Goal: Task Accomplishment & Management: Complete application form

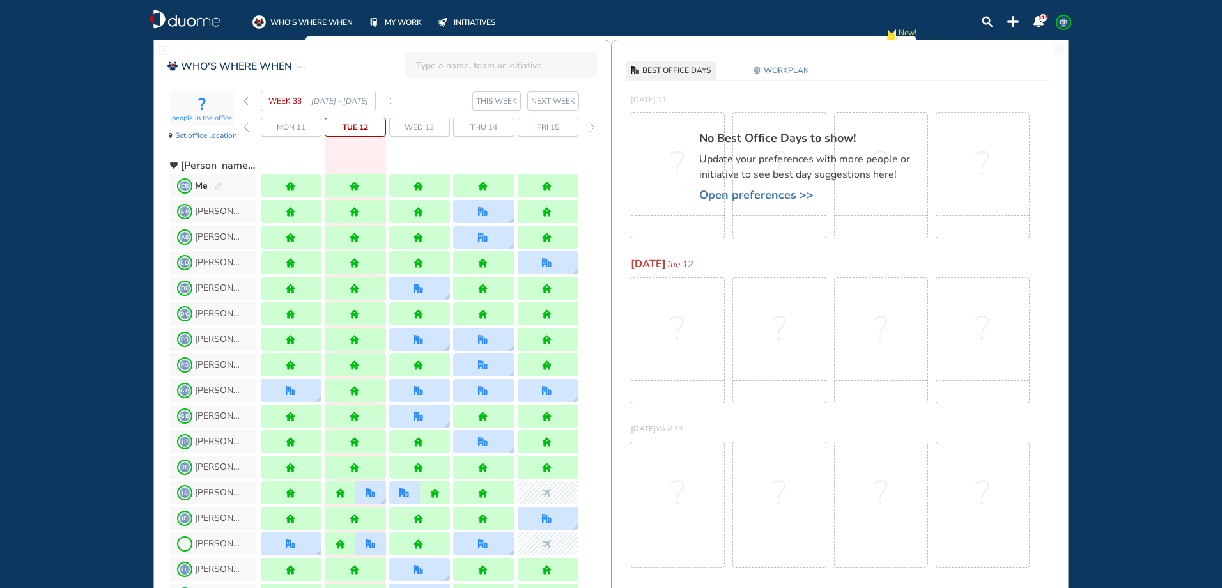
click at [389, 102] on img "forward week" at bounding box center [390, 101] width 6 height 10
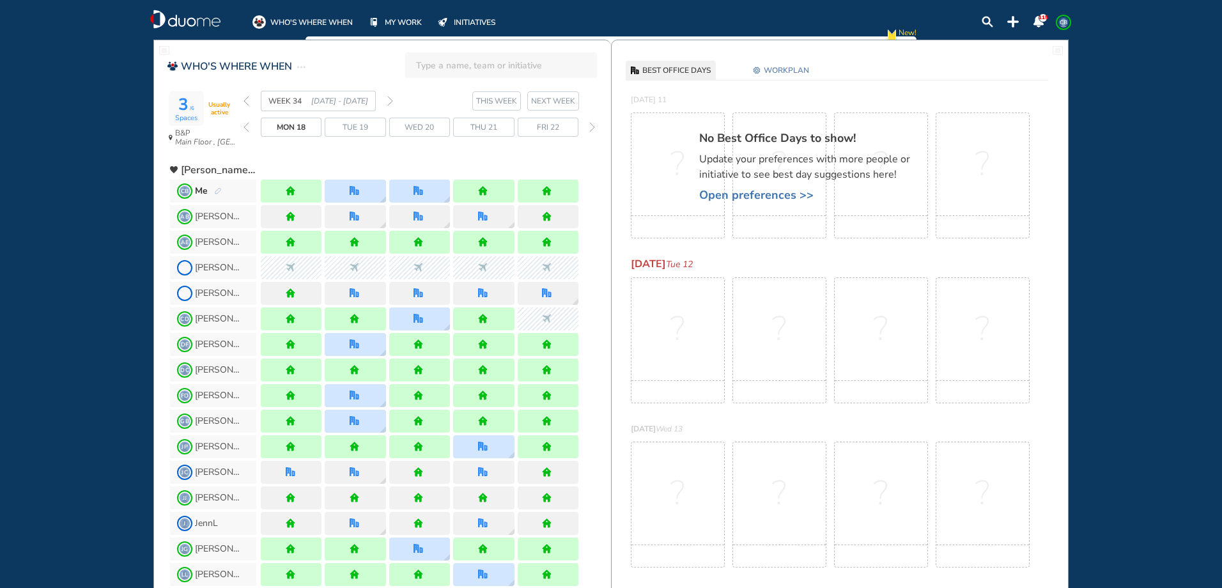
click at [388, 102] on img "forward week" at bounding box center [390, 101] width 6 height 10
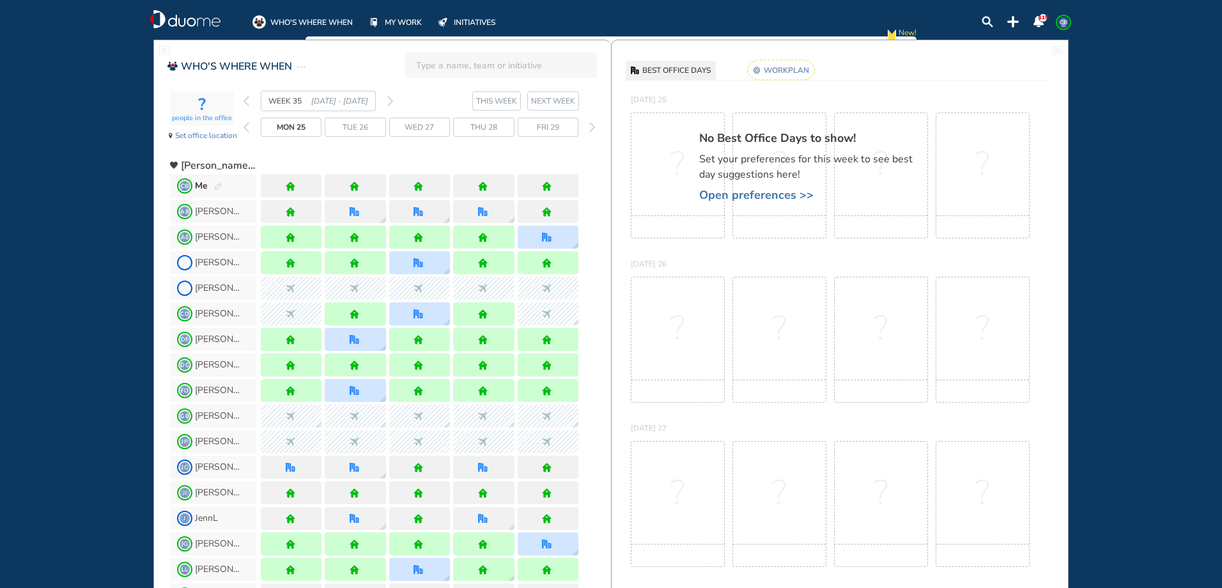
click at [388, 102] on img "forward week" at bounding box center [390, 101] width 6 height 10
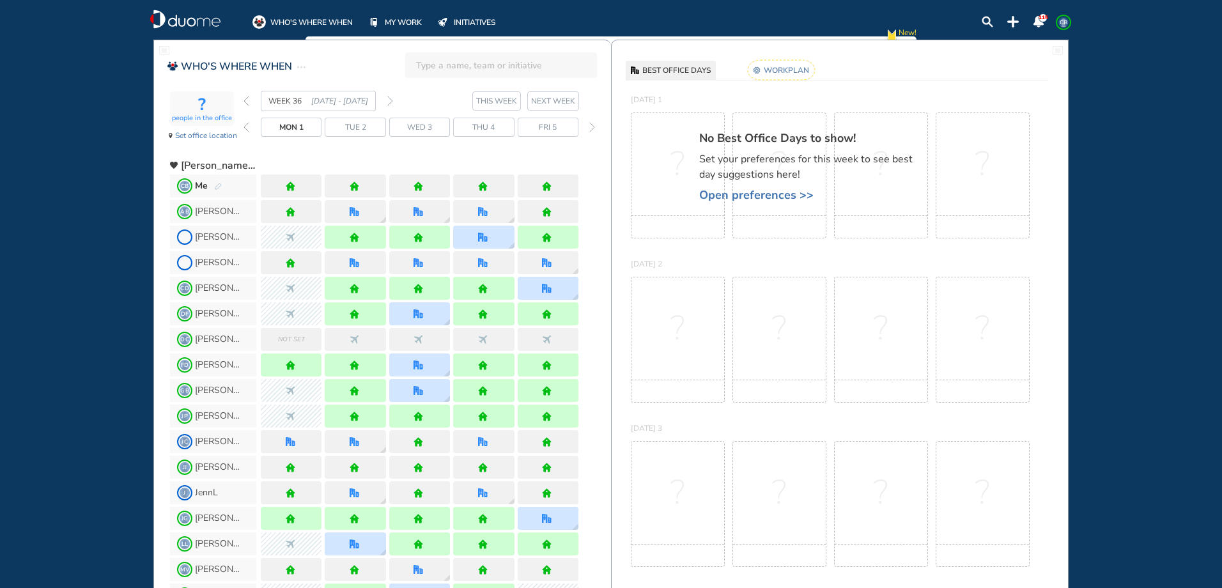
click at [214, 189] on img "pen-edit" at bounding box center [218, 187] width 8 height 8
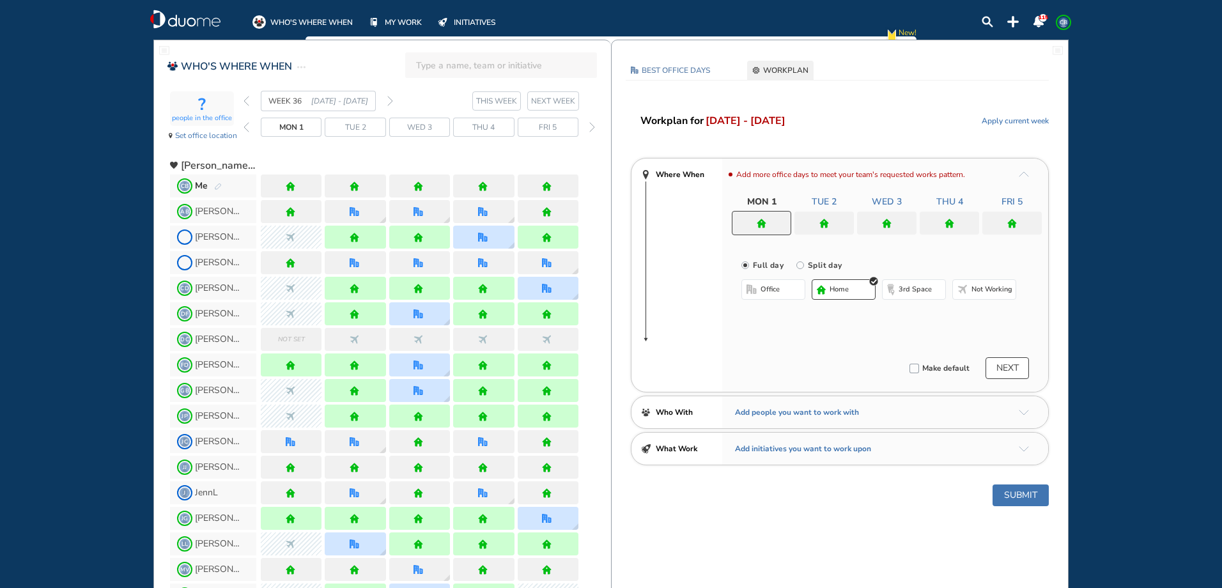
click at [472, 185] on div at bounding box center [483, 186] width 61 height 23
click at [936, 226] on div at bounding box center [949, 223] width 59 height 23
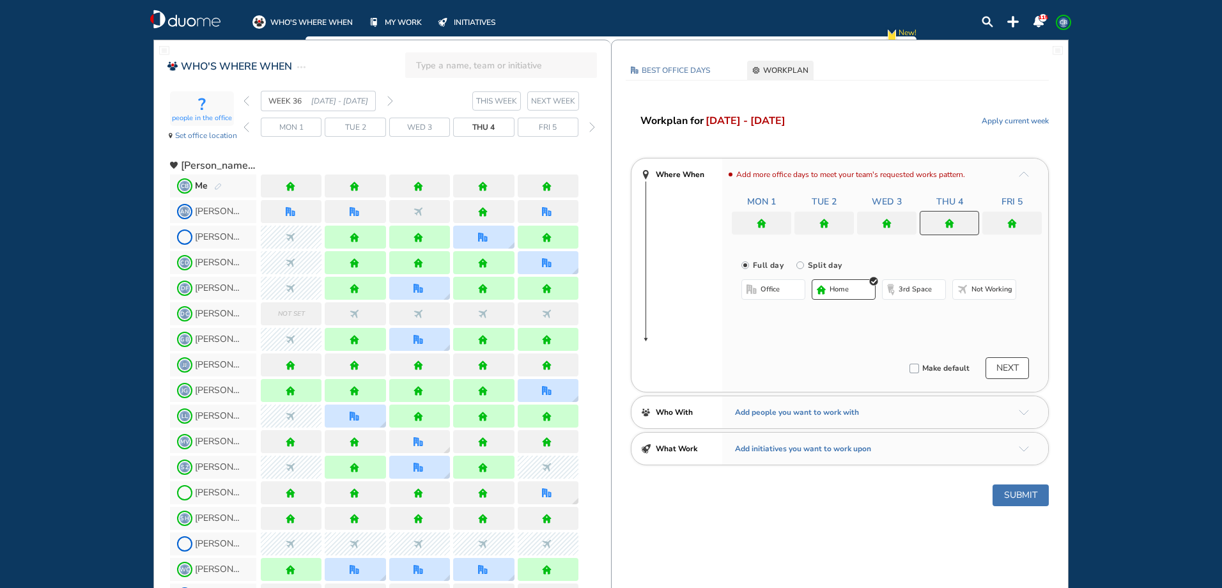
click at [772, 290] on span "office" at bounding box center [770, 289] width 19 height 10
click at [765, 316] on button "Select location" at bounding box center [775, 315] width 51 height 13
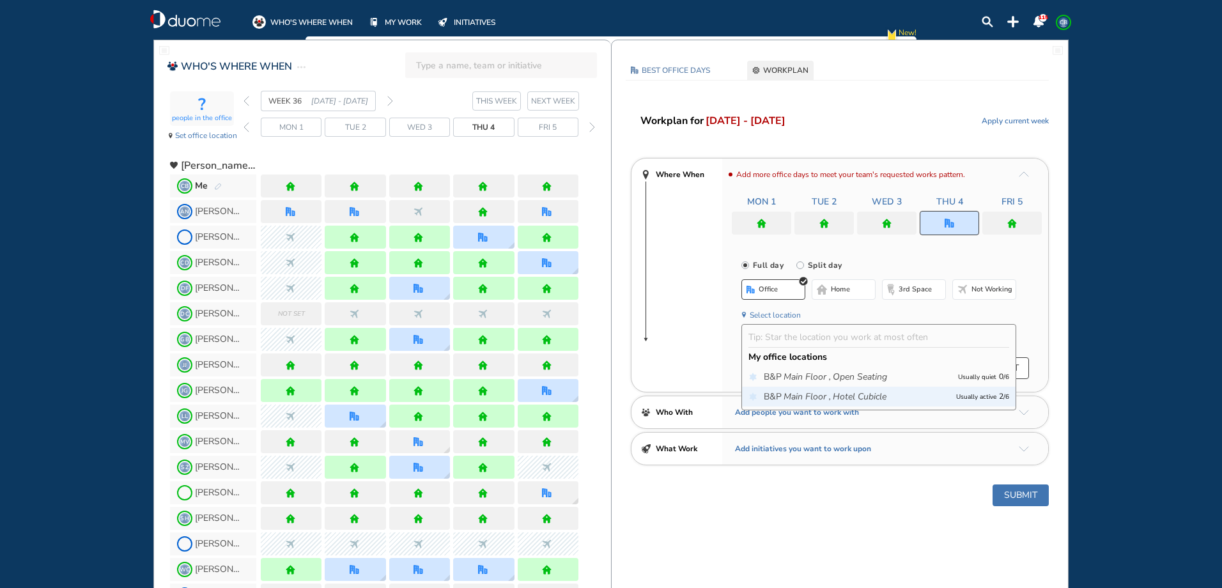
click at [803, 391] on icon "Main Floor ," at bounding box center [807, 397] width 47 height 13
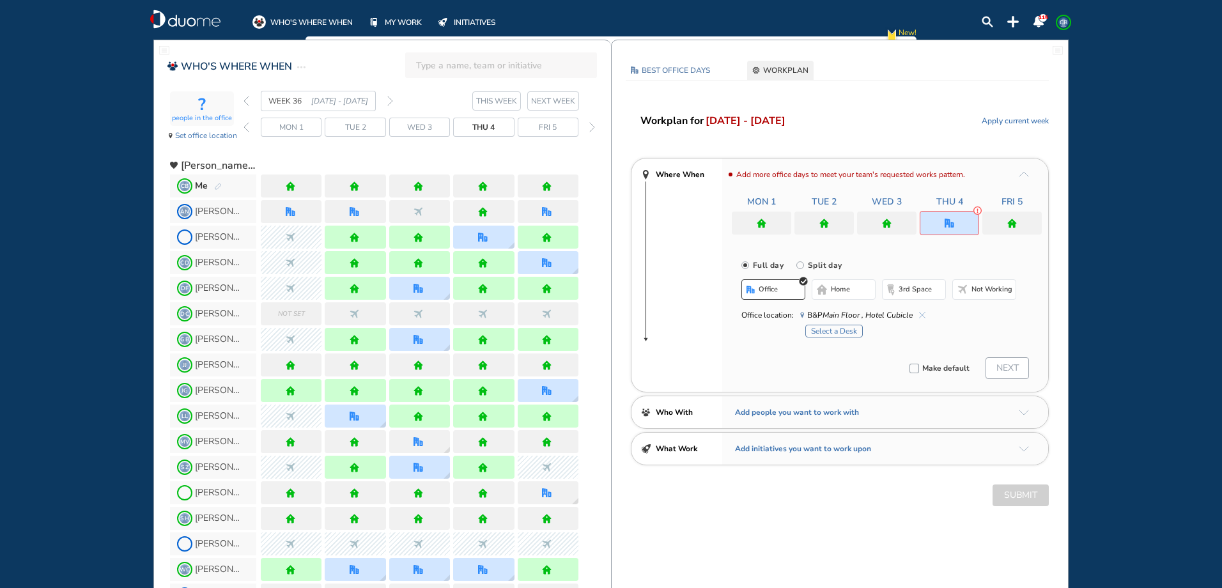
click at [844, 331] on button "Select a Desk" at bounding box center [834, 331] width 58 height 13
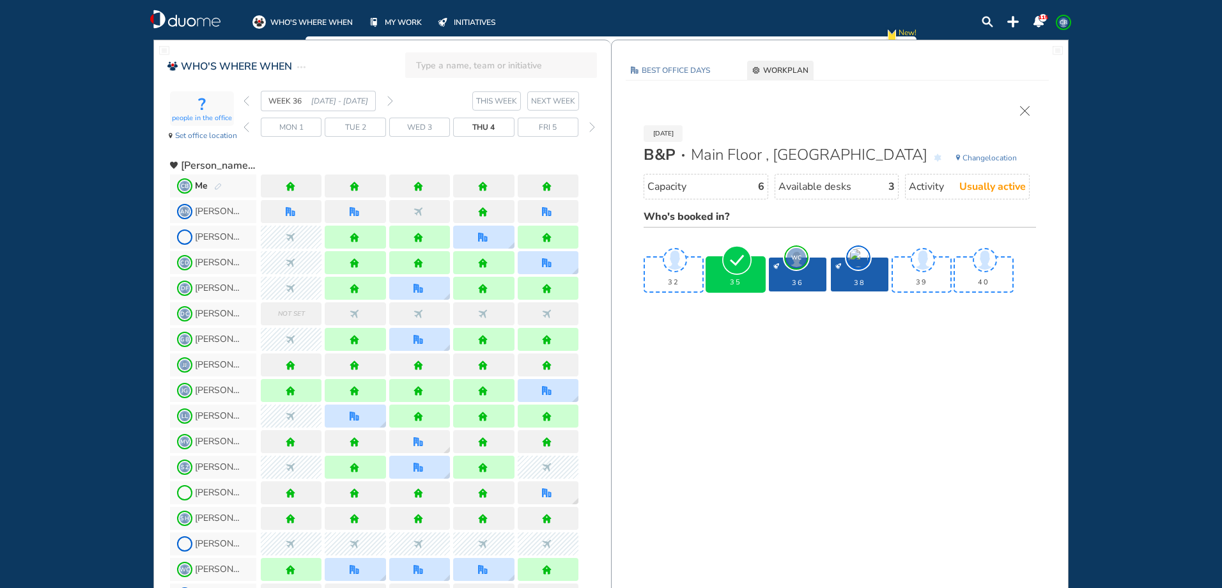
click at [731, 276] on div "35" at bounding box center [736, 275] width 58 height 34
click at [730, 276] on div "35" at bounding box center [736, 275] width 58 height 34
click at [731, 277] on div "35" at bounding box center [736, 275] width 58 height 34
click at [1028, 120] on div "[DATE] B&P Main Floor , Hotel Cubicle Change location Capacity 6 Available desk…" at bounding box center [840, 202] width 418 height 193
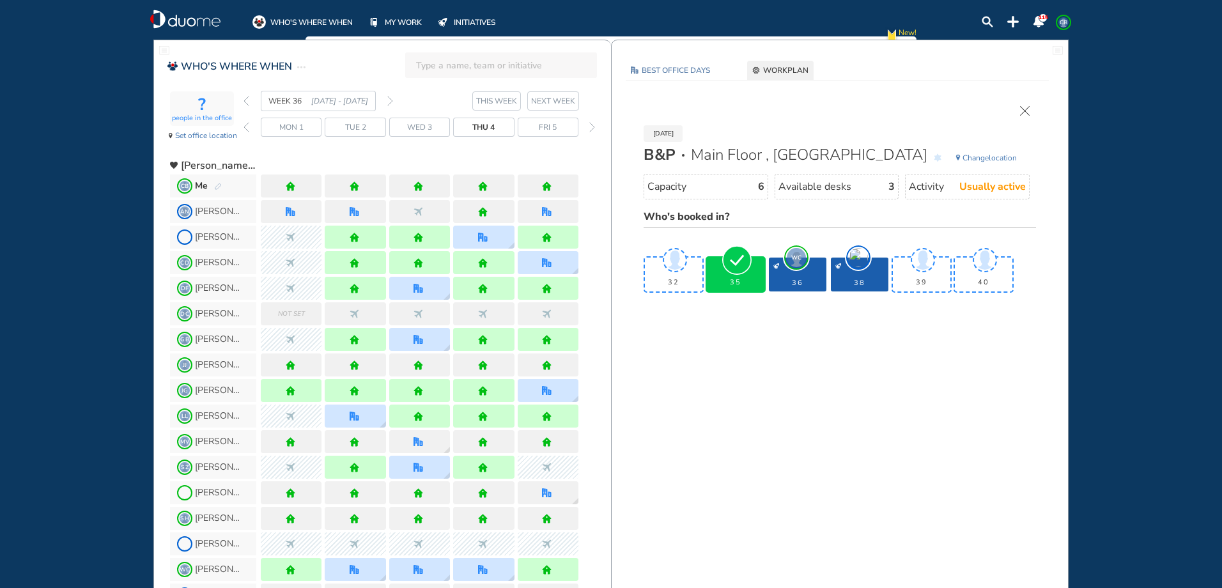
click at [1031, 114] on div "[DATE] B&P Main Floor , Hotel Cubicle Change location Capacity 6 Available desk…" at bounding box center [840, 202] width 418 height 193
click at [1027, 113] on img "cross-thin" at bounding box center [1025, 111] width 10 height 10
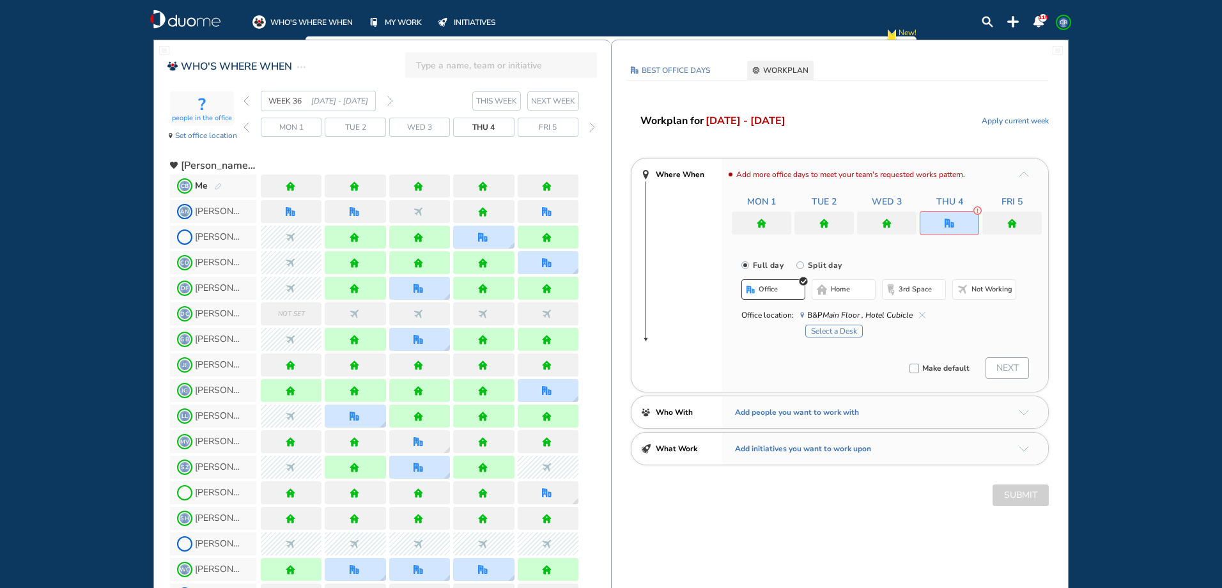
click at [878, 221] on div at bounding box center [886, 223] width 59 height 23
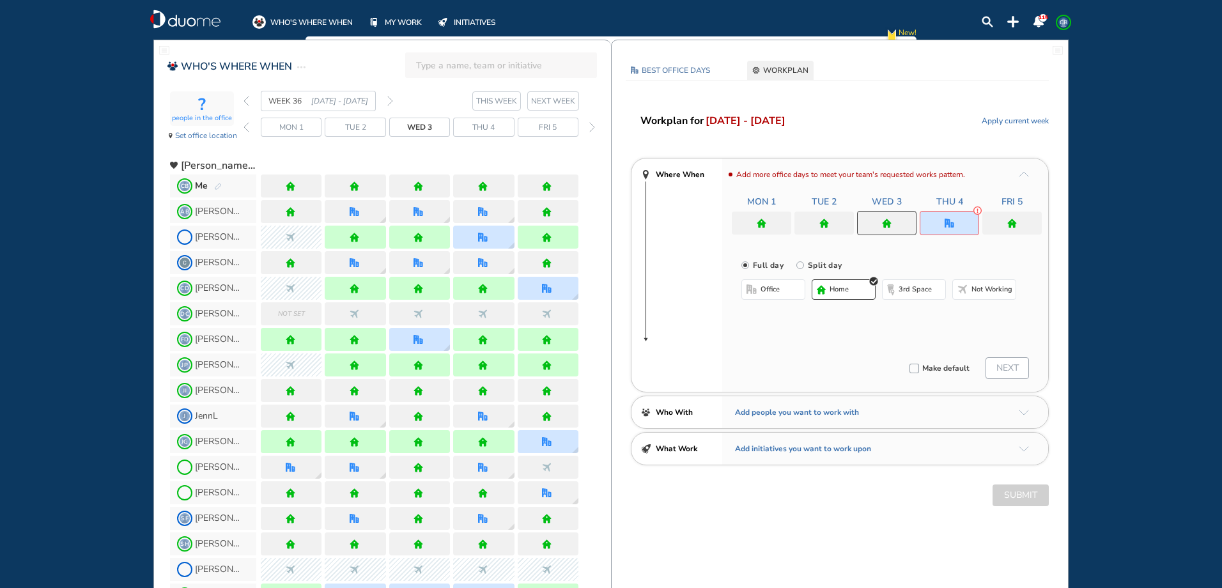
click at [782, 292] on button "office" at bounding box center [774, 289] width 64 height 20
click at [779, 317] on button "Select location" at bounding box center [775, 315] width 51 height 13
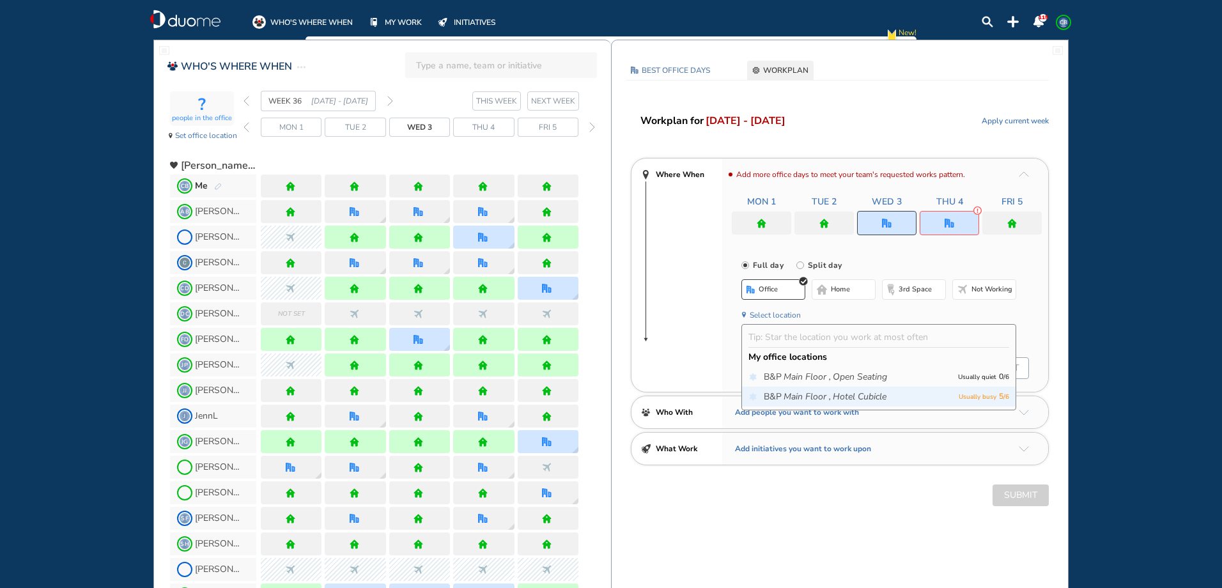
click at [793, 400] on icon "Main Floor ," at bounding box center [807, 397] width 47 height 13
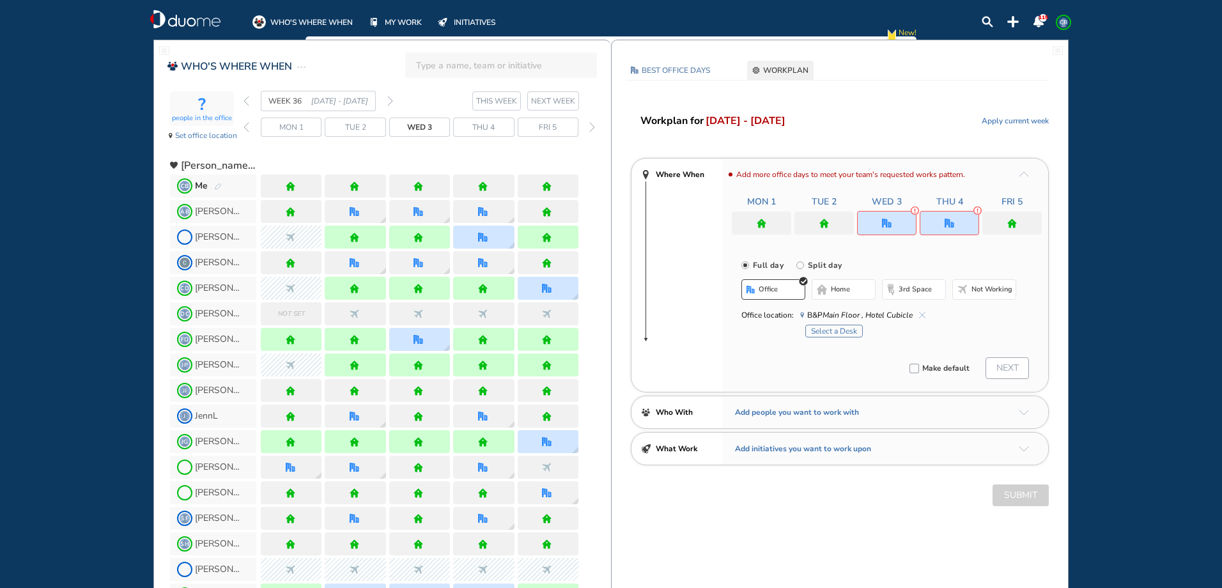
click at [827, 327] on button "Select a Desk" at bounding box center [834, 331] width 58 height 13
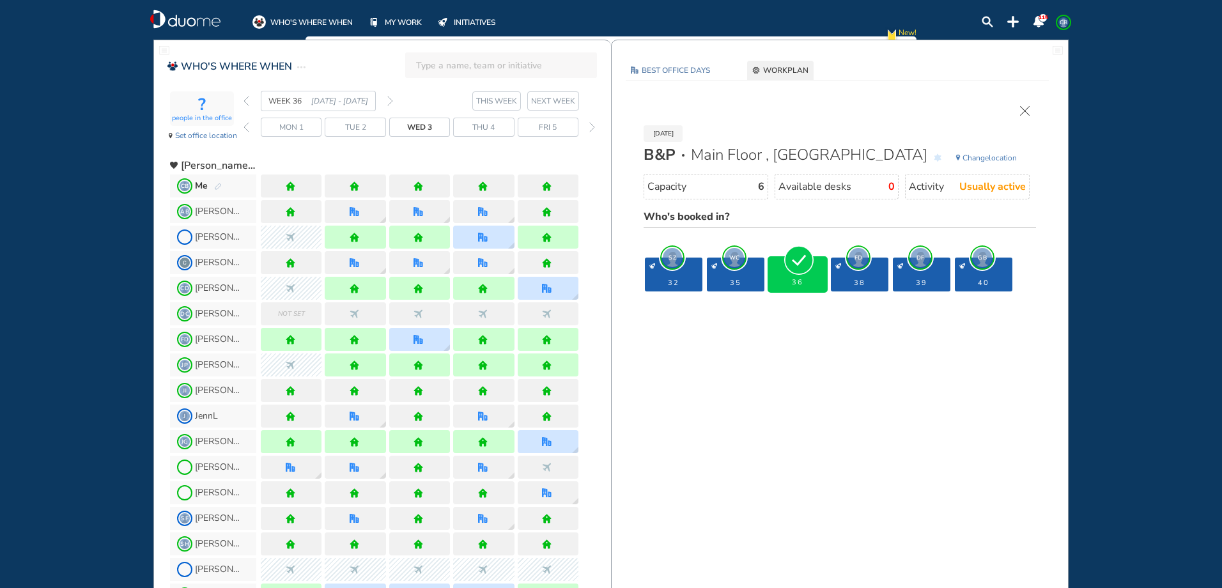
click at [795, 281] on span "36" at bounding box center [798, 283] width 52 height 8
click at [1019, 106] on div "[DATE] B&P Main Floor , Hotel Cubicle Change location Capacity 6 Available desk…" at bounding box center [840, 202] width 418 height 193
click at [1027, 107] on img "cross-thin" at bounding box center [1025, 111] width 10 height 10
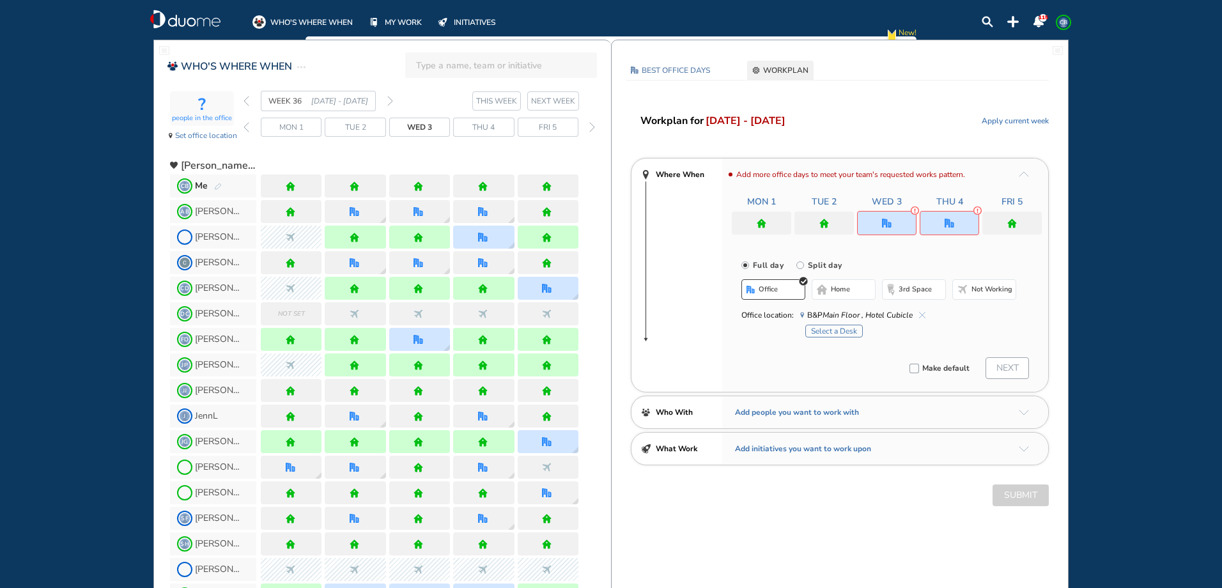
click at [838, 331] on button "Select a Desk" at bounding box center [834, 331] width 58 height 13
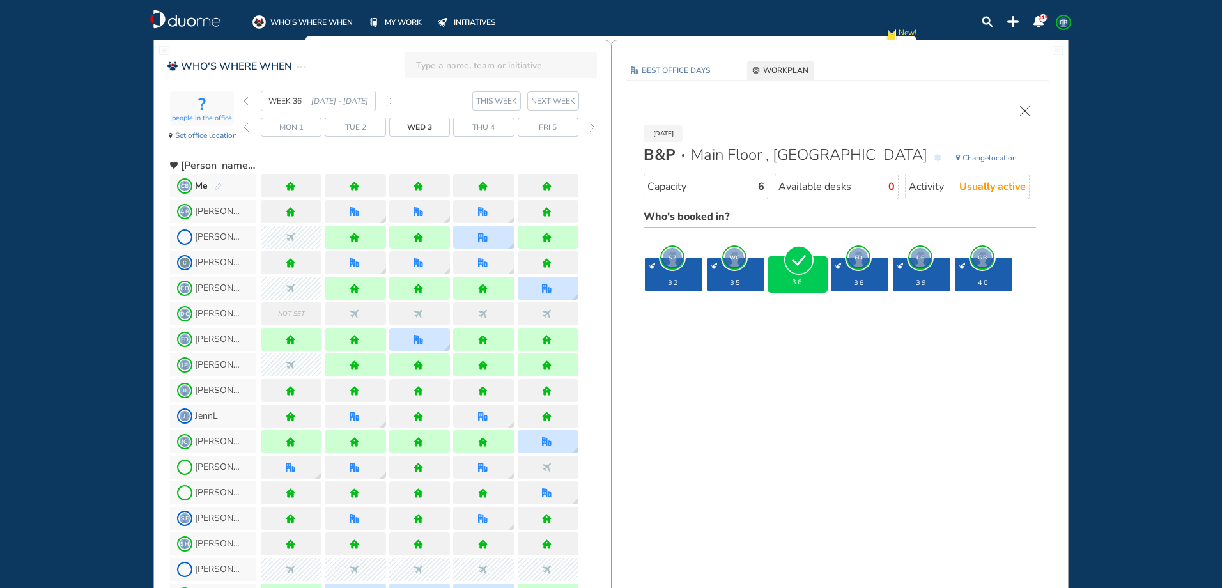
click at [1026, 112] on img "cross-thin" at bounding box center [1025, 111] width 10 height 10
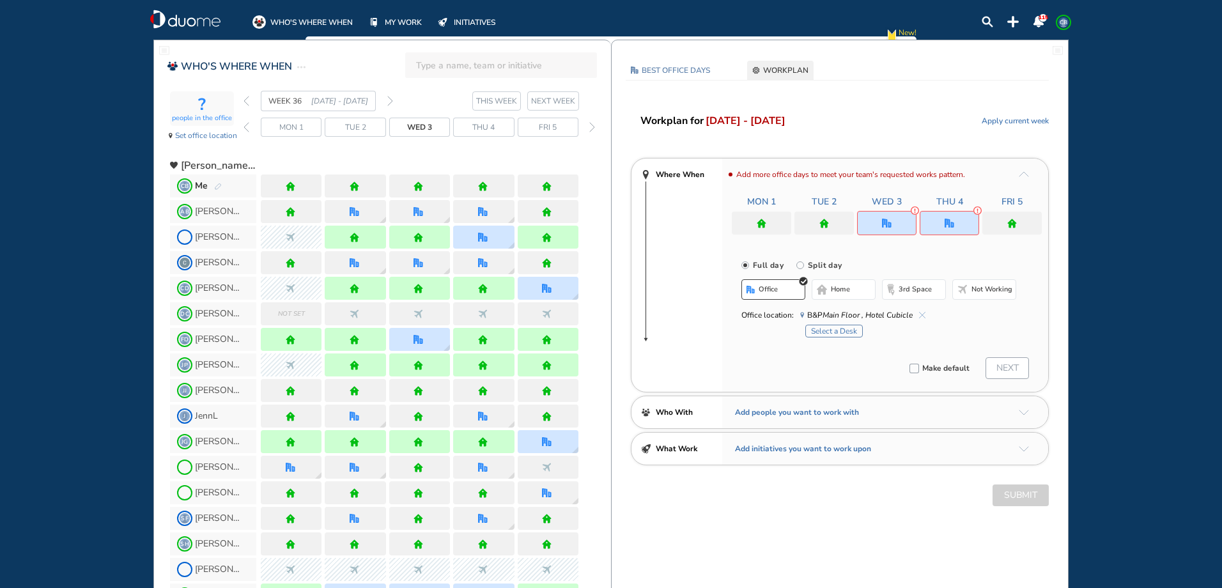
click at [836, 297] on button "home" at bounding box center [844, 289] width 64 height 20
click at [949, 222] on img "office" at bounding box center [950, 224] width 10 height 10
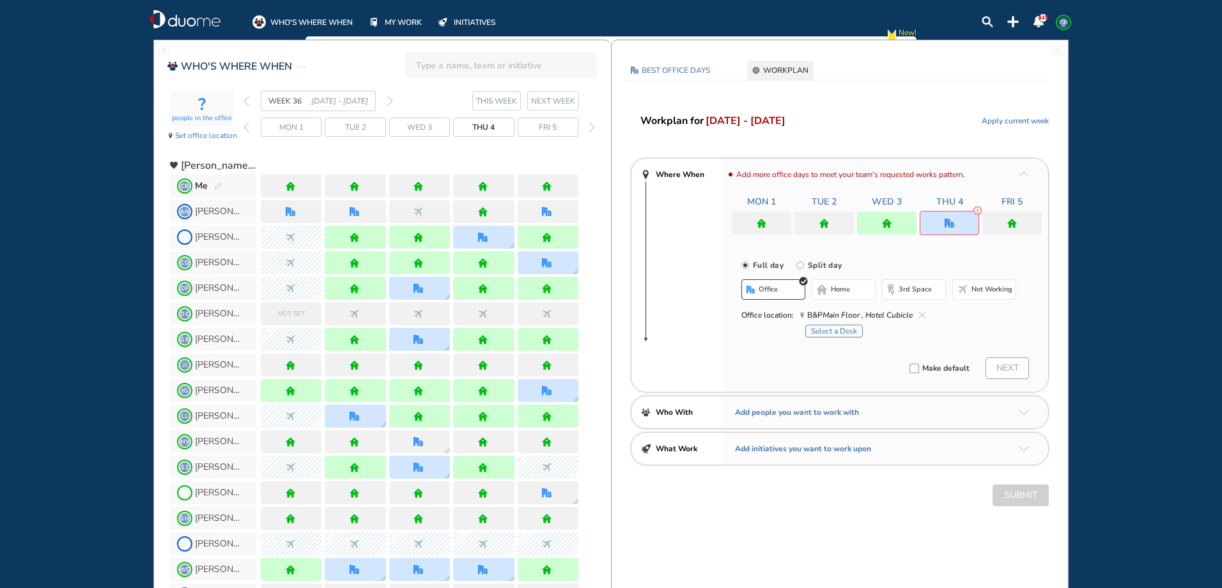
click at [837, 332] on button "Select a Desk" at bounding box center [834, 331] width 58 height 13
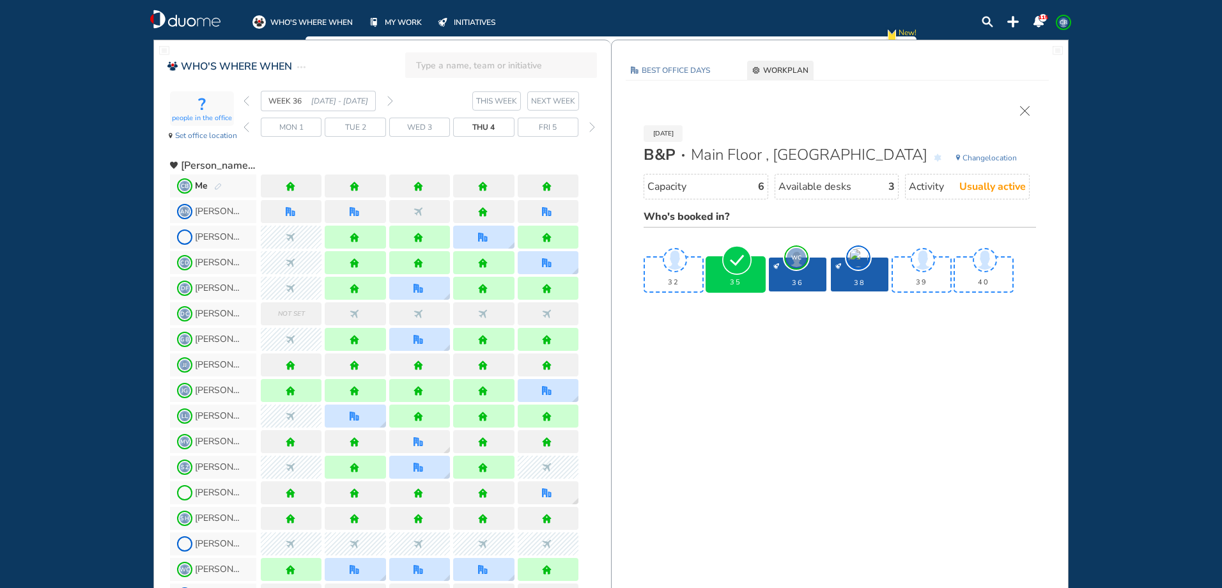
click at [834, 356] on div "BEST OFFICE DAYS WORKPLAN [DATE] B&P Main Floor , Hotel Cubicle Change location…" at bounding box center [840, 211] width 456 height 300
click at [798, 230] on section "32 35 WC 36 38 39 40" at bounding box center [840, 257] width 393 height 72
click at [1020, 110] on div "[DATE] B&P Main Floor , Hotel Cubicle Change location Capacity 6 Available desk…" at bounding box center [840, 202] width 418 height 193
click at [1027, 111] on img "cross-thin" at bounding box center [1025, 111] width 10 height 10
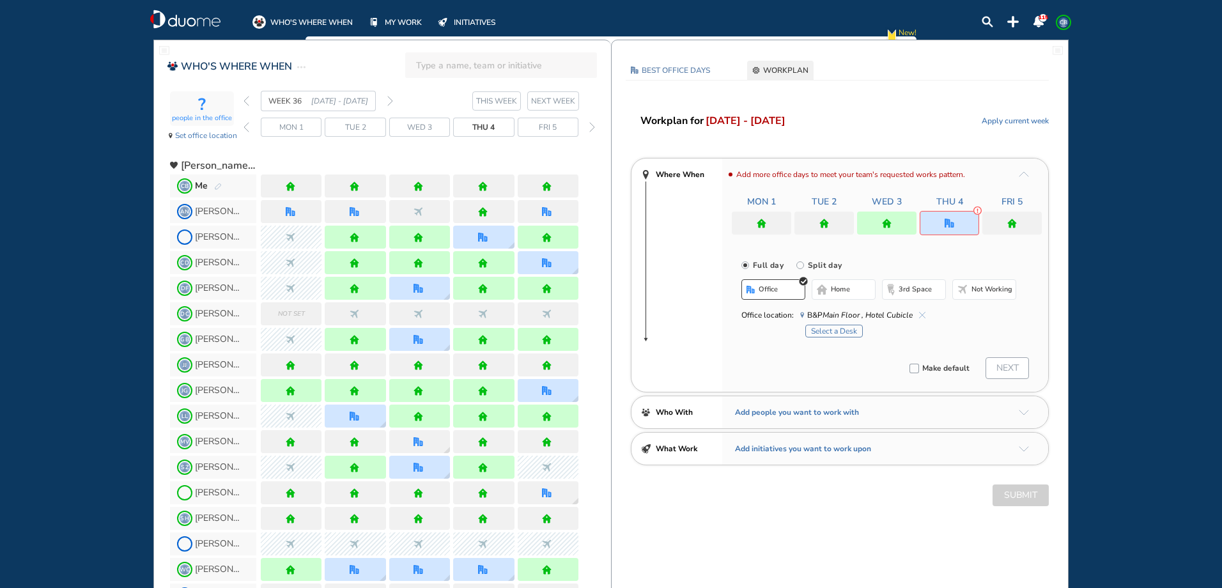
click at [844, 329] on button "Select a Desk" at bounding box center [834, 331] width 58 height 13
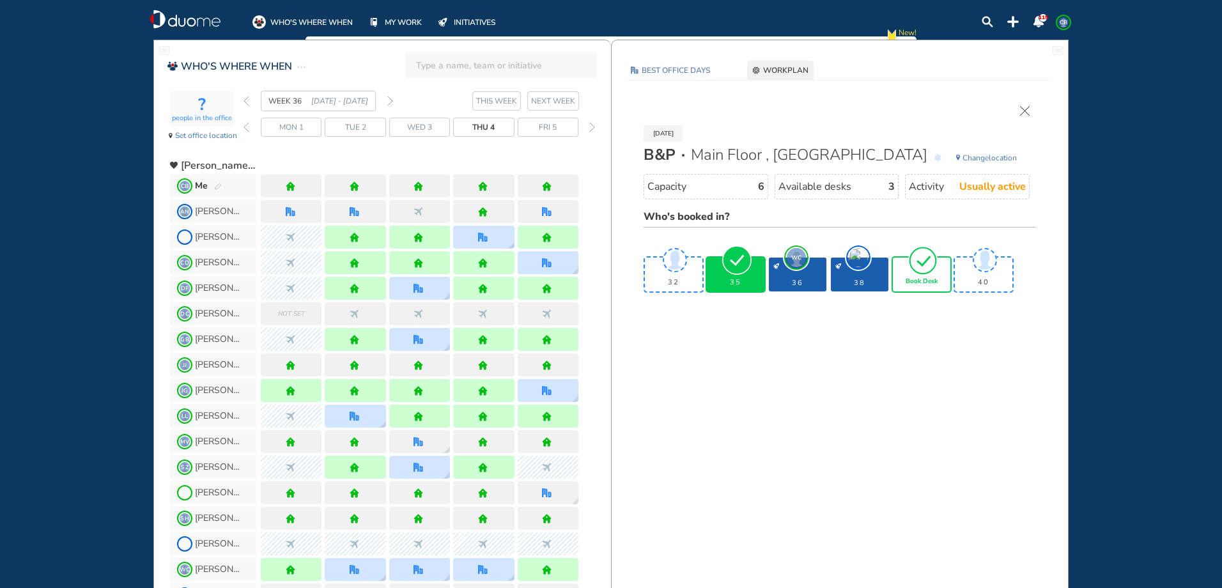
click at [736, 279] on span "35" at bounding box center [736, 283] width 52 height 8
click at [389, 99] on img "forward week" at bounding box center [390, 101] width 6 height 10
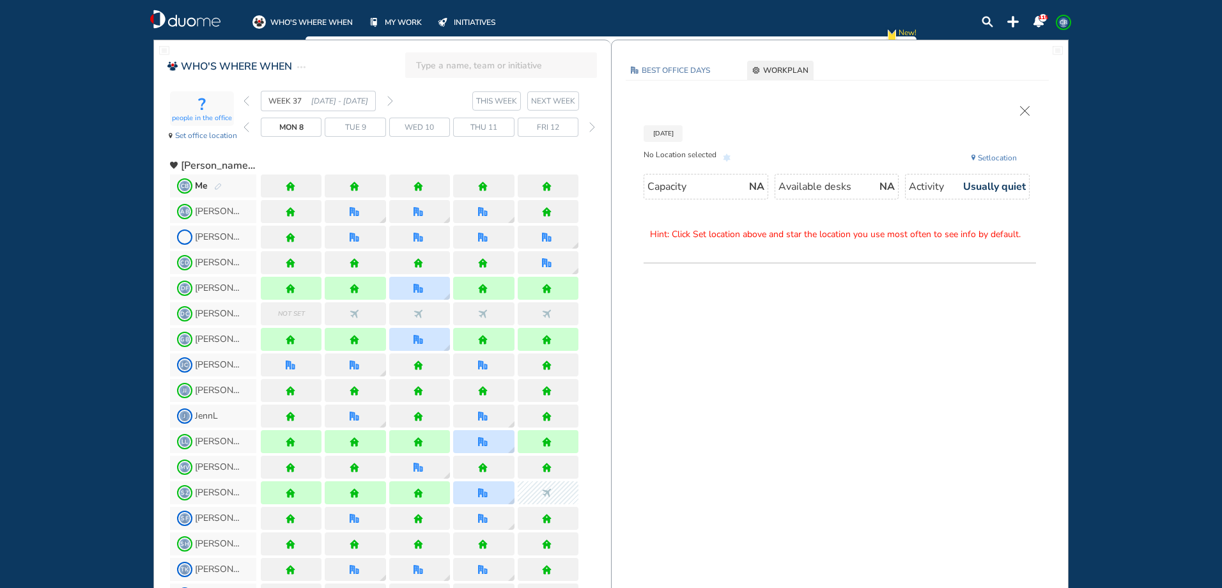
click at [245, 103] on img "back week" at bounding box center [247, 101] width 6 height 10
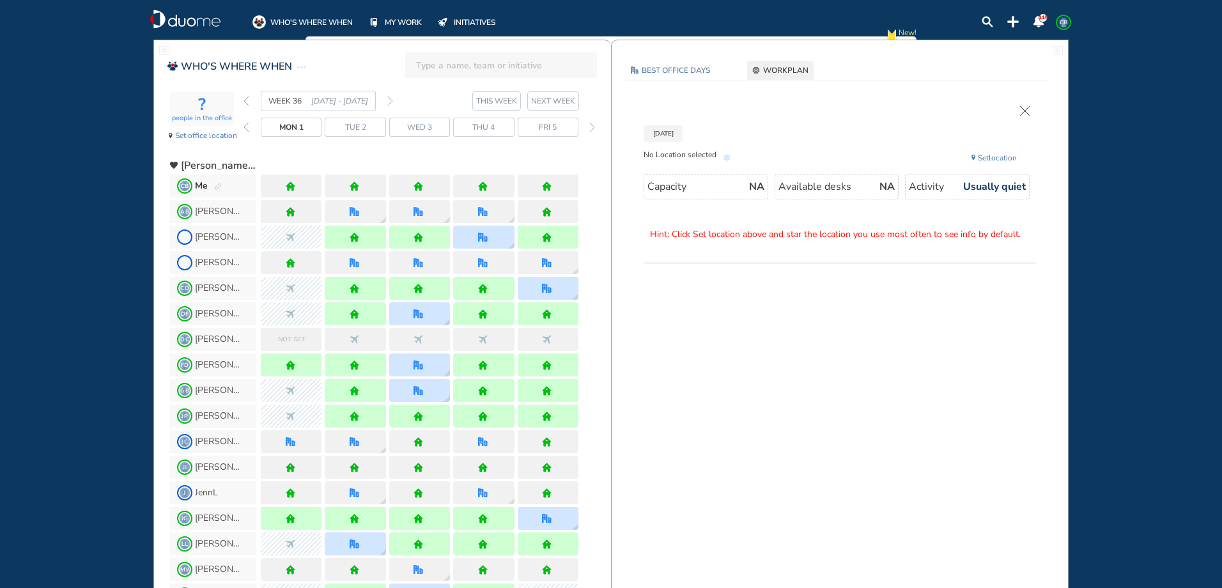
click at [218, 186] on img "pen-edit" at bounding box center [218, 187] width 8 height 8
click at [416, 184] on img "home" at bounding box center [419, 187] width 10 height 10
click at [221, 186] on span "CB Me" at bounding box center [213, 186] width 86 height 23
click at [215, 186] on img "pen-edit" at bounding box center [218, 187] width 8 height 8
click at [218, 187] on img "pen-edit" at bounding box center [218, 187] width 8 height 8
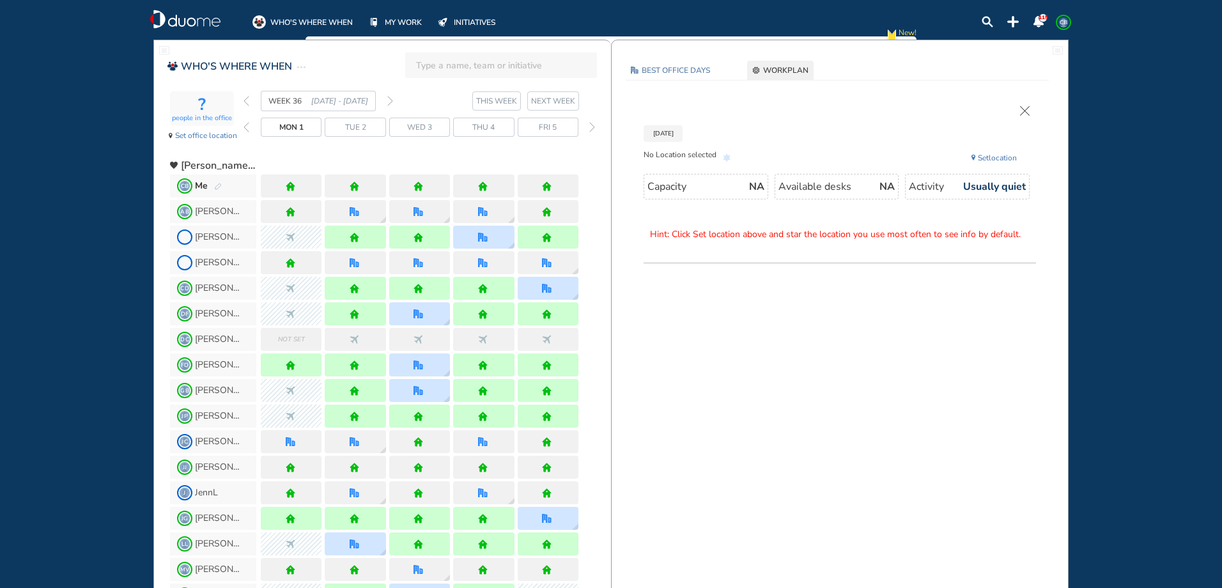
click at [1025, 108] on img "cross-thin" at bounding box center [1025, 111] width 10 height 10
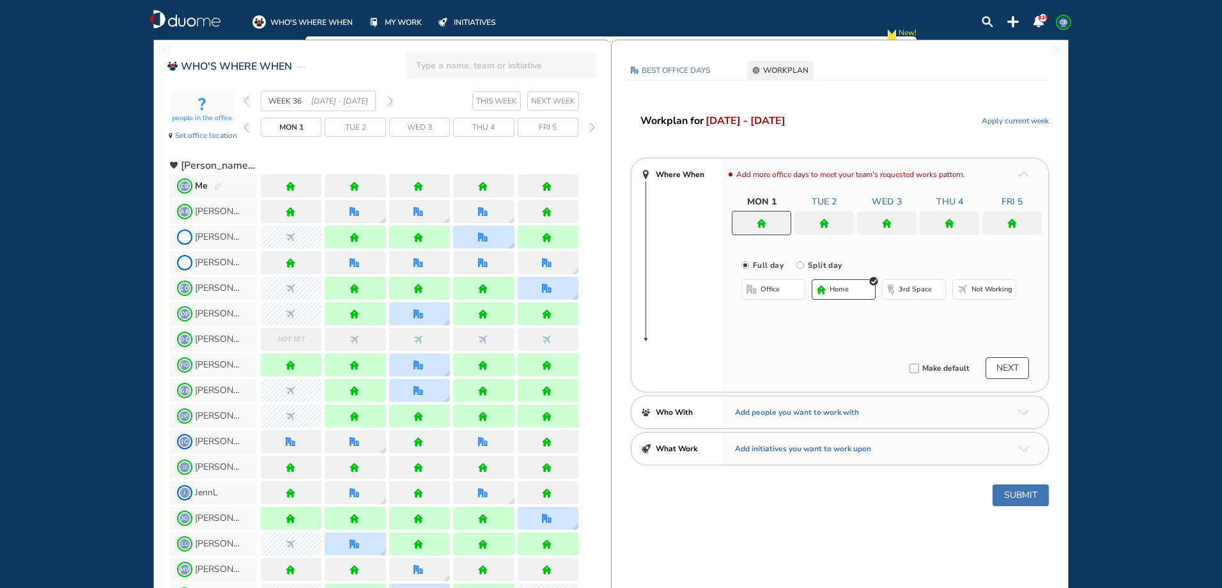
click at [216, 187] on img "pen-edit" at bounding box center [218, 187] width 8 height 8
drag, startPoint x: 424, startPoint y: 189, endPoint x: 437, endPoint y: 192, distance: 13.3
click at [422, 188] on div at bounding box center [420, 187] width 12 height 10
click at [894, 219] on div at bounding box center [886, 223] width 59 height 23
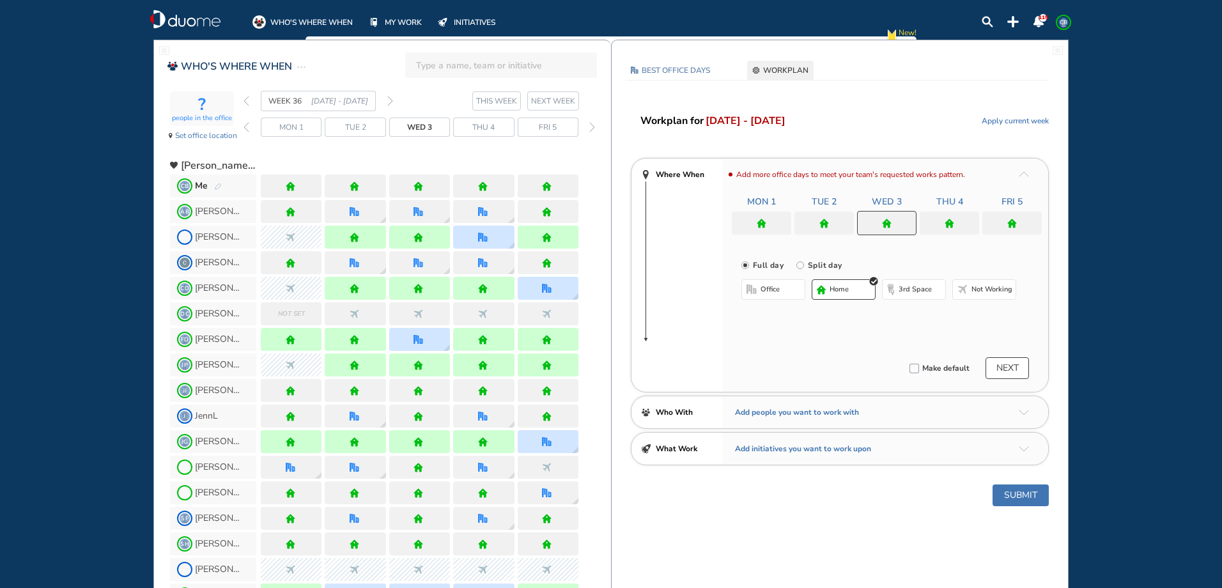
click at [423, 183] on div at bounding box center [420, 187] width 12 height 10
click at [772, 292] on span "office" at bounding box center [770, 289] width 19 height 10
click at [775, 314] on button "Select location" at bounding box center [775, 315] width 51 height 13
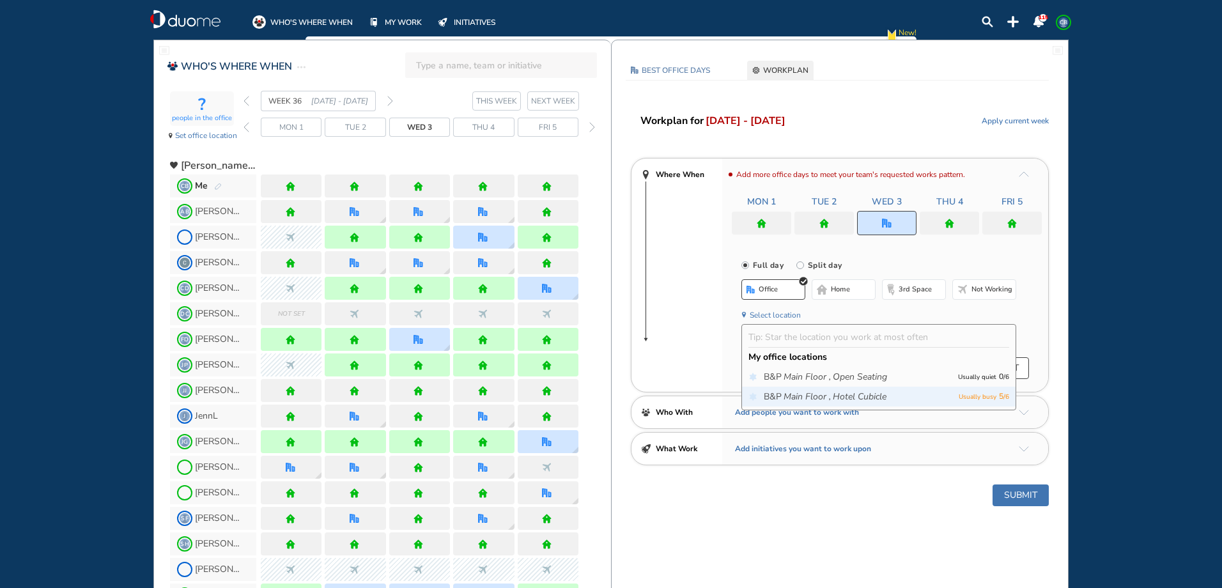
click at [825, 403] on div "B&P Main Floor , Hotel Cubicle Usually busy 5 / 6" at bounding box center [879, 397] width 274 height 20
click at [801, 393] on icon "Main Floor ," at bounding box center [807, 397] width 47 height 13
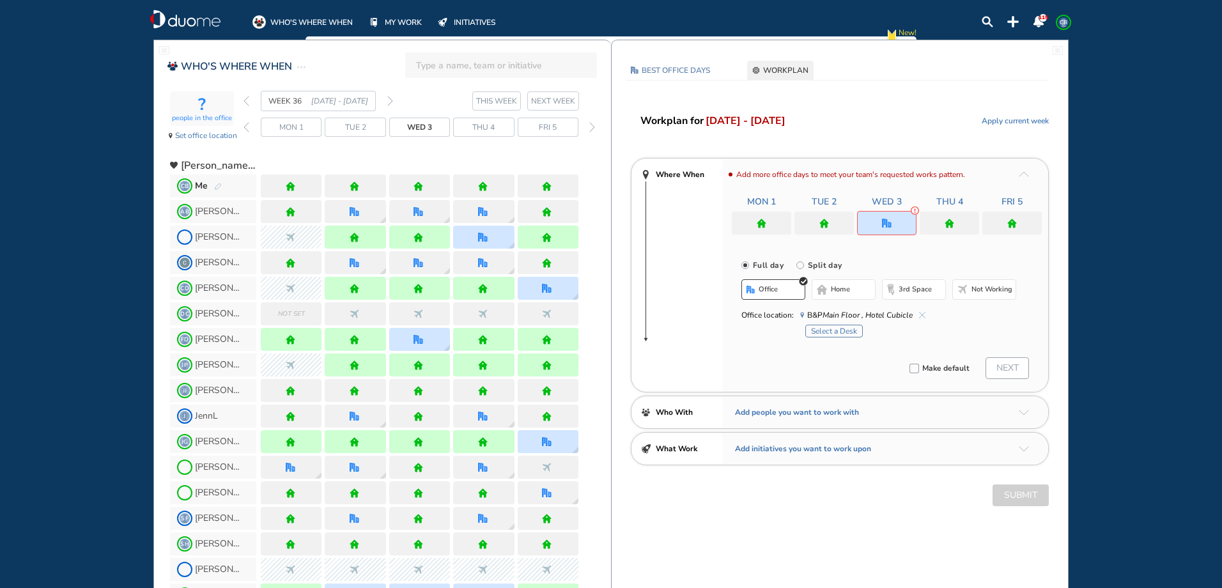
click at [833, 331] on button "Select a Desk" at bounding box center [834, 331] width 58 height 13
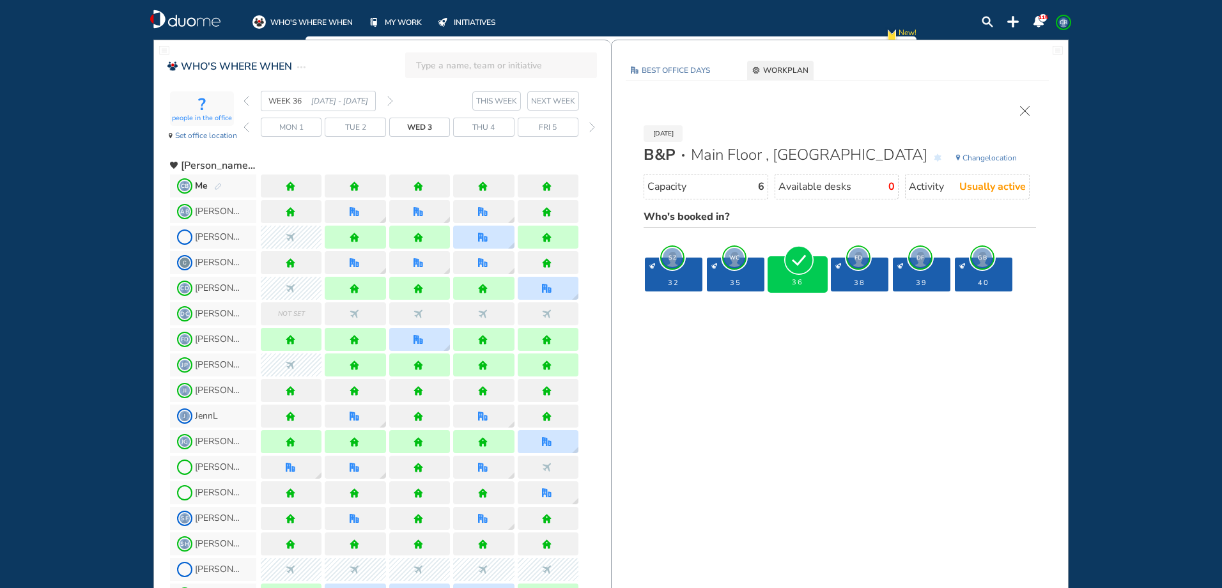
click at [1023, 116] on div "[DATE] B&P Main Floor , Hotel Cubicle Change location Capacity 6 Available desk…" at bounding box center [840, 202] width 418 height 193
click at [1023, 110] on img "cross-thin" at bounding box center [1025, 111] width 10 height 10
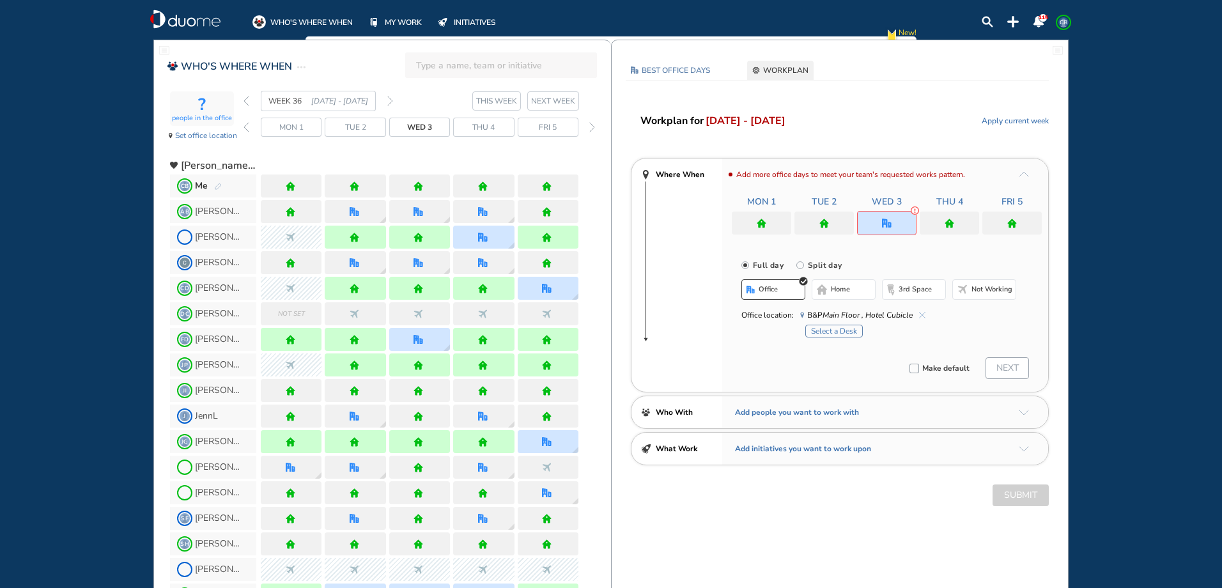
click at [935, 226] on div at bounding box center [949, 223] width 59 height 23
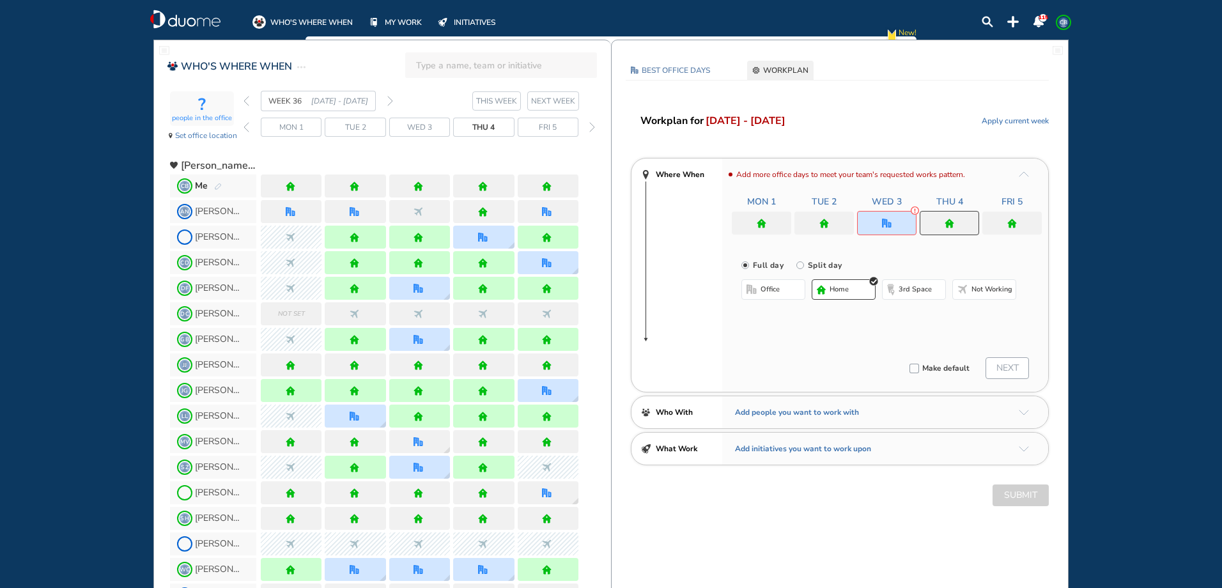
click at [769, 290] on span "office" at bounding box center [770, 289] width 19 height 10
click at [766, 316] on button "Select location" at bounding box center [775, 315] width 51 height 13
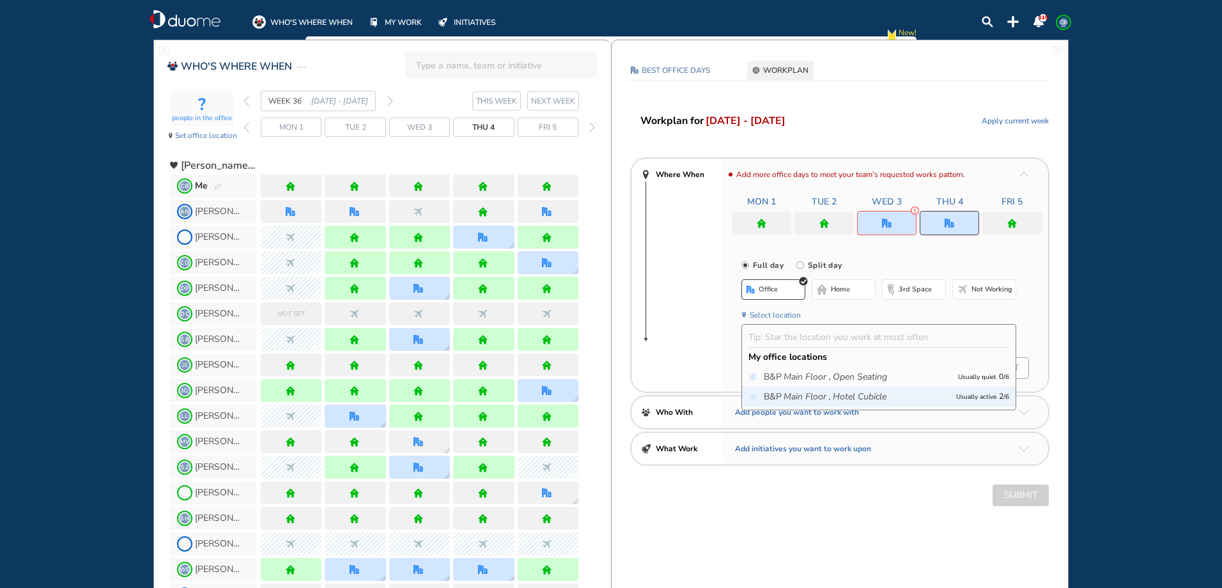
click at [781, 392] on span "B&P Main Floor , Hotel Cubicle" at bounding box center [857, 397] width 186 height 13
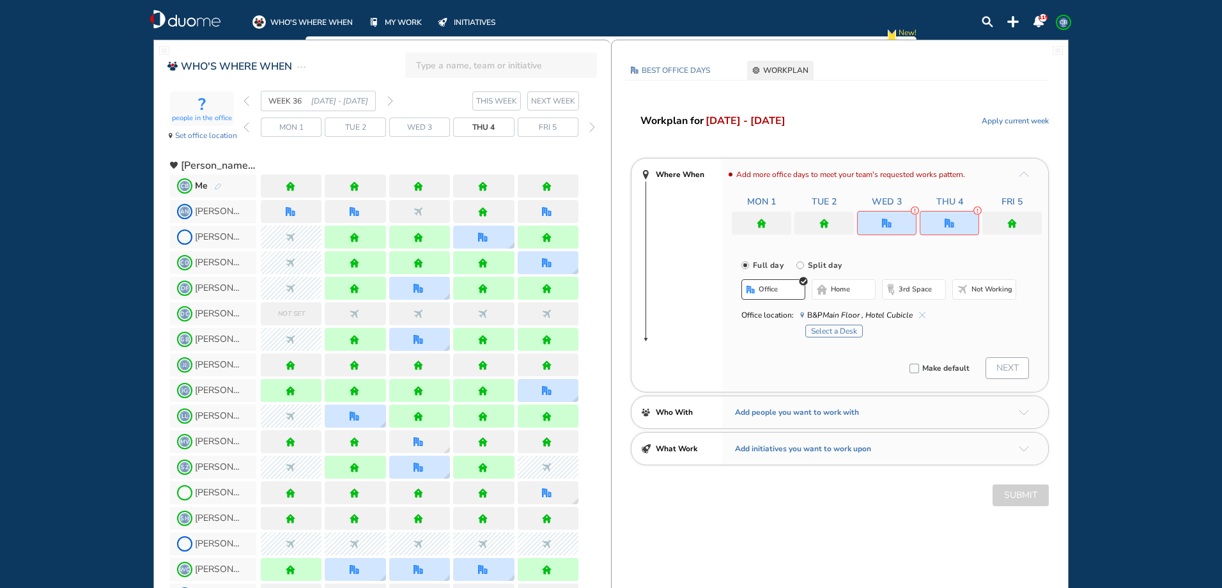
click at [820, 328] on button "Select a Desk" at bounding box center [834, 331] width 58 height 13
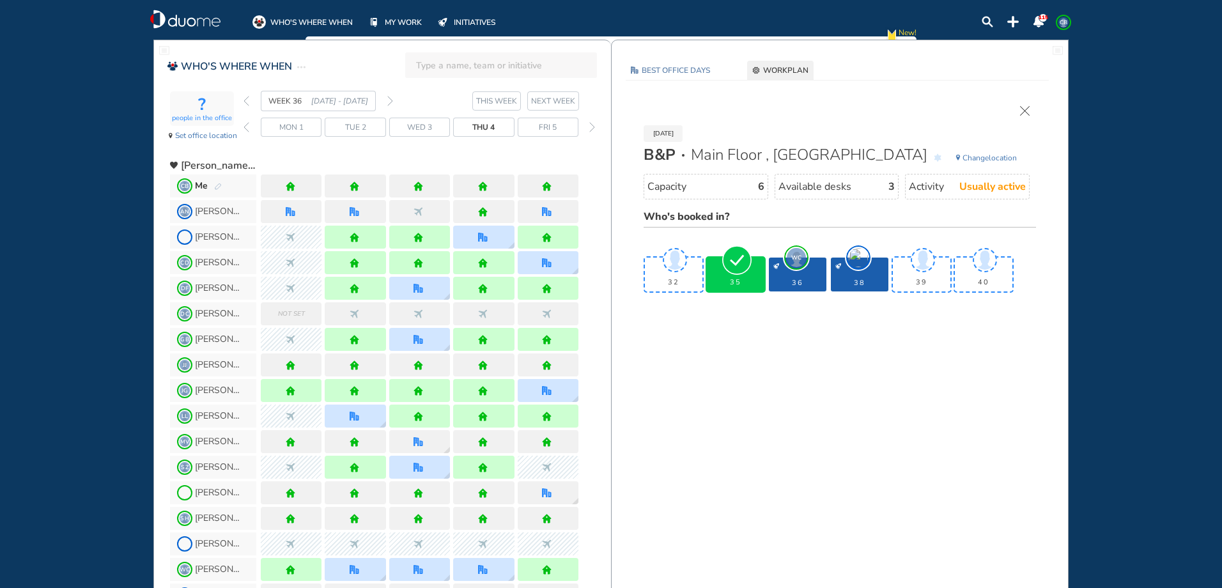
click at [589, 127] on div "forward day" at bounding box center [592, 127] width 12 height 19
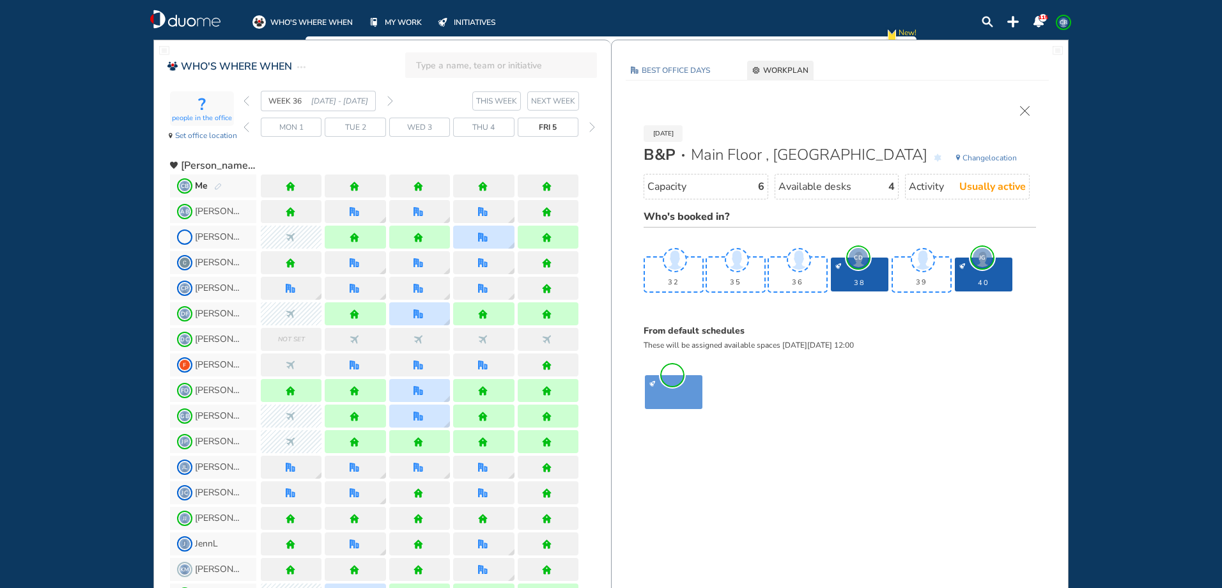
click at [589, 127] on div "forward day" at bounding box center [592, 127] width 12 height 19
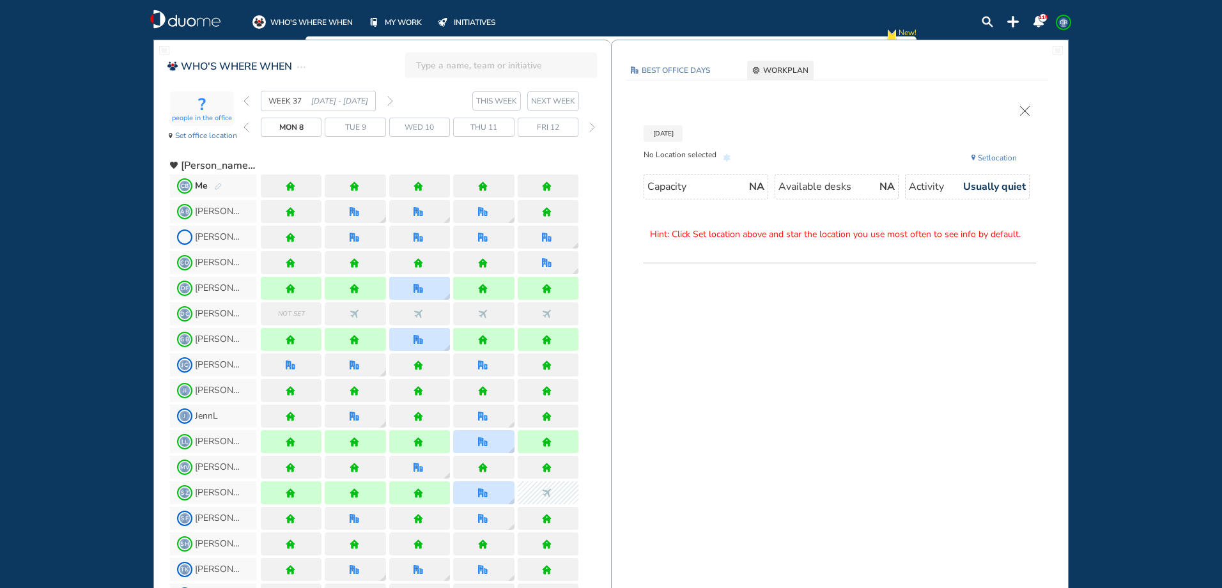
click at [591, 129] on img "forward day" at bounding box center [592, 127] width 6 height 10
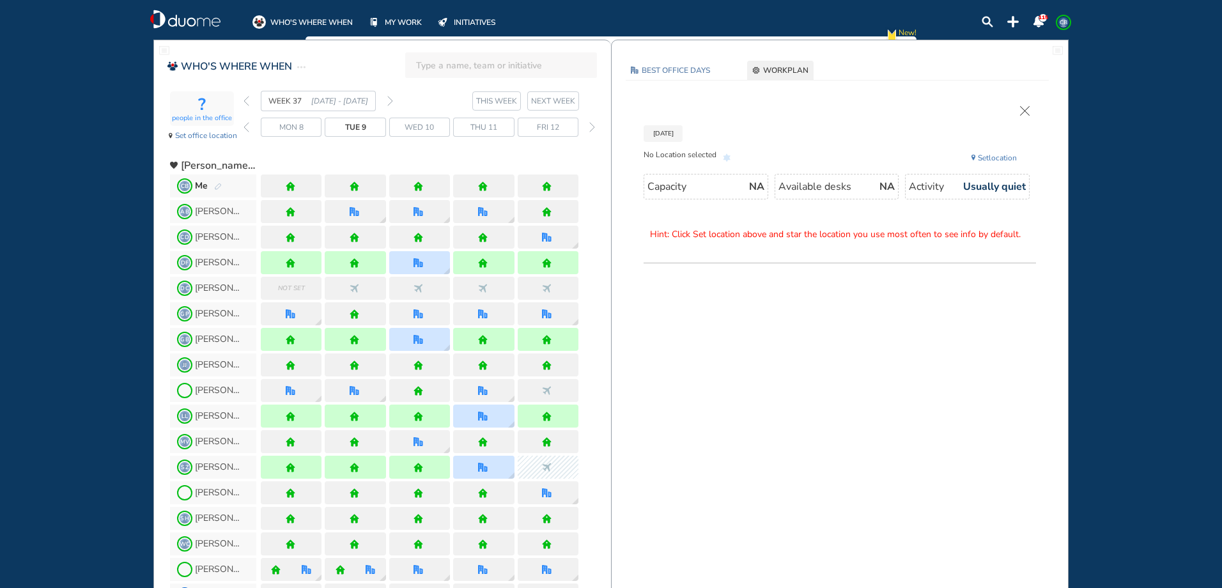
click at [591, 128] on img "forward day" at bounding box center [592, 127] width 6 height 10
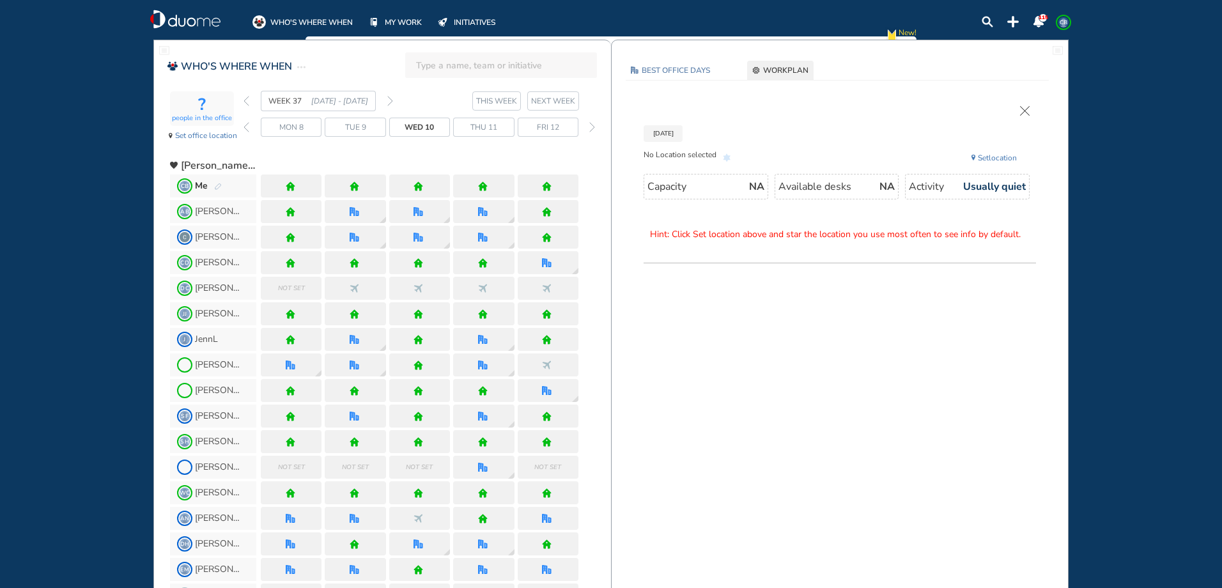
click at [591, 128] on img "forward day" at bounding box center [592, 127] width 6 height 10
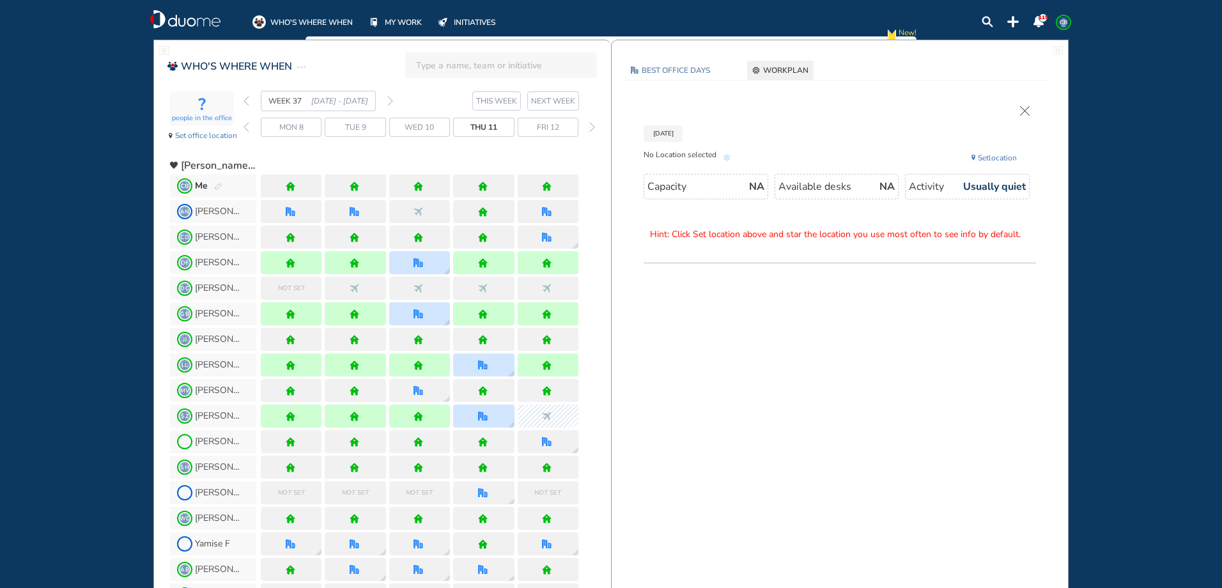
click at [389, 102] on img "forward week" at bounding box center [390, 101] width 6 height 10
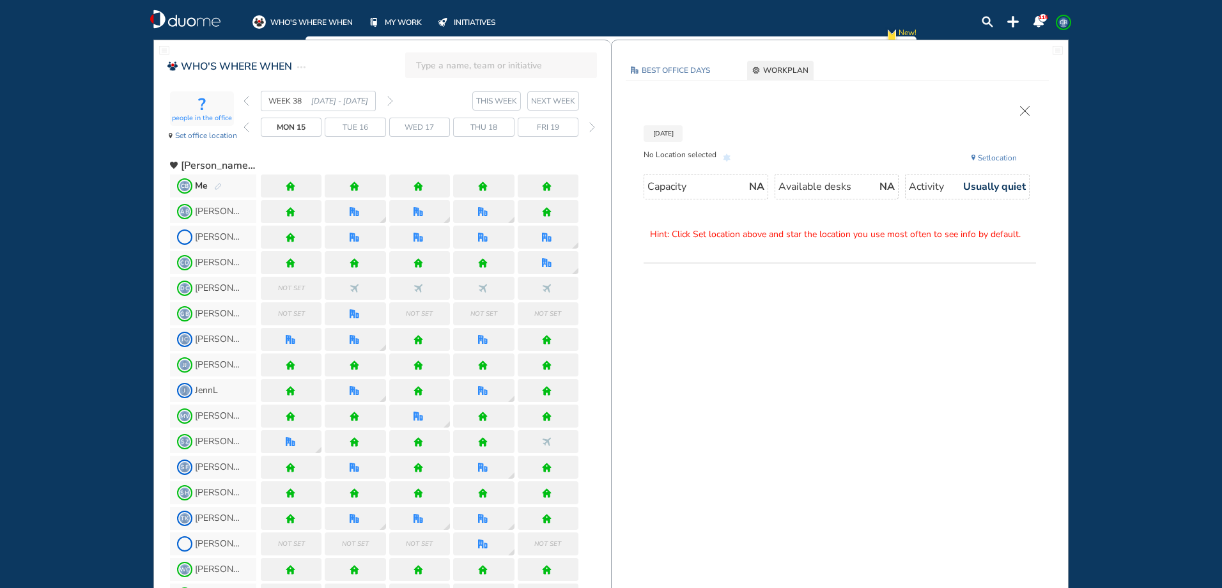
click at [425, 130] on span "Wed 17" at bounding box center [419, 127] width 29 height 13
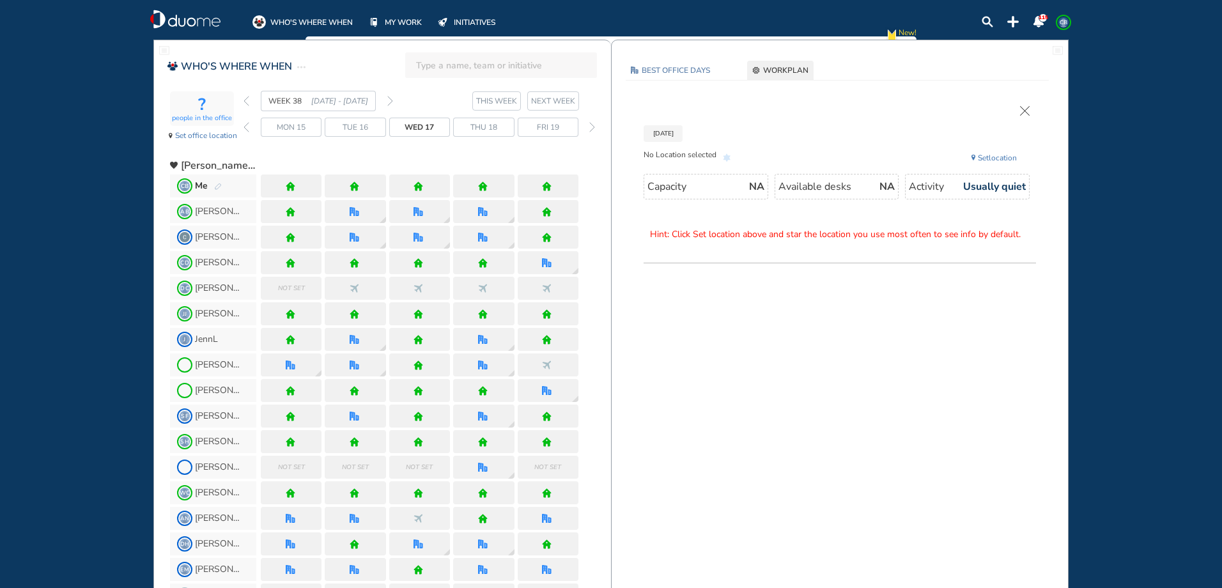
click at [217, 187] on img "pen-edit" at bounding box center [218, 187] width 8 height 8
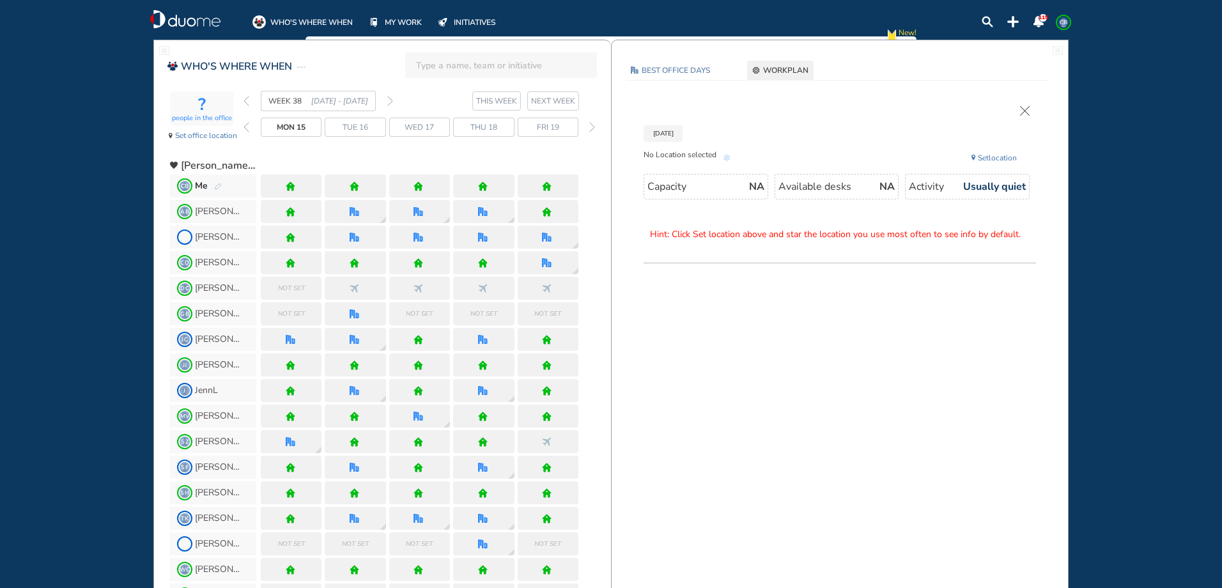
click at [217, 184] on img "pen-edit" at bounding box center [218, 187] width 8 height 8
click at [1034, 110] on div "[DATE] No Location selected Set location Capacity NA Available desks NA Activit…" at bounding box center [840, 184] width 418 height 157
click at [1026, 110] on img "cross-thin" at bounding box center [1025, 111] width 10 height 10
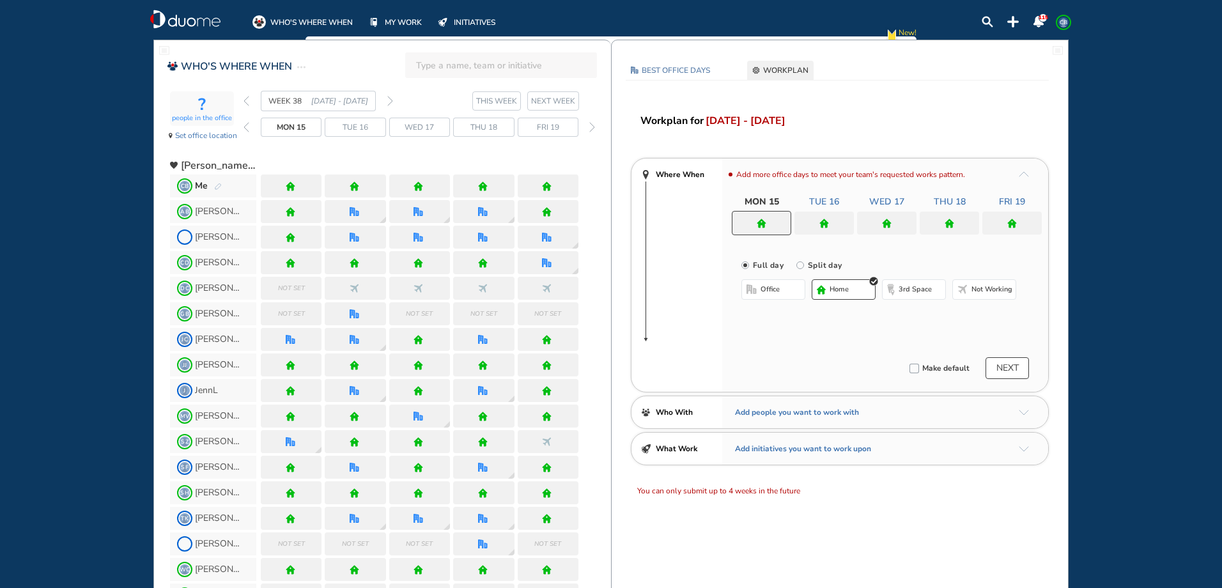
click at [875, 224] on div at bounding box center [886, 223] width 59 height 23
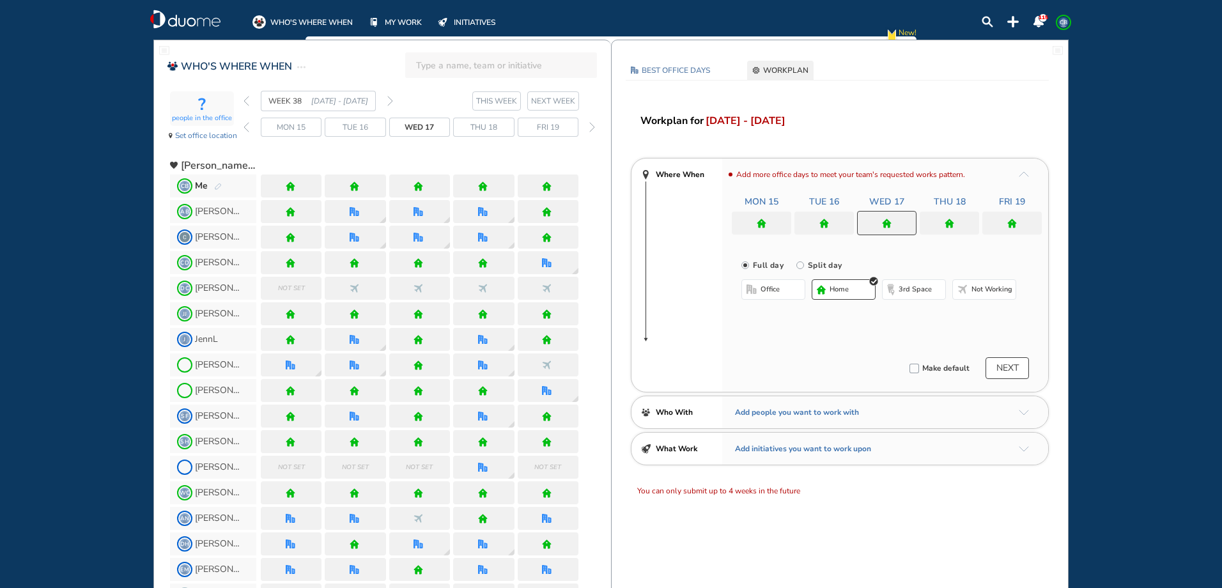
click at [770, 285] on span "office" at bounding box center [770, 289] width 19 height 10
click at [779, 313] on button "Select location" at bounding box center [775, 315] width 51 height 13
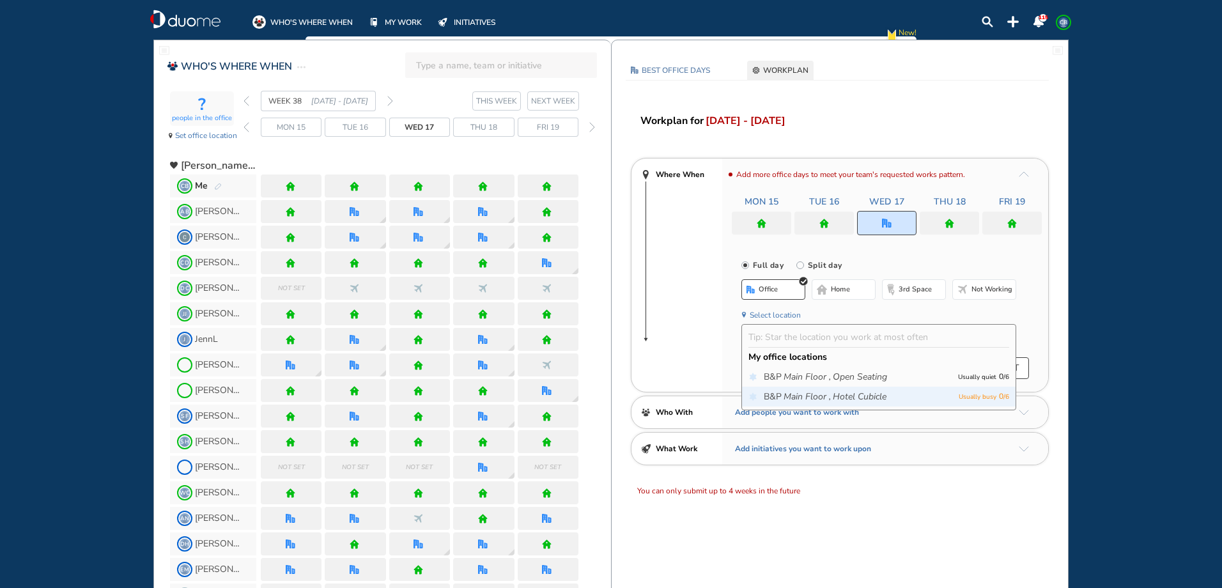
click at [820, 396] on icon "Main Floor ," at bounding box center [807, 397] width 47 height 13
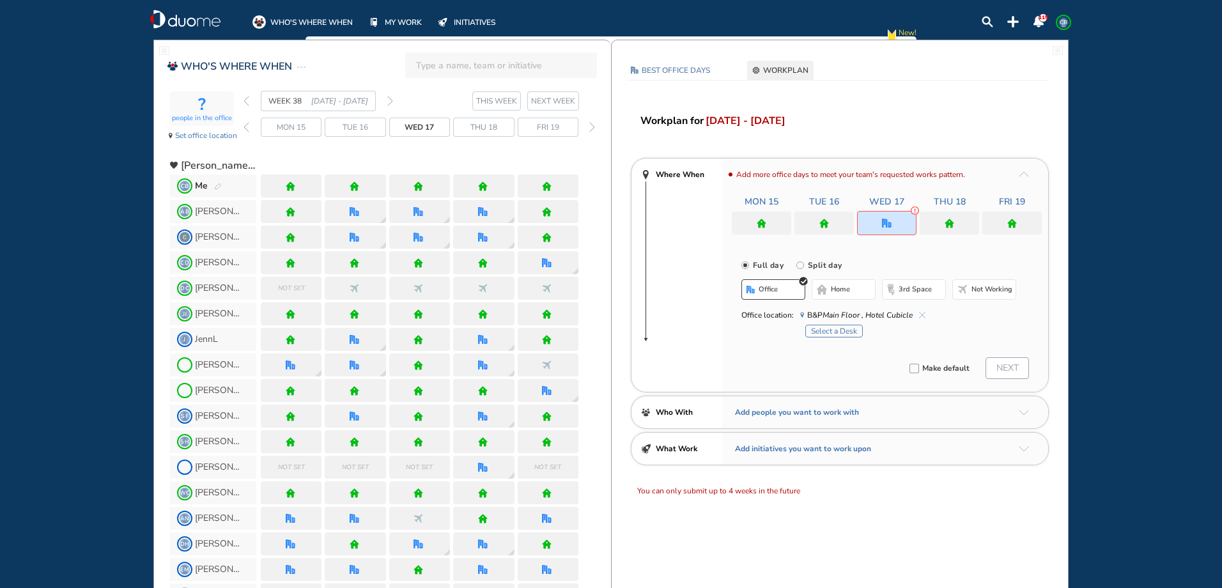
click at [823, 329] on button "Select a Desk" at bounding box center [834, 331] width 58 height 13
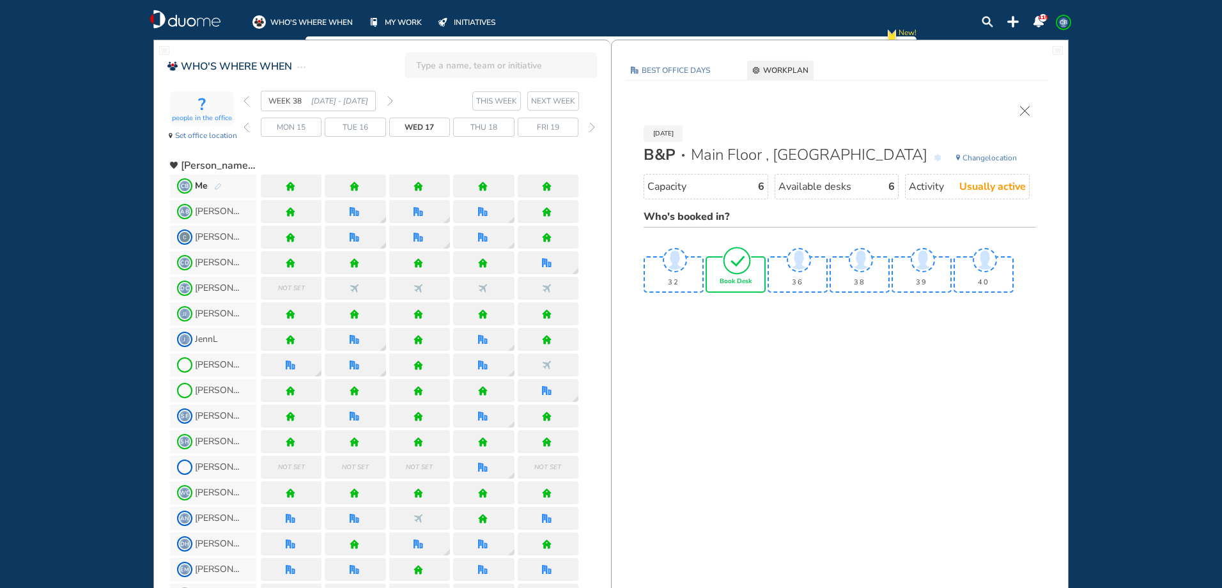
click at [744, 275] on img "tick-rounded-outline" at bounding box center [736, 260] width 29 height 30
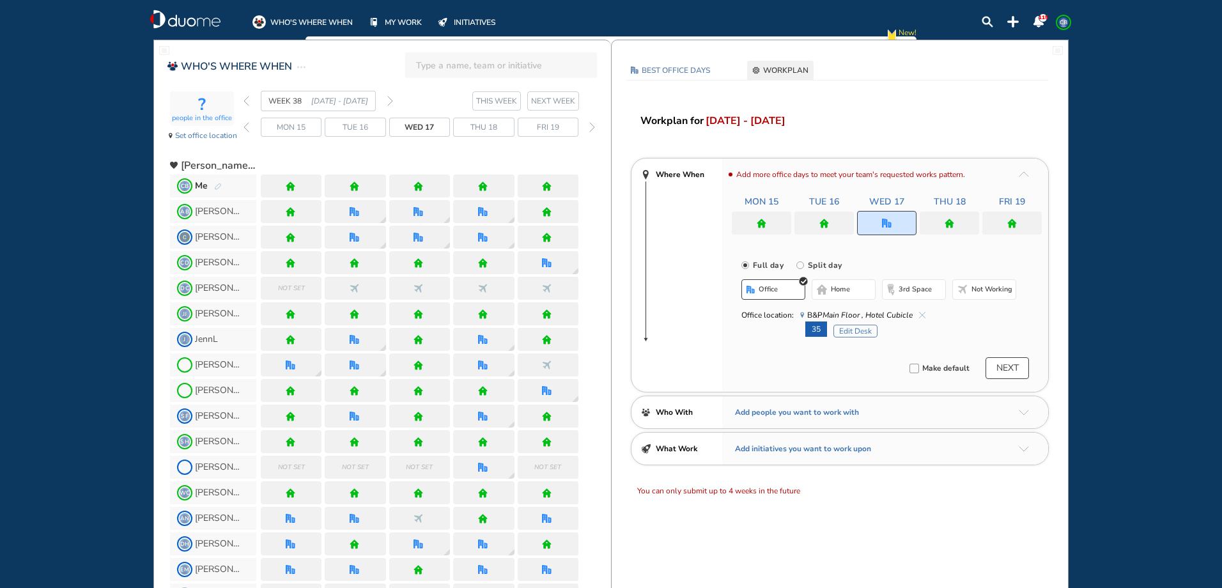
click at [821, 224] on img "home" at bounding box center [825, 224] width 10 height 10
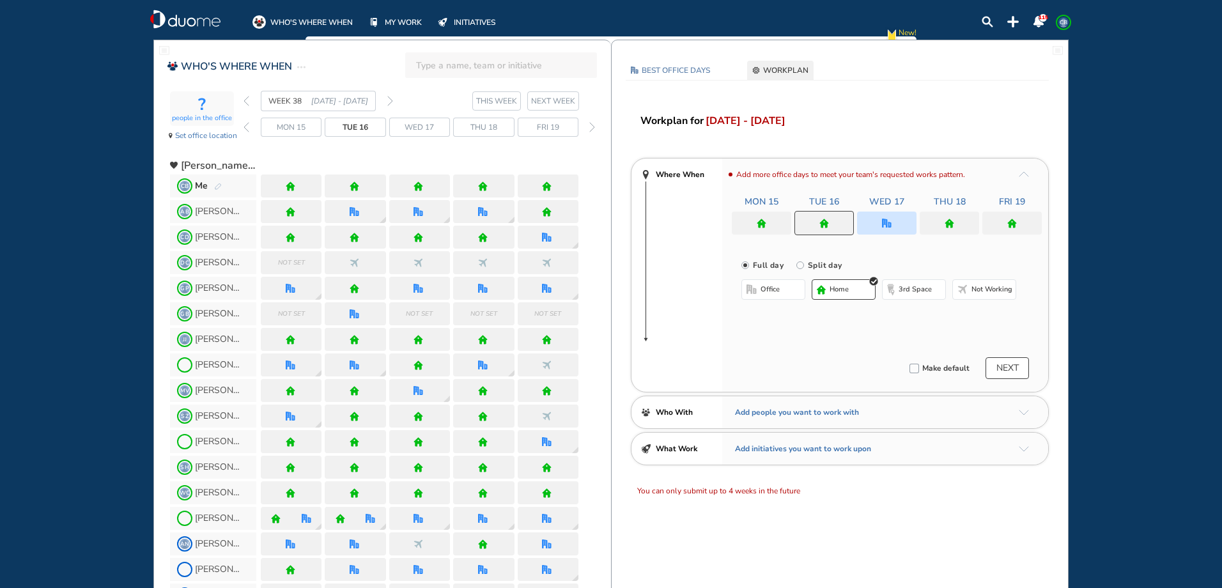
click at [784, 291] on button "office" at bounding box center [774, 289] width 64 height 20
click at [775, 315] on button "Select location" at bounding box center [775, 315] width 51 height 13
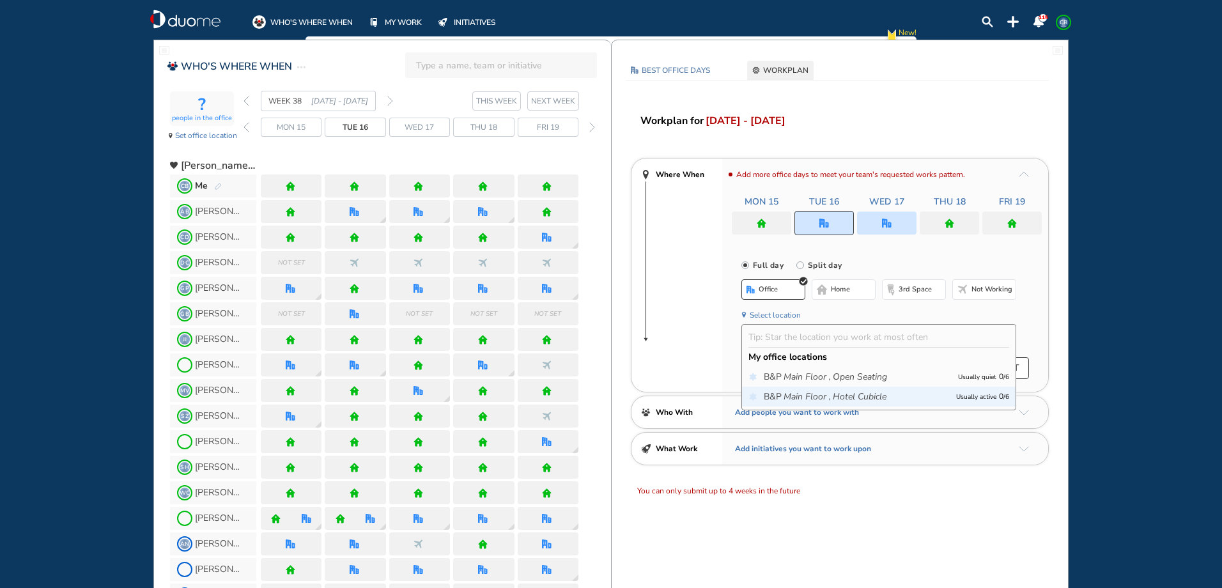
click at [815, 393] on icon "Main Floor ," at bounding box center [807, 397] width 47 height 13
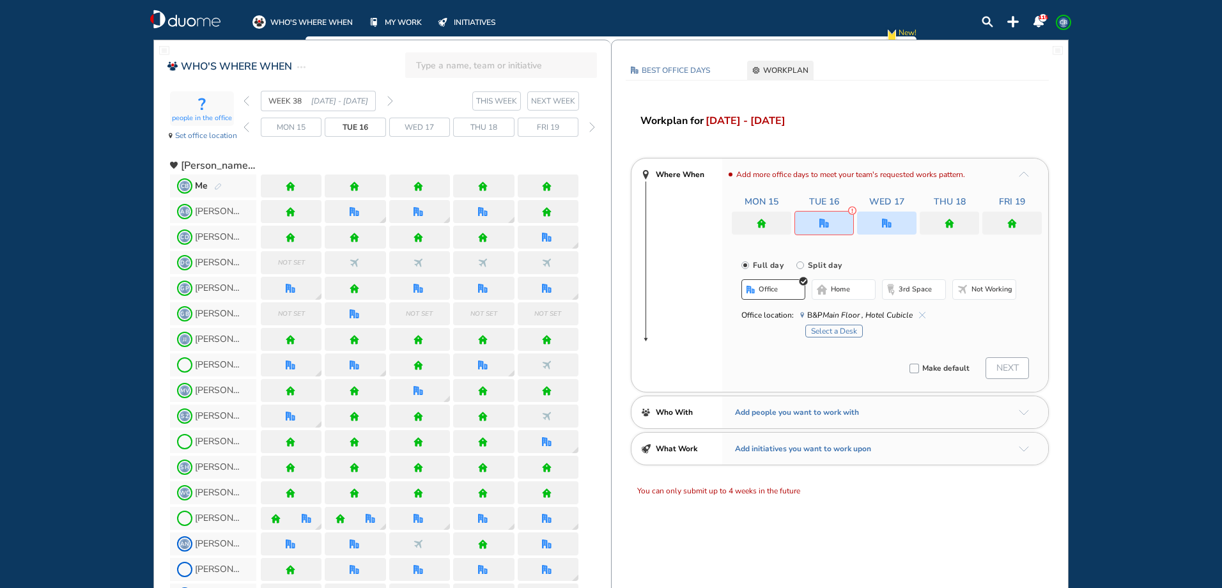
click at [832, 331] on button "Select a Desk" at bounding box center [834, 331] width 58 height 13
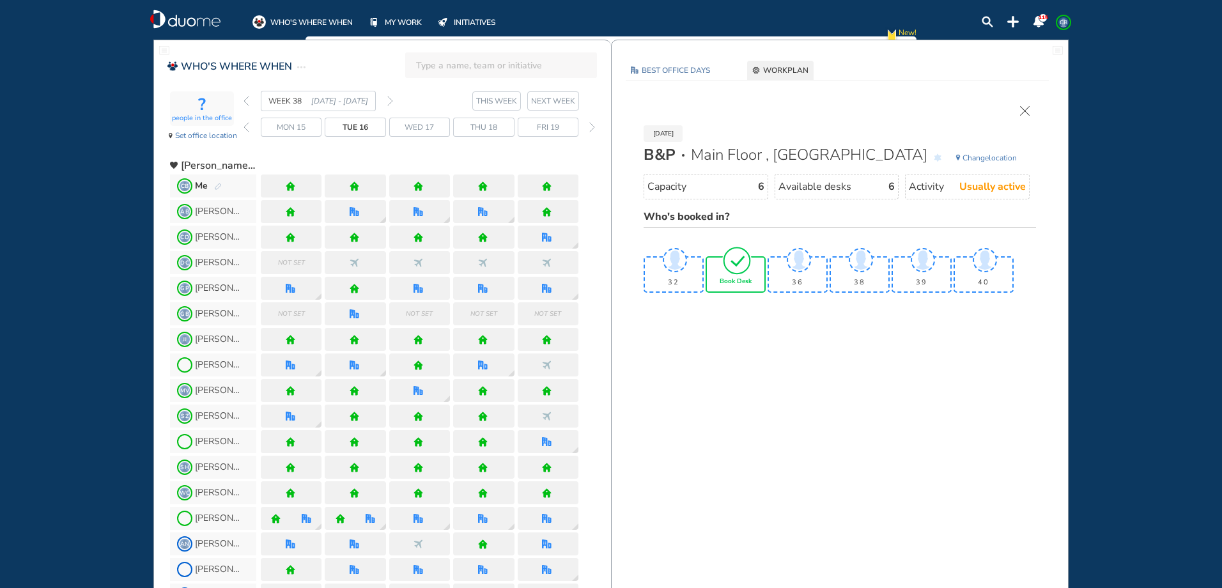
click at [744, 282] on span "Book Desk" at bounding box center [736, 282] width 32 height 8
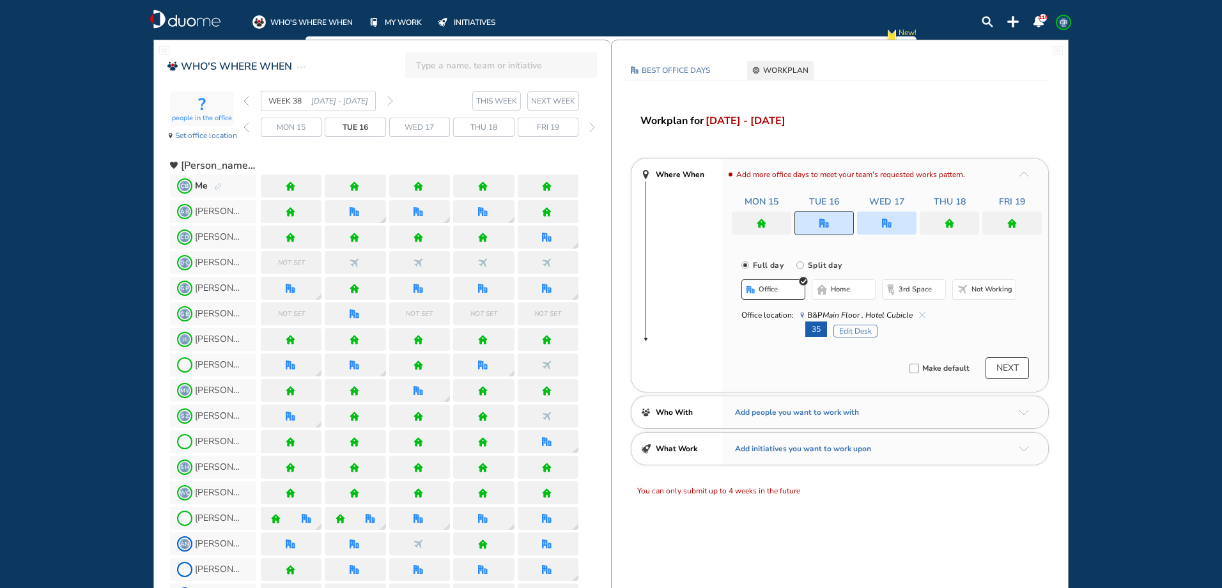
click at [1003, 370] on button "NEXT" at bounding box center [1007, 368] width 43 height 22
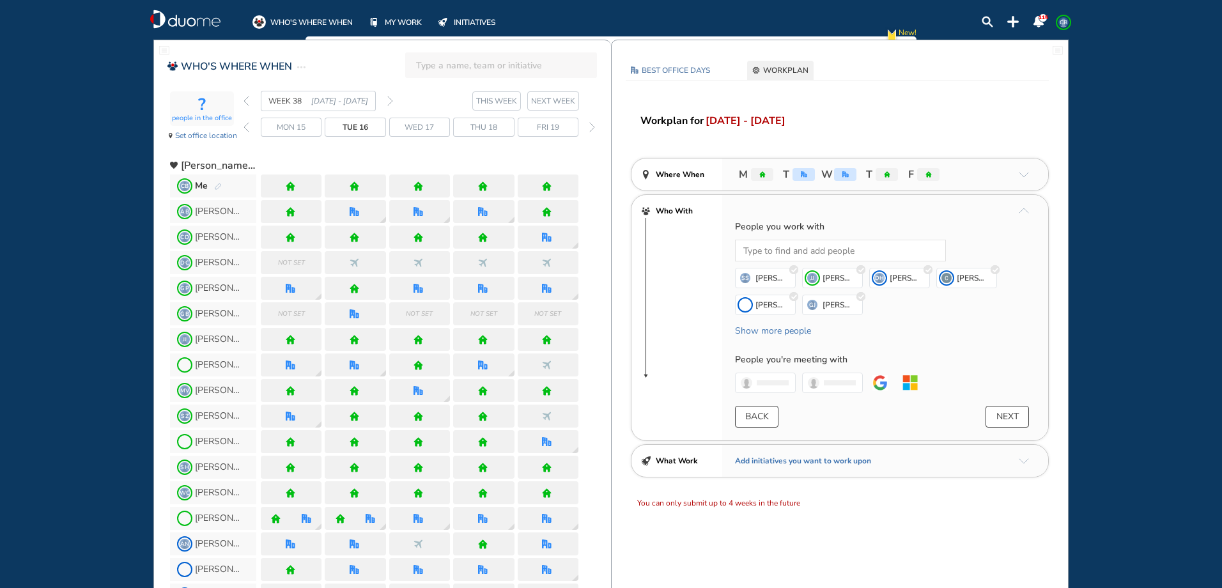
click at [1007, 412] on button "NEXT" at bounding box center [1007, 417] width 43 height 22
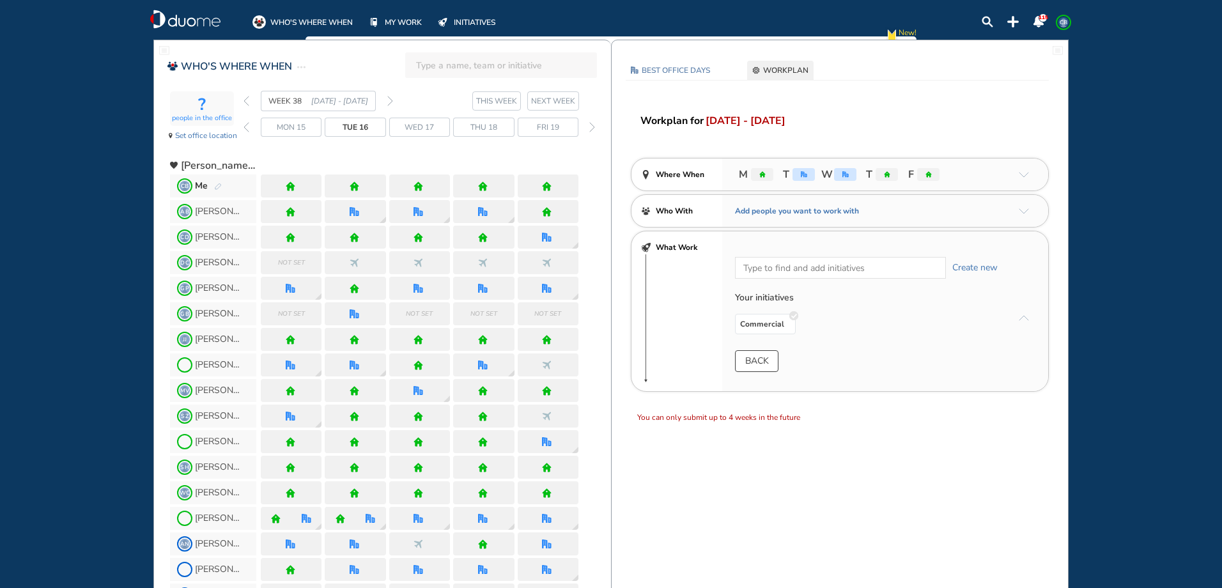
click at [251, 99] on div "WEEK 38 [DATE] - [DATE]" at bounding box center [319, 101] width 150 height 20
click at [249, 100] on img "back week" at bounding box center [247, 101] width 6 height 10
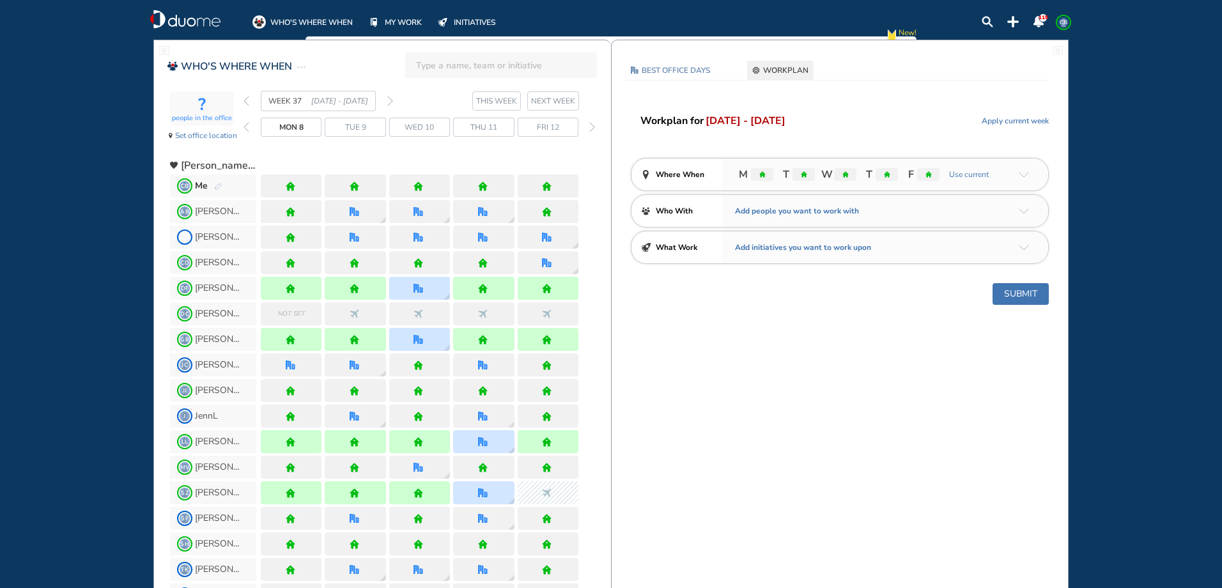
click at [248, 101] on img "back week" at bounding box center [247, 101] width 6 height 10
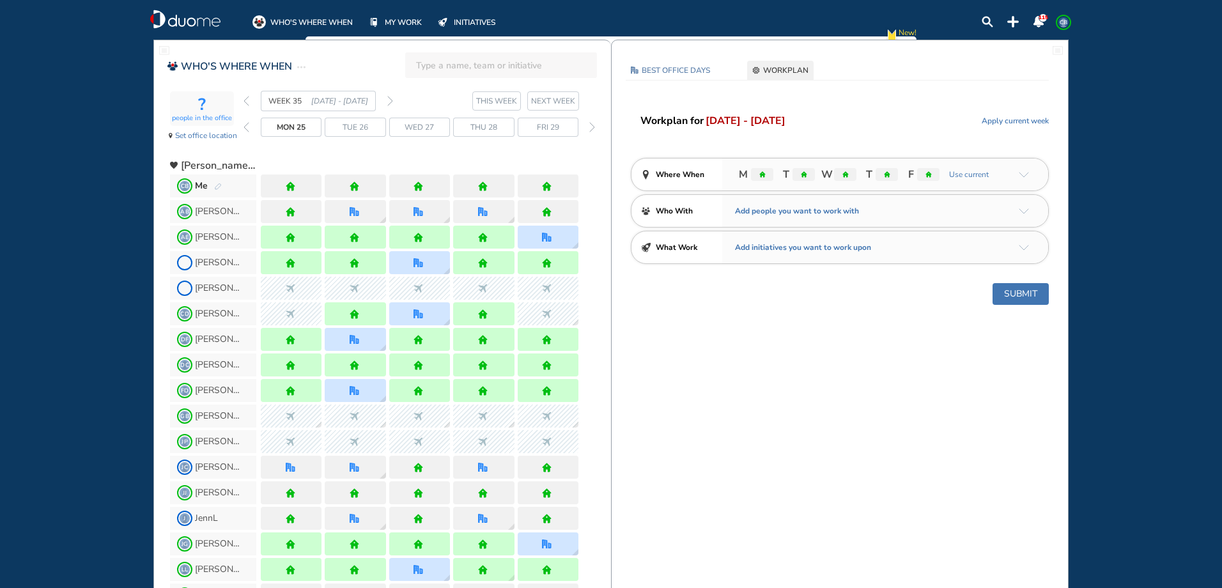
click at [394, 104] on section "WEEK 35 [DATE] - [DATE] THIS WEEK NEXT WEEK" at bounding box center [428, 101] width 368 height 20
click at [384, 98] on div "WEEK 35 [DATE] - [DATE]" at bounding box center [319, 101] width 150 height 20
click at [390, 102] on img "forward week" at bounding box center [390, 101] width 6 height 10
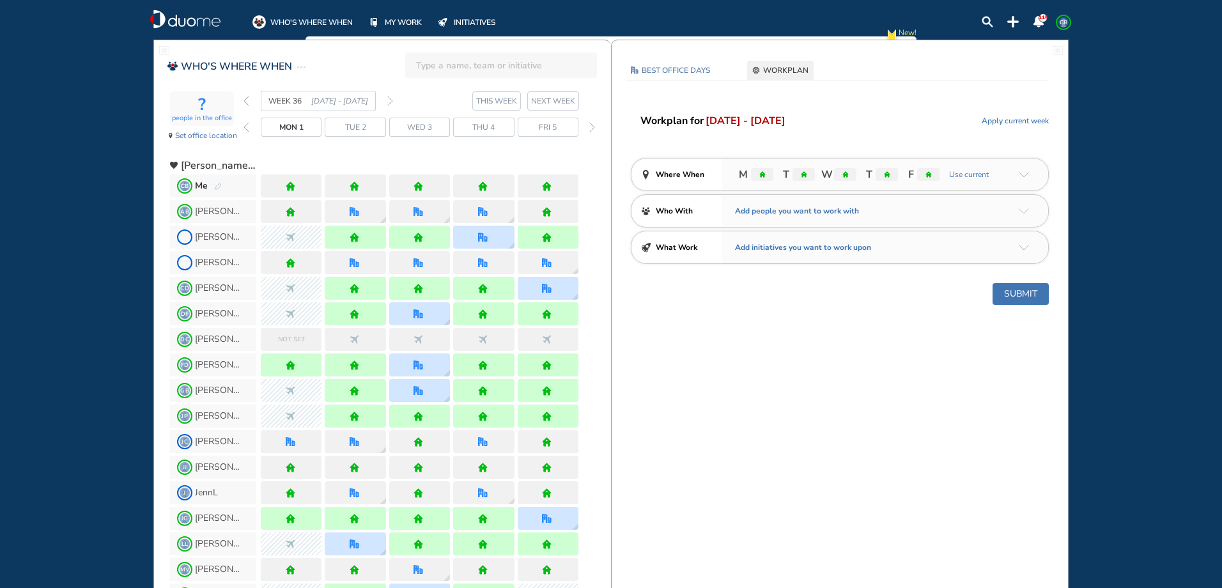
click at [419, 189] on img "home" at bounding box center [419, 187] width 10 height 10
click at [1011, 295] on button "Submit" at bounding box center [1021, 294] width 56 height 22
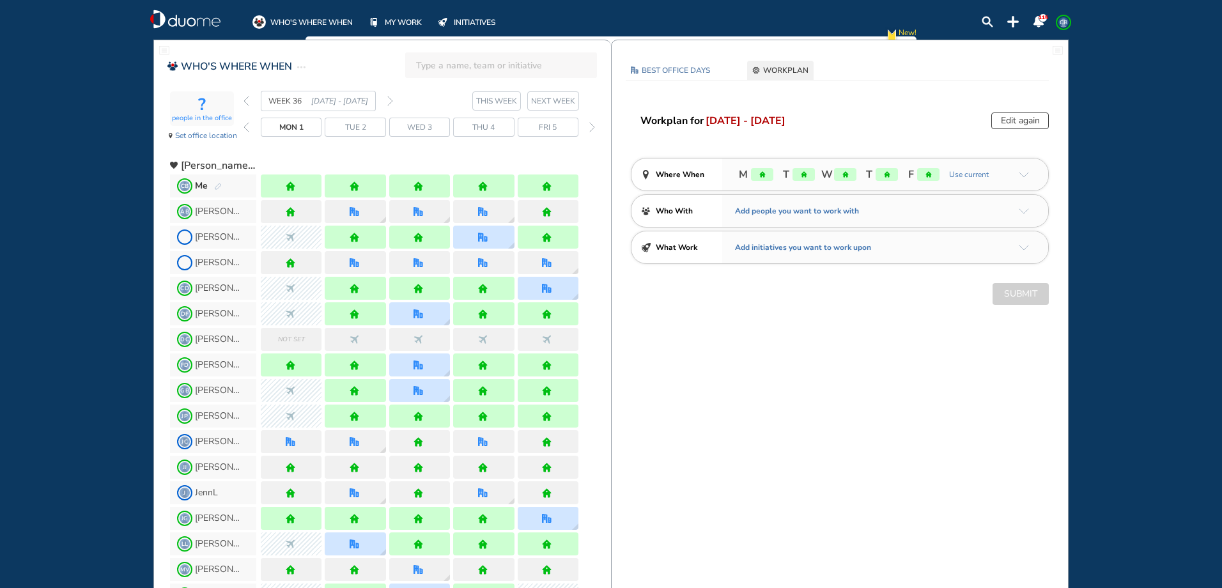
click at [216, 187] on img "pen-edit" at bounding box center [218, 187] width 8 height 8
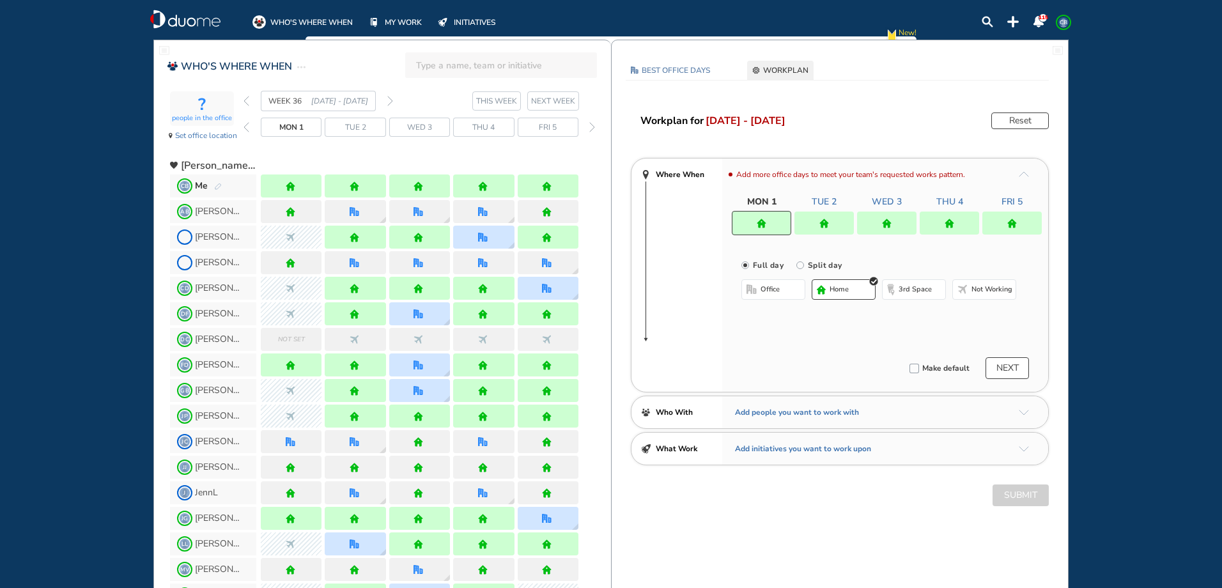
click at [905, 222] on div at bounding box center [886, 223] width 59 height 23
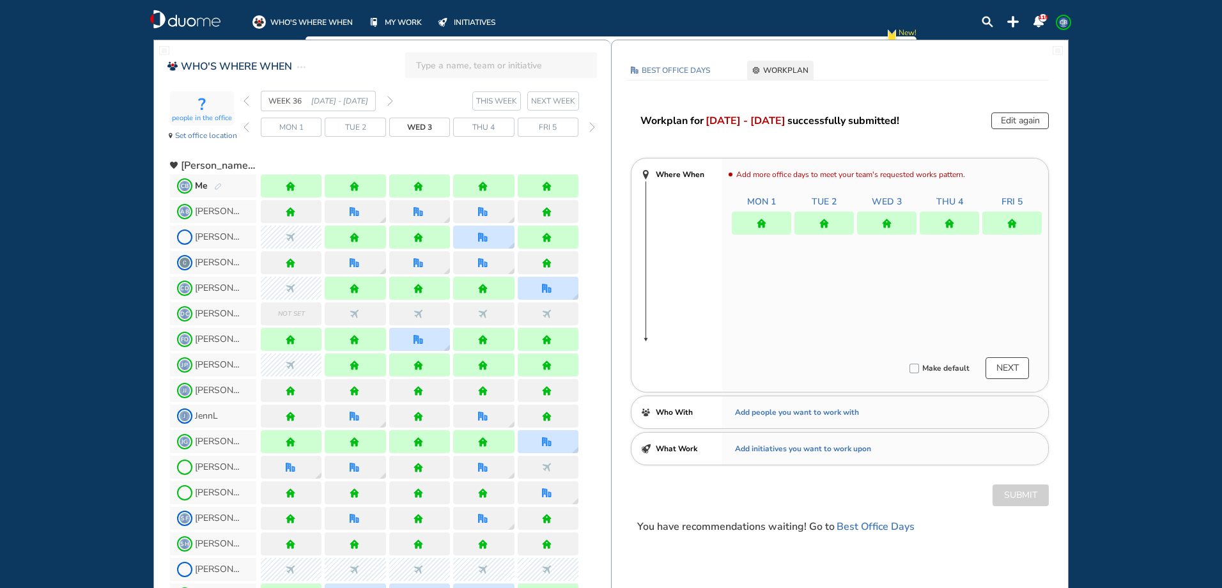
click at [835, 223] on div at bounding box center [824, 223] width 59 height 23
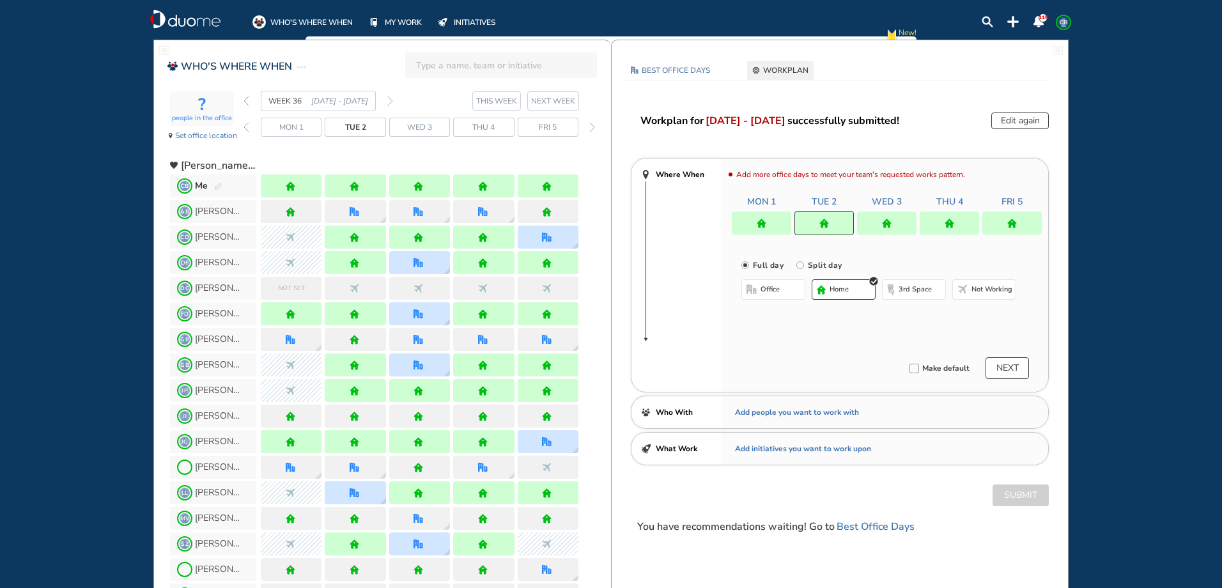
click at [833, 288] on span "home" at bounding box center [839, 289] width 19 height 10
click at [775, 288] on span "office" at bounding box center [770, 289] width 19 height 10
click at [778, 311] on button "Select location" at bounding box center [775, 315] width 51 height 13
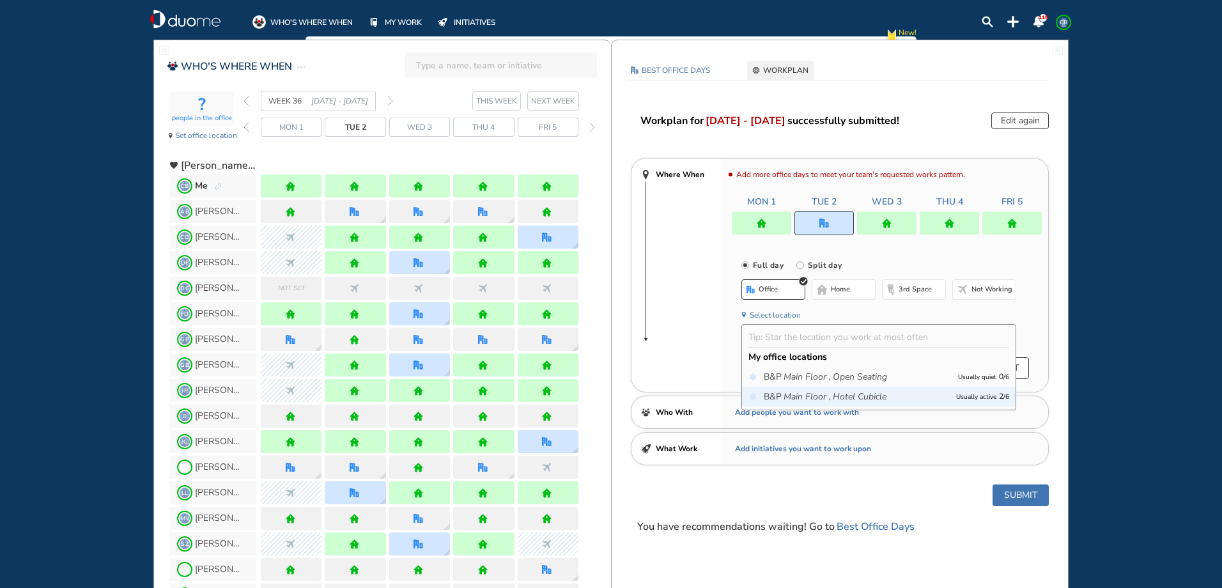
click at [802, 393] on icon "Main Floor ," at bounding box center [807, 397] width 47 height 13
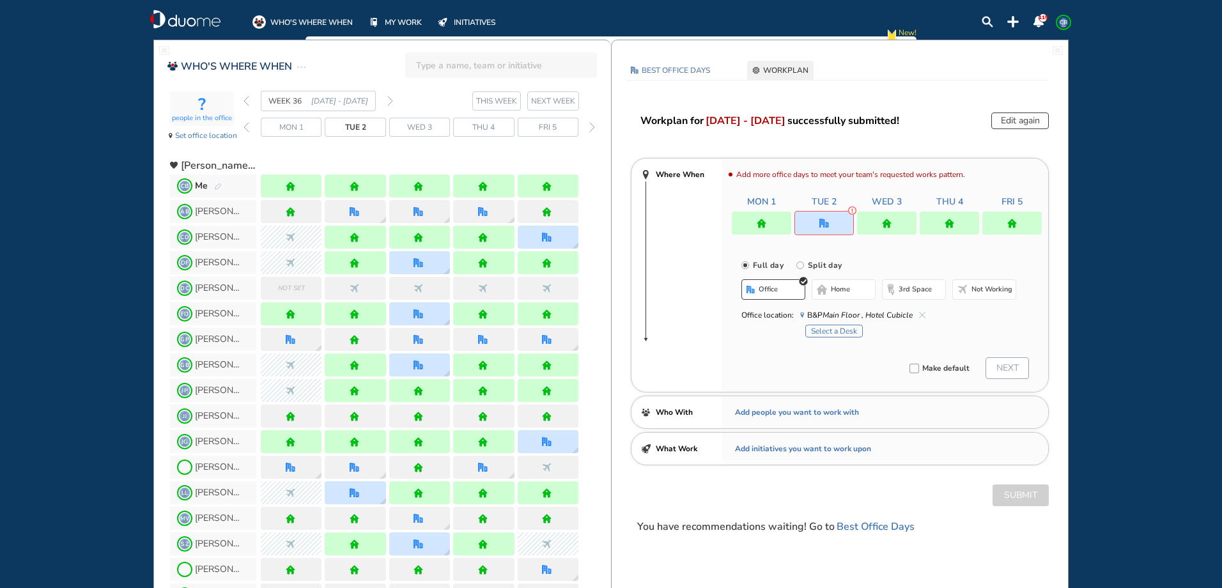
click at [828, 334] on button "Select a Desk" at bounding box center [834, 331] width 58 height 13
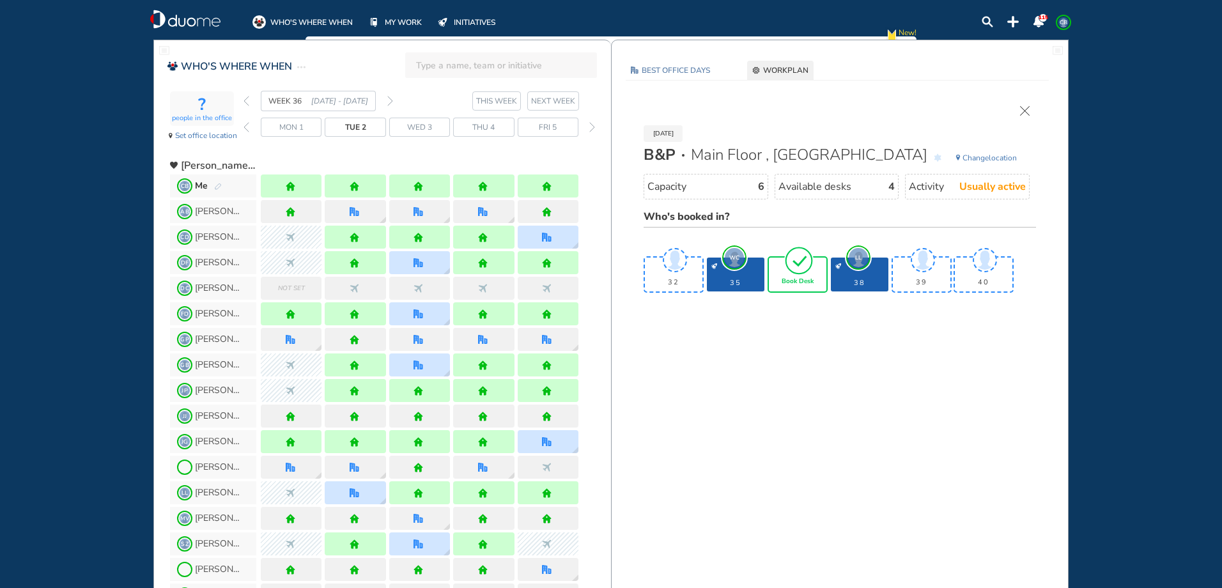
click at [793, 273] on img "tick-rounded-outline" at bounding box center [798, 260] width 29 height 30
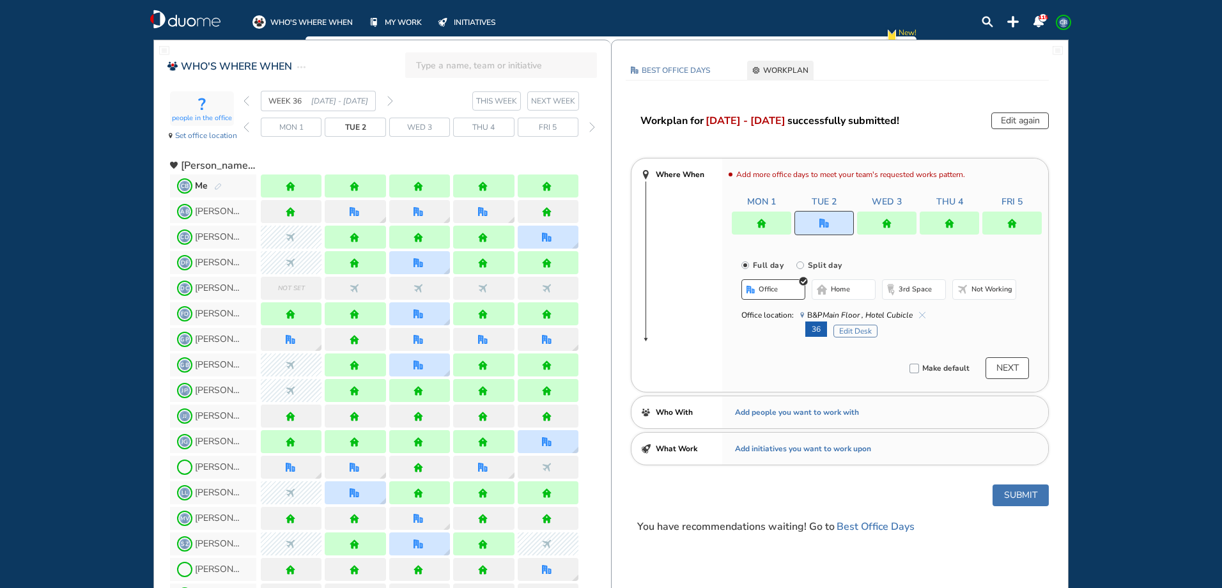
click at [896, 219] on div at bounding box center [886, 223] width 59 height 23
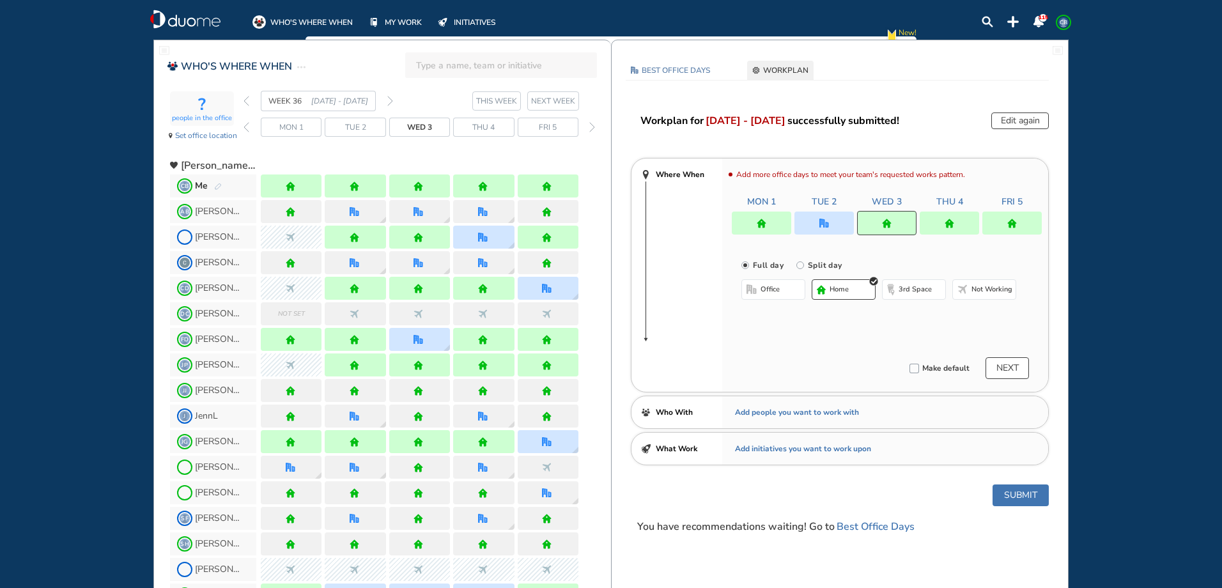
click at [784, 286] on button "office" at bounding box center [774, 289] width 64 height 20
click at [816, 219] on div at bounding box center [824, 223] width 59 height 23
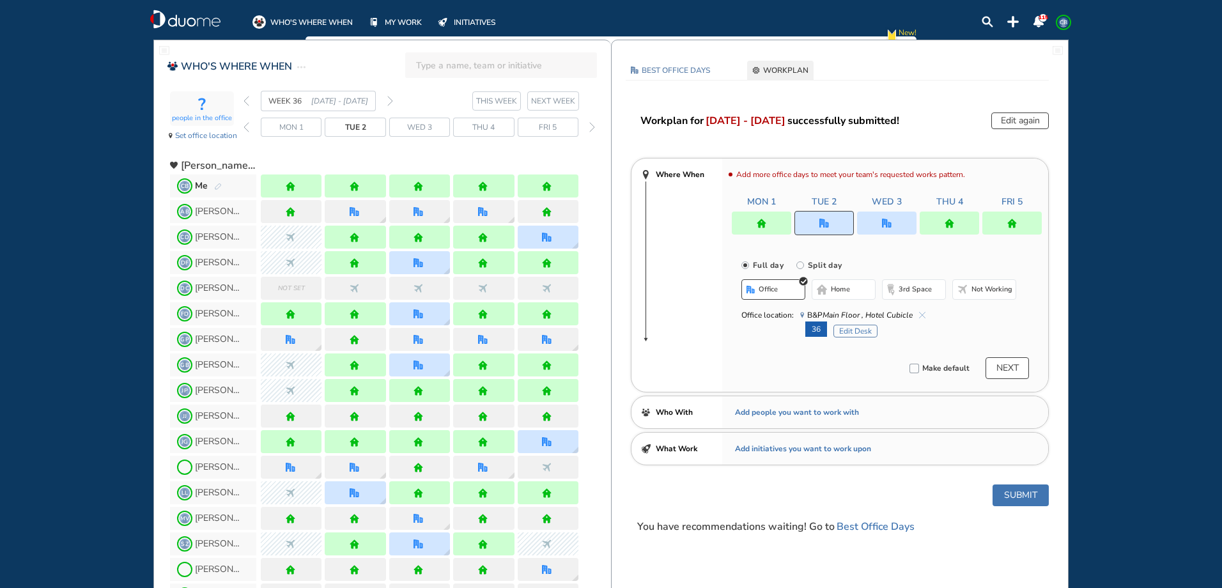
click at [839, 288] on span "home" at bounding box center [840, 289] width 19 height 10
click at [880, 222] on div at bounding box center [886, 223] width 59 height 23
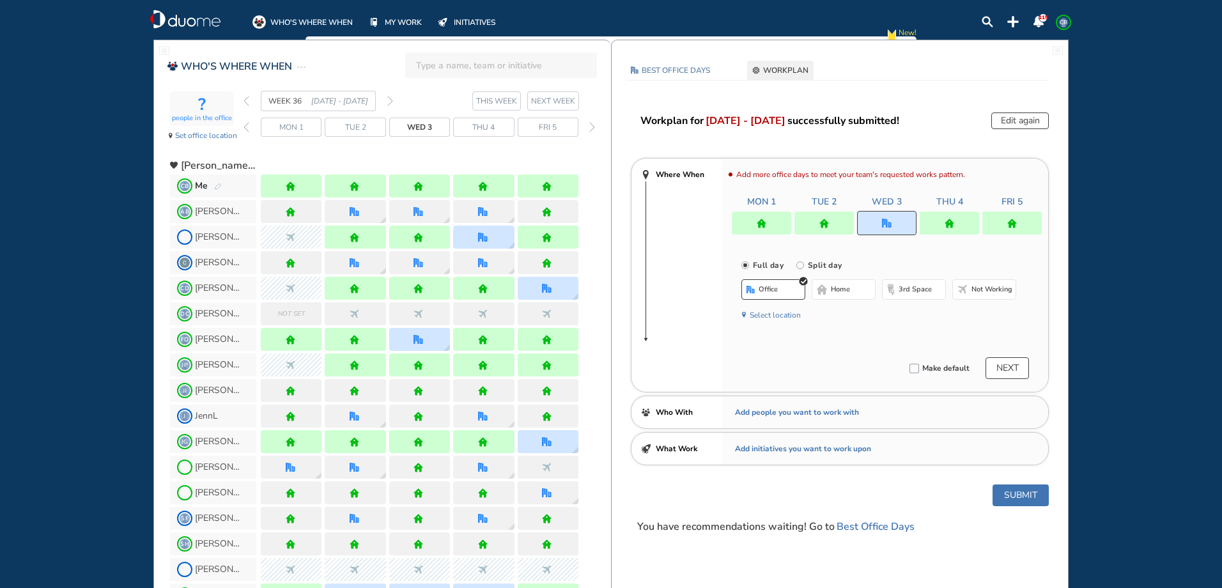
click at [779, 310] on button "Select location" at bounding box center [775, 315] width 51 height 13
click at [820, 387] on div "B&P Main Floor , Hotel Cubicle Usually busy 5 / 6" at bounding box center [879, 397] width 274 height 20
click at [822, 394] on icon "Main Floor ," at bounding box center [807, 397] width 47 height 13
click at [824, 335] on button "Select a Desk" at bounding box center [834, 331] width 58 height 13
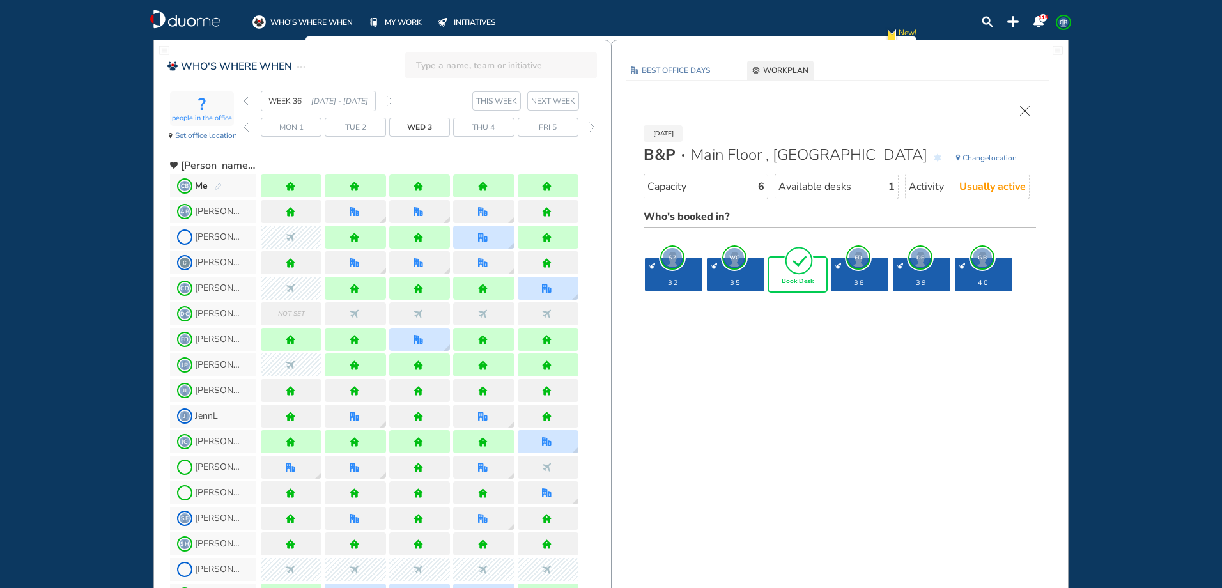
click at [798, 279] on span "Book Desk" at bounding box center [798, 282] width 32 height 8
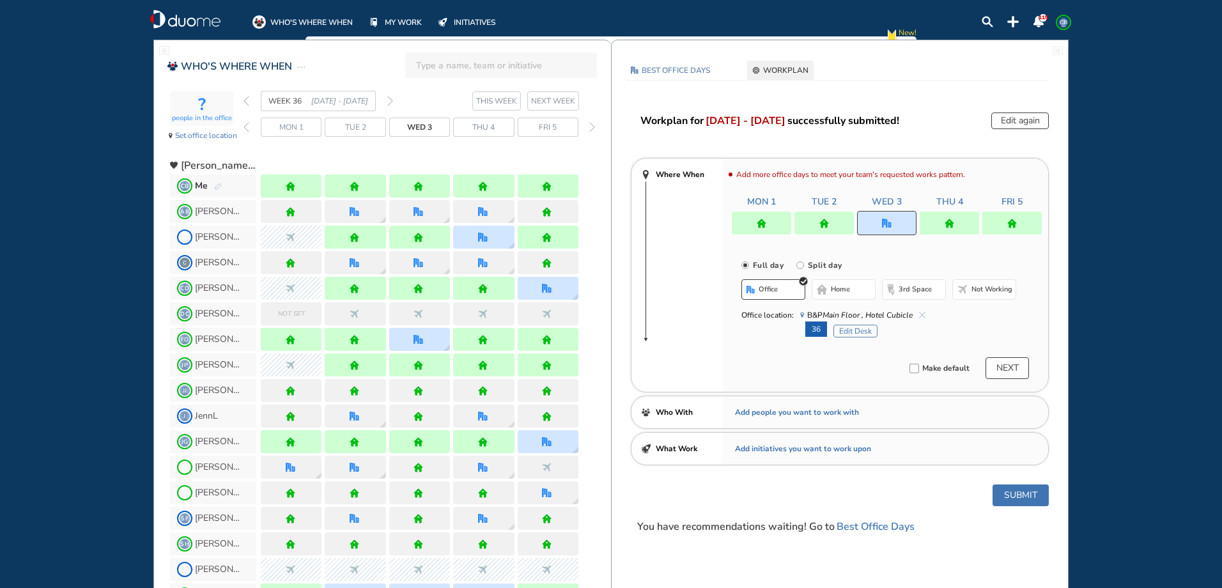
click at [942, 219] on div at bounding box center [949, 223] width 59 height 23
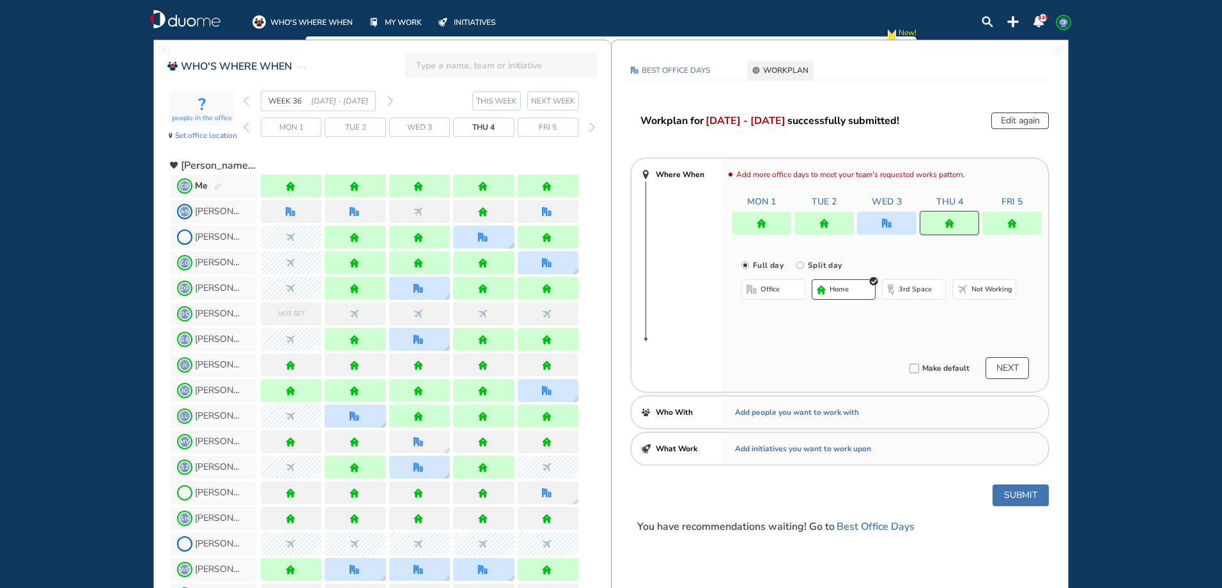
click at [757, 288] on button "office" at bounding box center [774, 289] width 64 height 20
click at [772, 311] on button "Select location" at bounding box center [775, 315] width 51 height 13
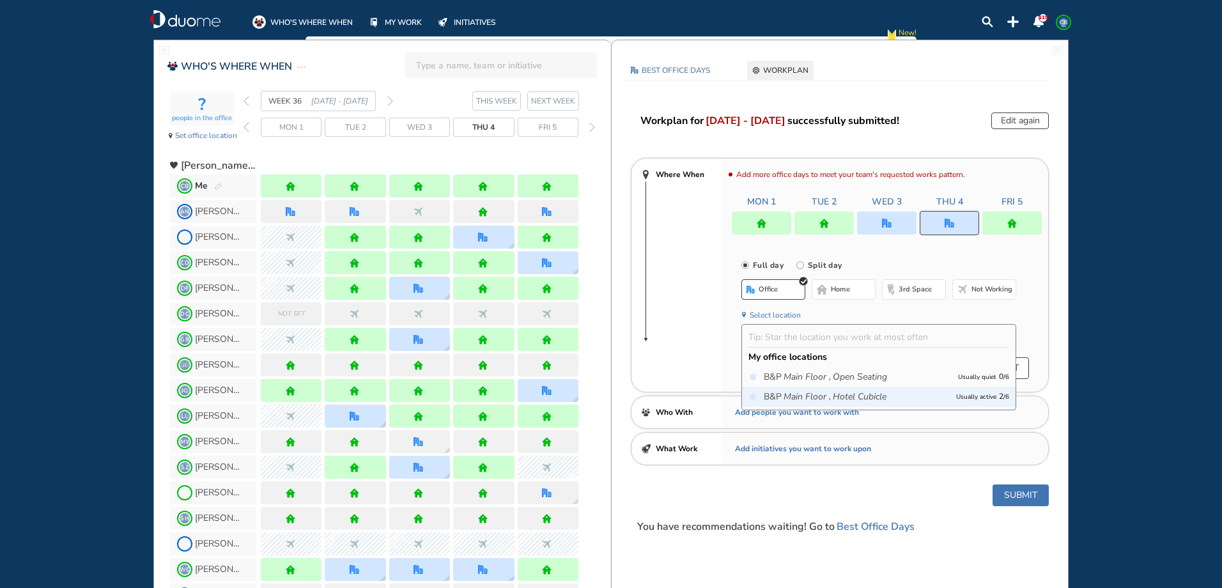
click at [816, 391] on icon "Main Floor ," at bounding box center [807, 397] width 47 height 13
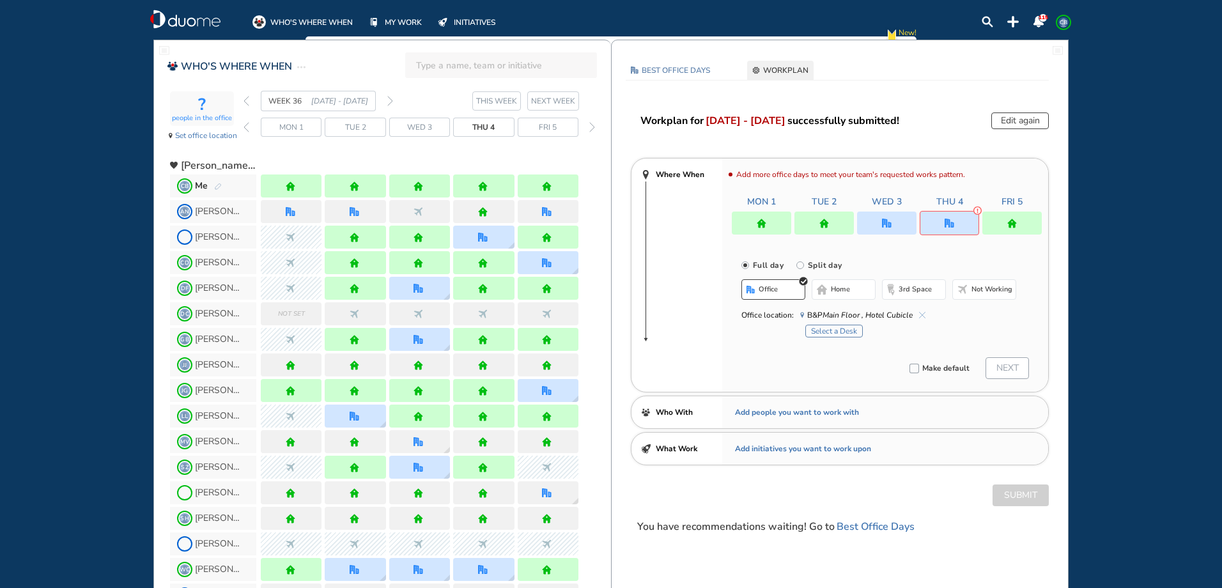
click at [818, 329] on button "Select a Desk" at bounding box center [834, 331] width 58 height 13
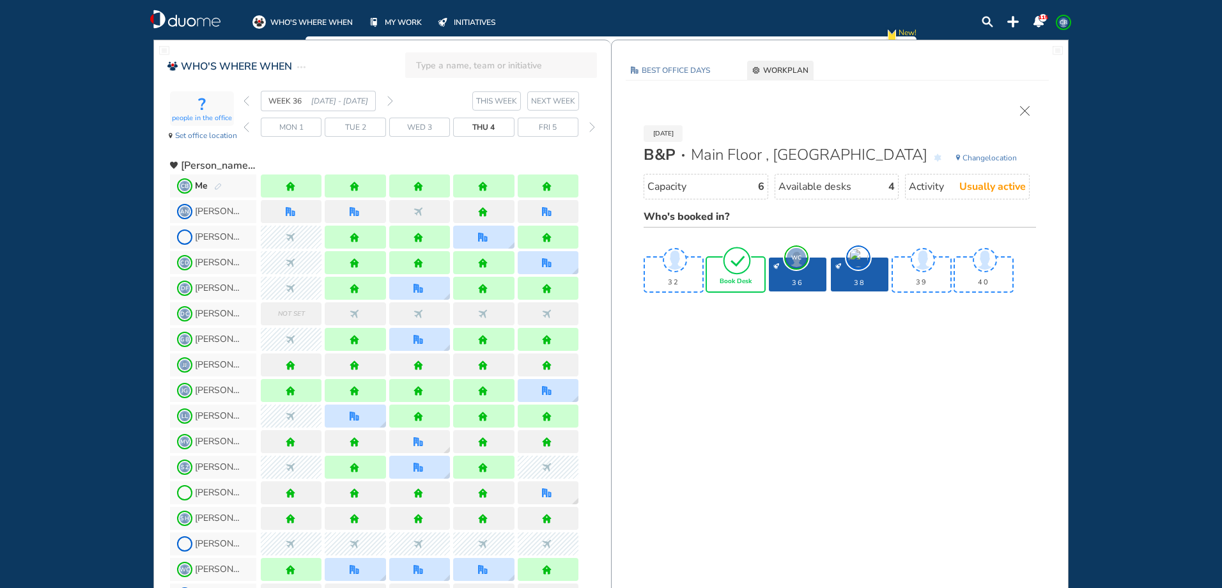
click at [739, 279] on span "Book Desk" at bounding box center [736, 282] width 32 height 8
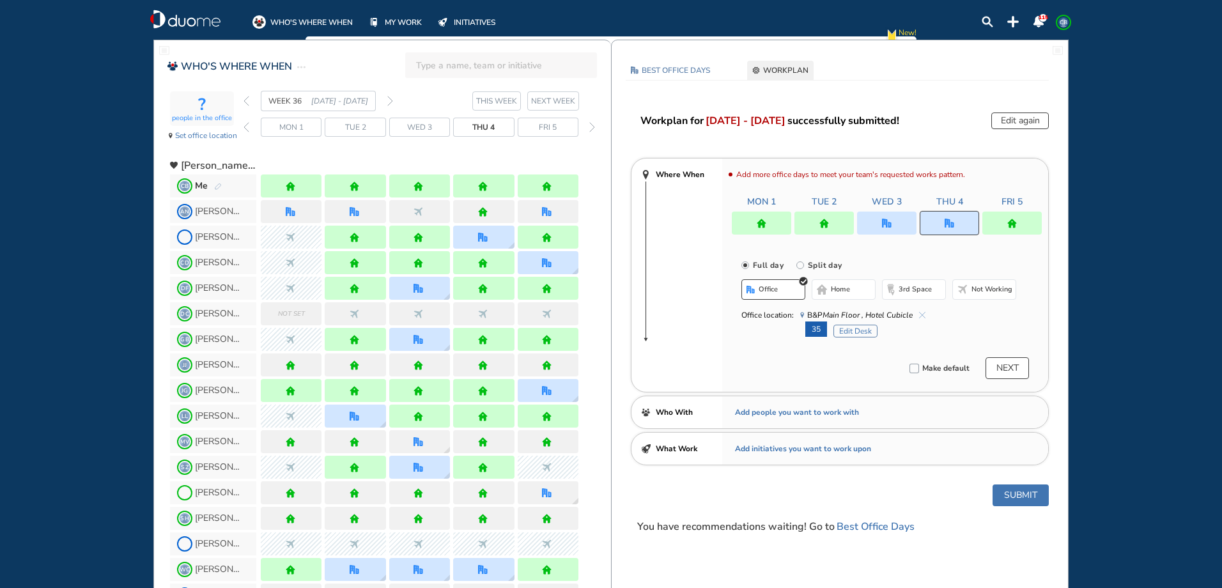
click at [1002, 367] on button "NEXT" at bounding box center [1007, 368] width 43 height 22
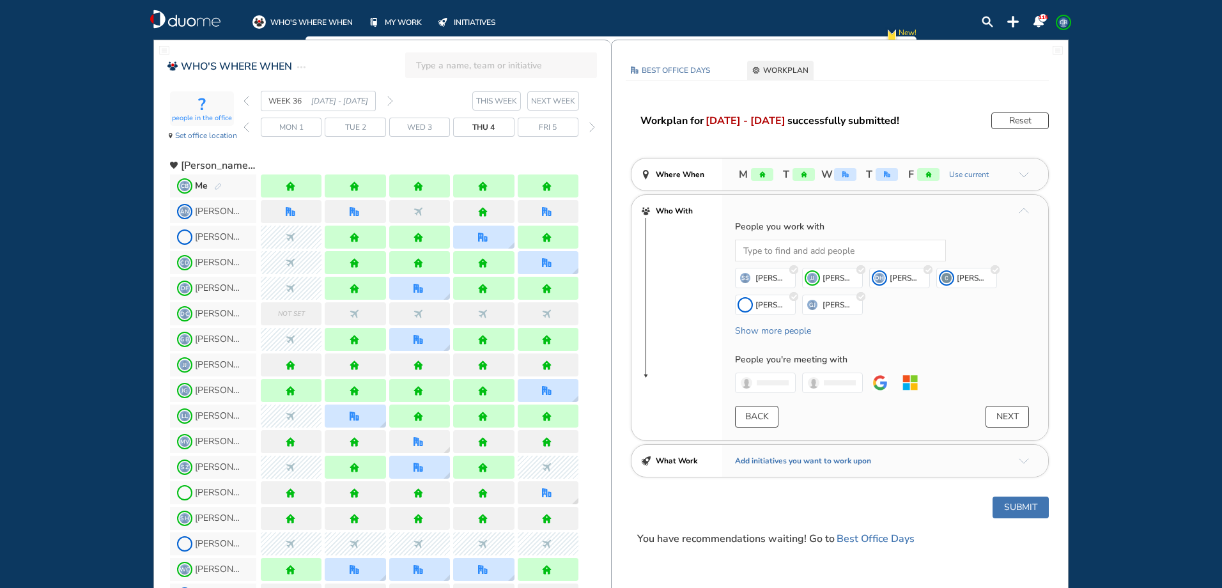
click at [1007, 502] on button "Submit" at bounding box center [1021, 508] width 56 height 22
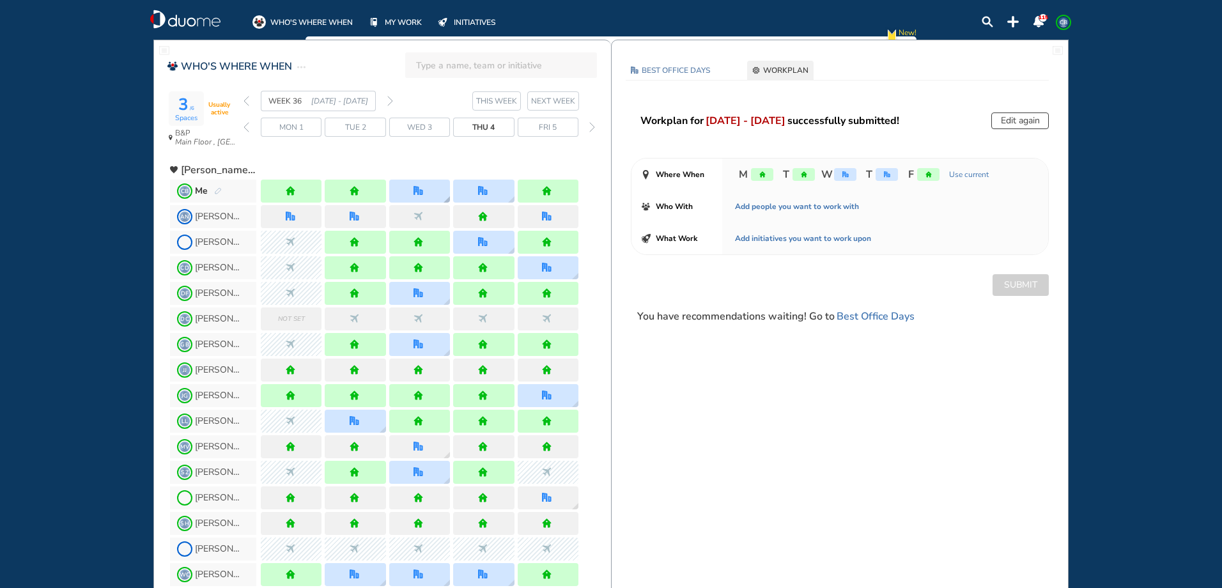
click at [437, 194] on div at bounding box center [419, 191] width 61 height 23
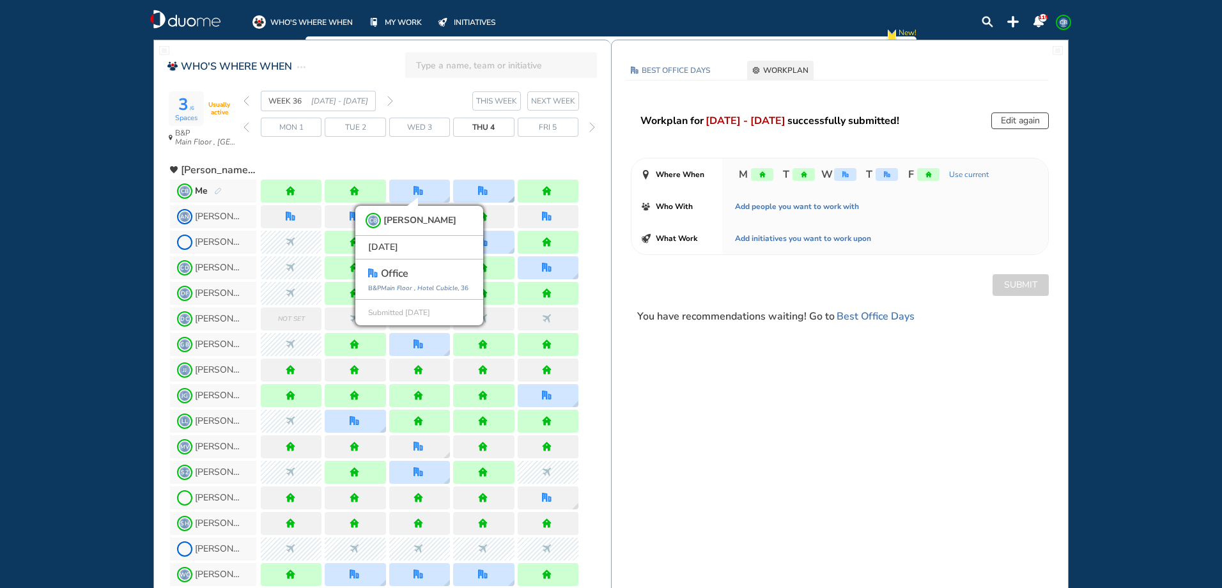
click at [497, 188] on div at bounding box center [483, 191] width 61 height 23
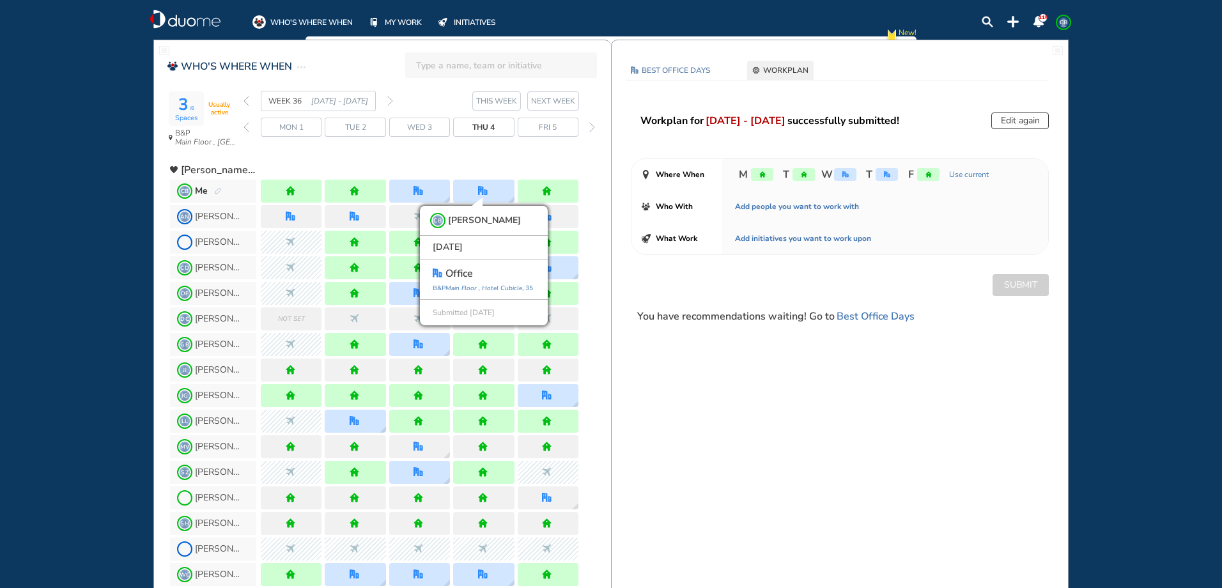
click at [389, 100] on img "forward week" at bounding box center [390, 101] width 6 height 10
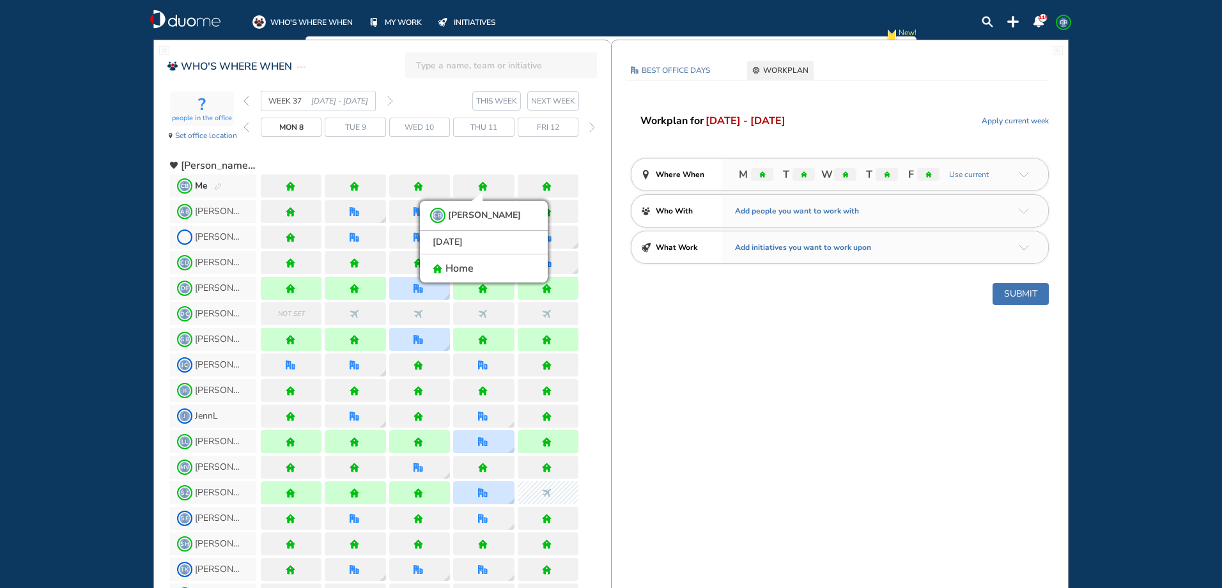
click at [389, 100] on img "forward week" at bounding box center [390, 101] width 6 height 10
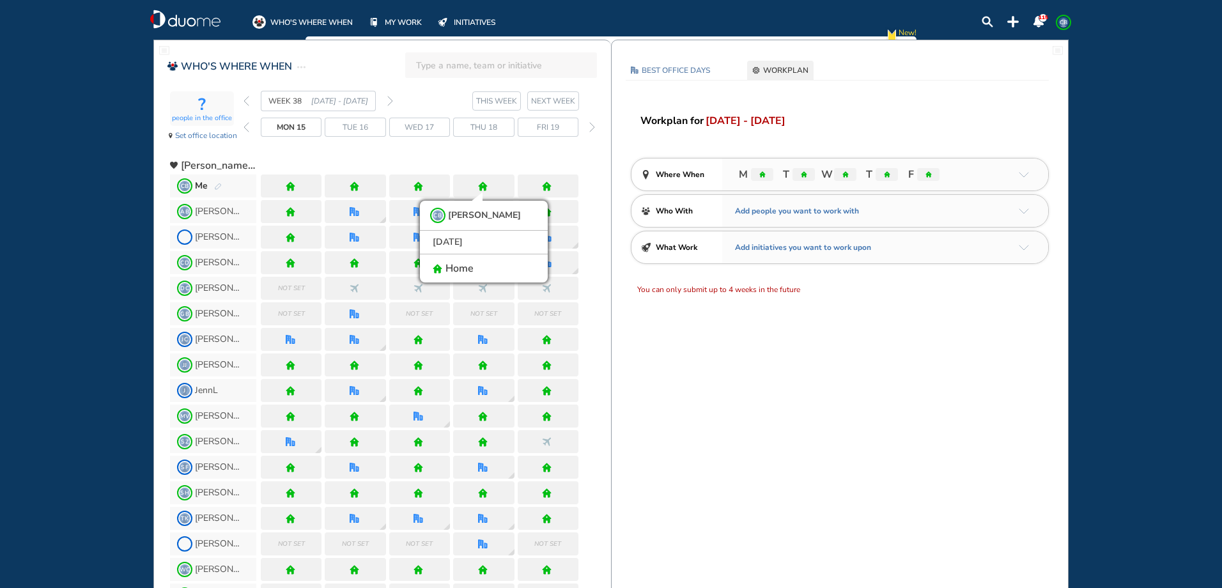
click at [412, 206] on div at bounding box center [419, 211] width 61 height 23
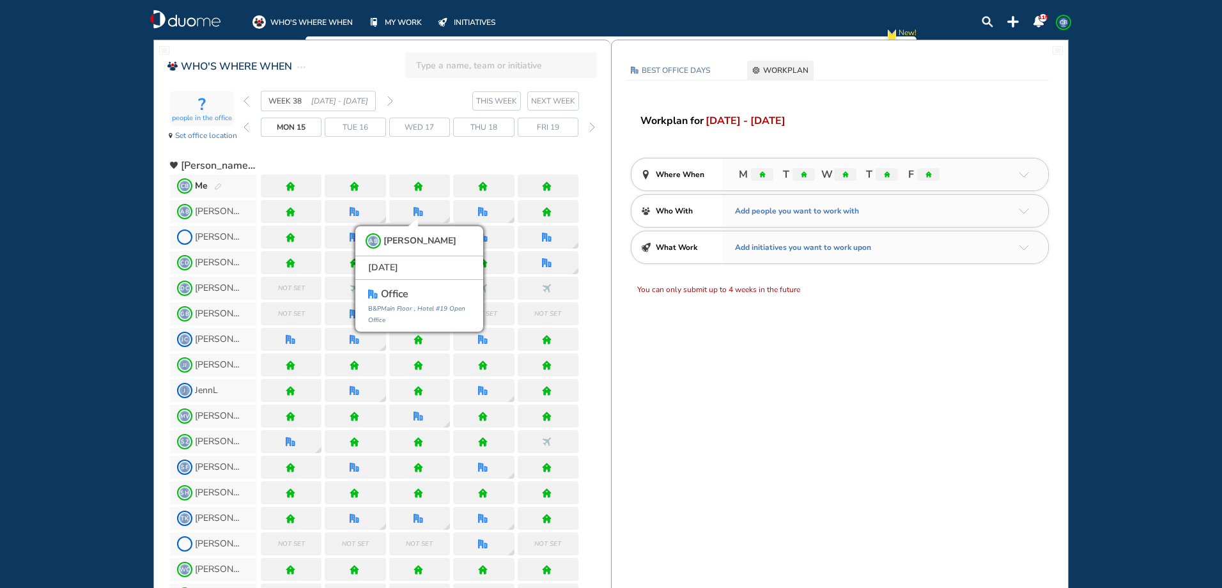
drag, startPoint x: 421, startPoint y: 187, endPoint x: 413, endPoint y: 189, distance: 7.8
click at [419, 187] on img "home" at bounding box center [419, 187] width 10 height 10
click at [223, 187] on span "CB Me" at bounding box center [213, 186] width 86 height 23
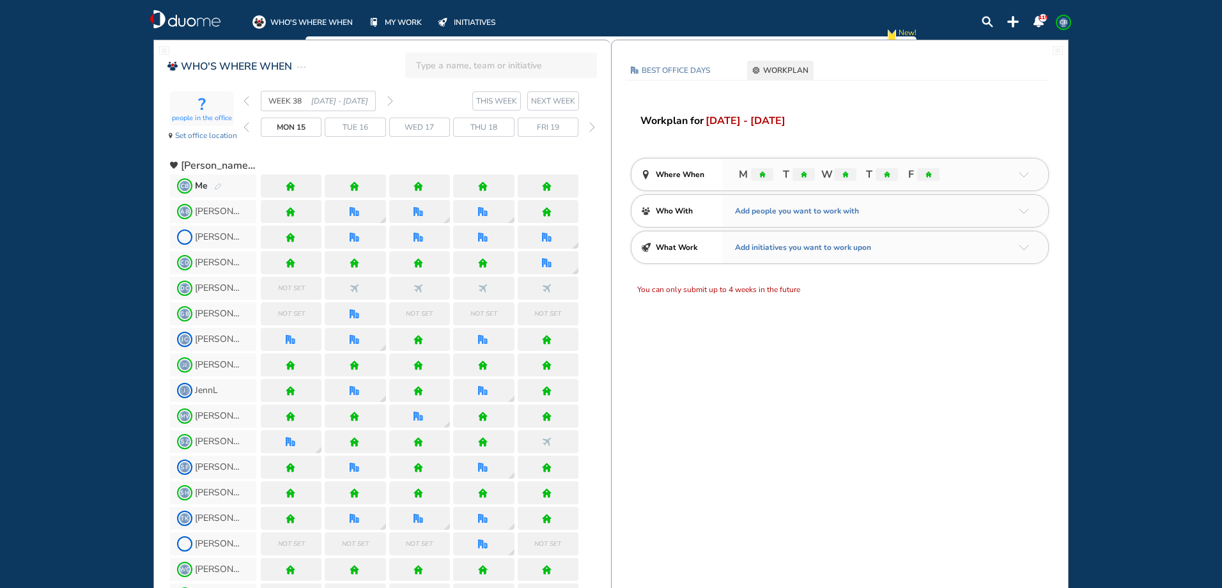
click at [216, 183] on img "pen-edit" at bounding box center [218, 187] width 8 height 8
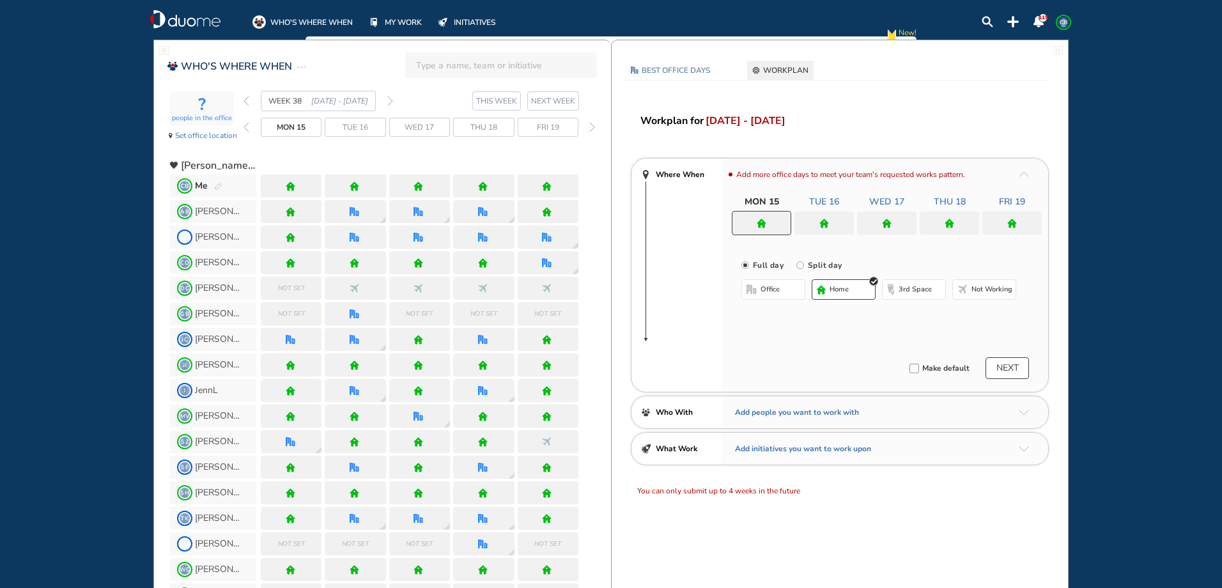
click at [900, 219] on div at bounding box center [886, 223] width 59 height 23
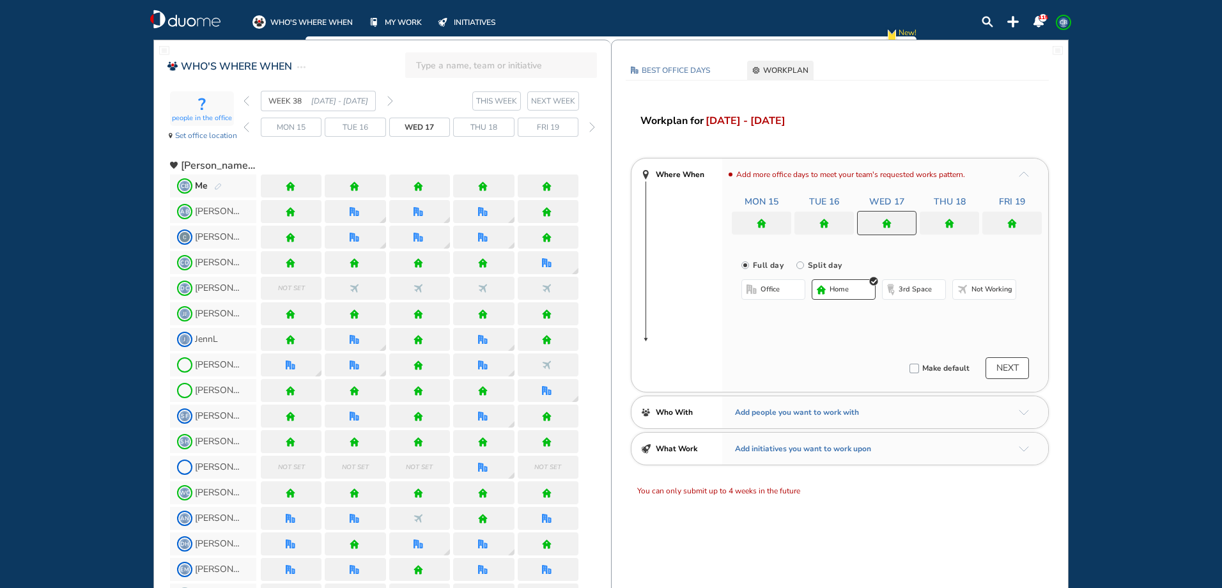
click at [773, 294] on span "office" at bounding box center [770, 289] width 19 height 10
click at [775, 314] on button "Select location" at bounding box center [775, 315] width 51 height 13
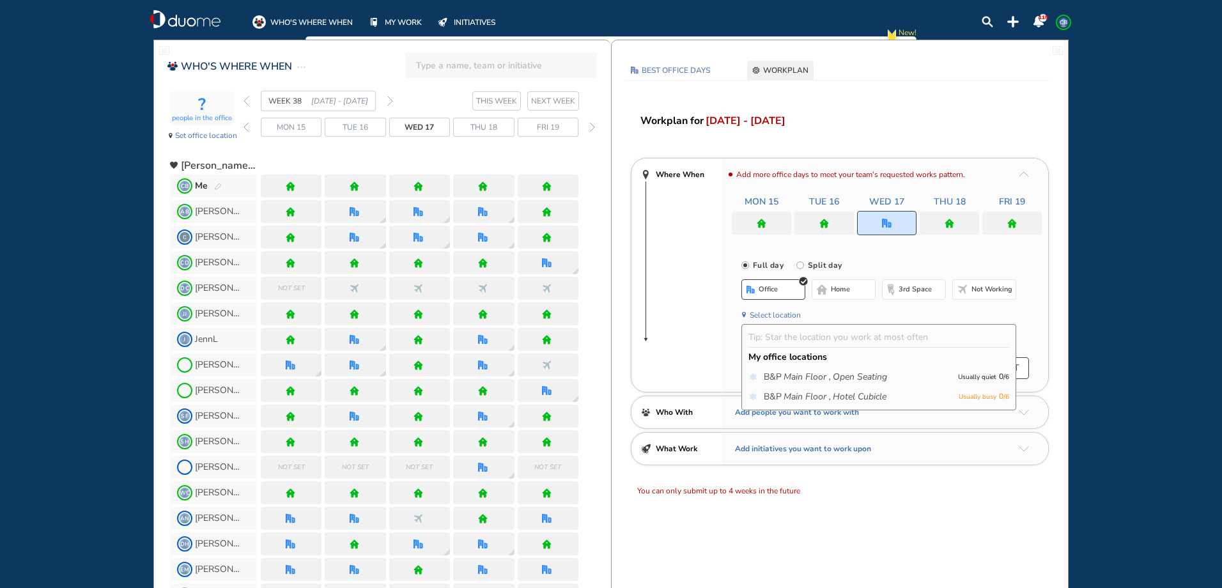
click at [805, 395] on icon "Main Floor ," at bounding box center [807, 397] width 47 height 13
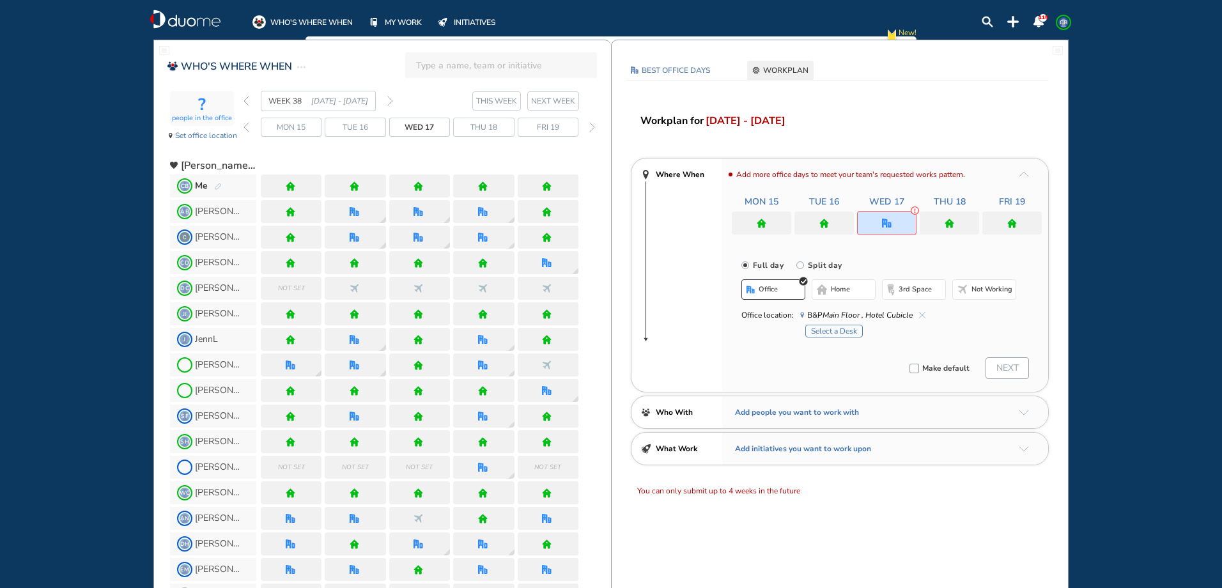
click at [828, 327] on button "Select a Desk" at bounding box center [834, 331] width 58 height 13
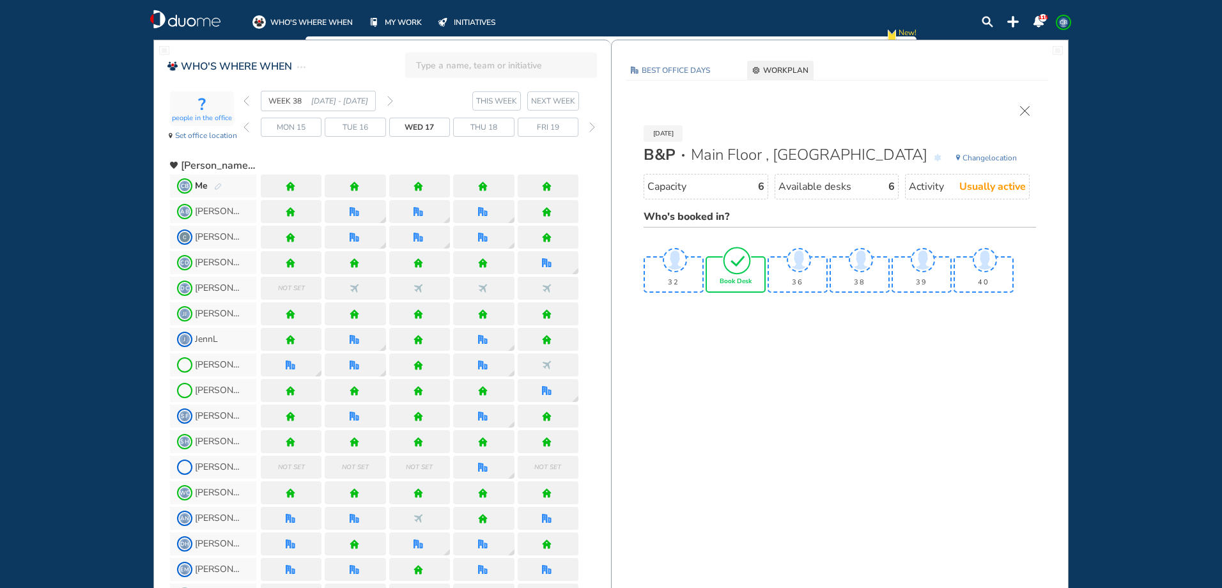
click at [728, 274] on img "tick-rounded-outline" at bounding box center [736, 260] width 29 height 30
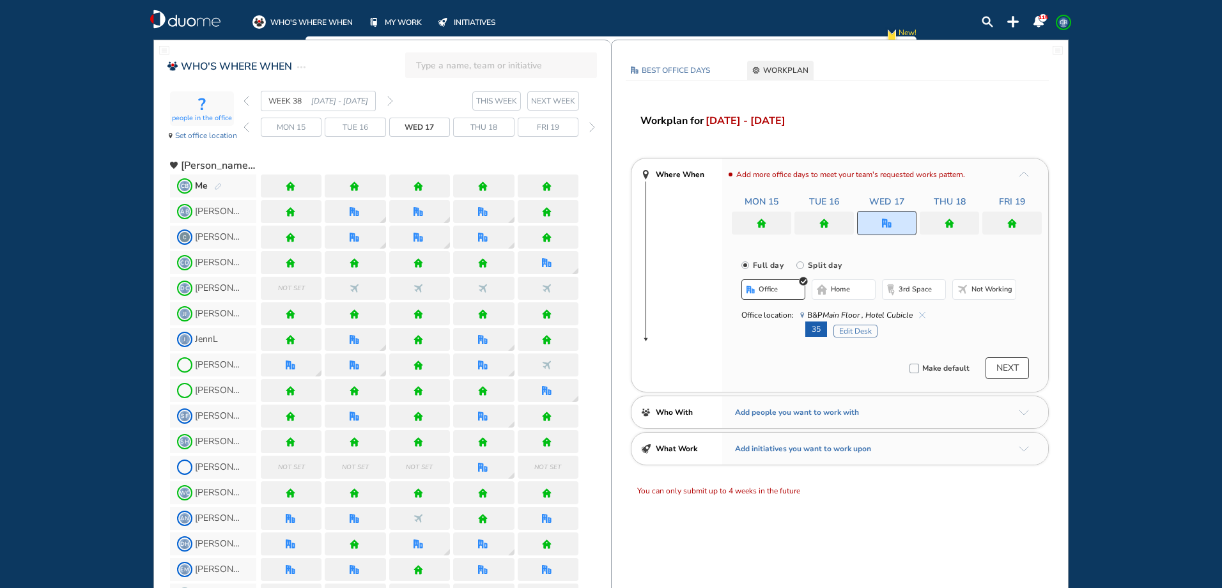
click at [827, 222] on img "home" at bounding box center [825, 224] width 10 height 10
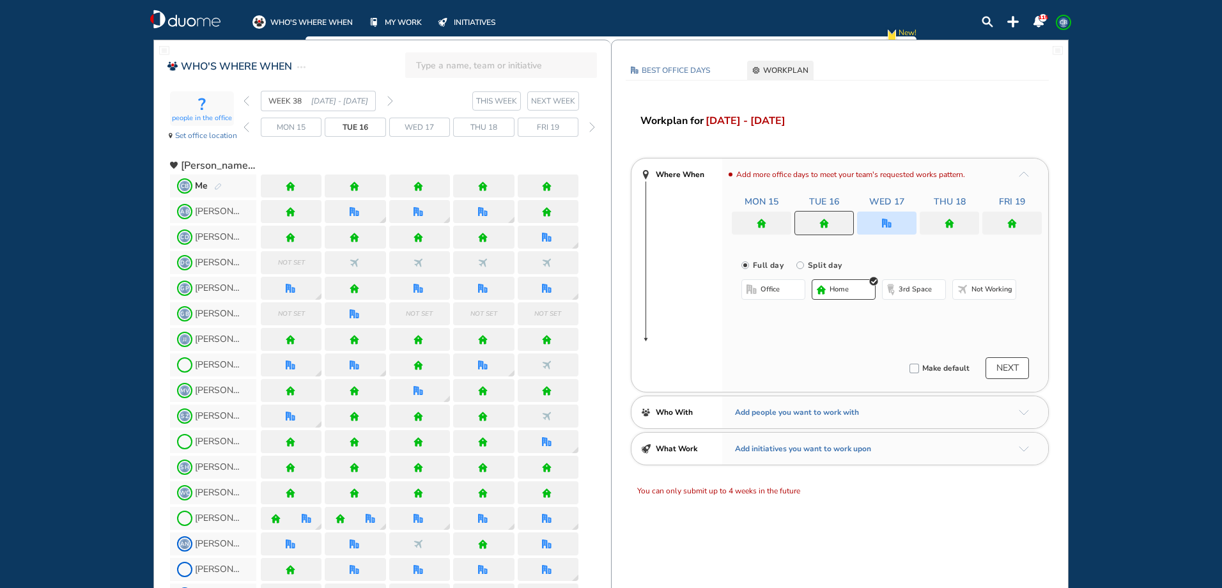
click at [774, 294] on span "office" at bounding box center [770, 289] width 19 height 10
click at [779, 313] on button "Select location" at bounding box center [775, 315] width 51 height 13
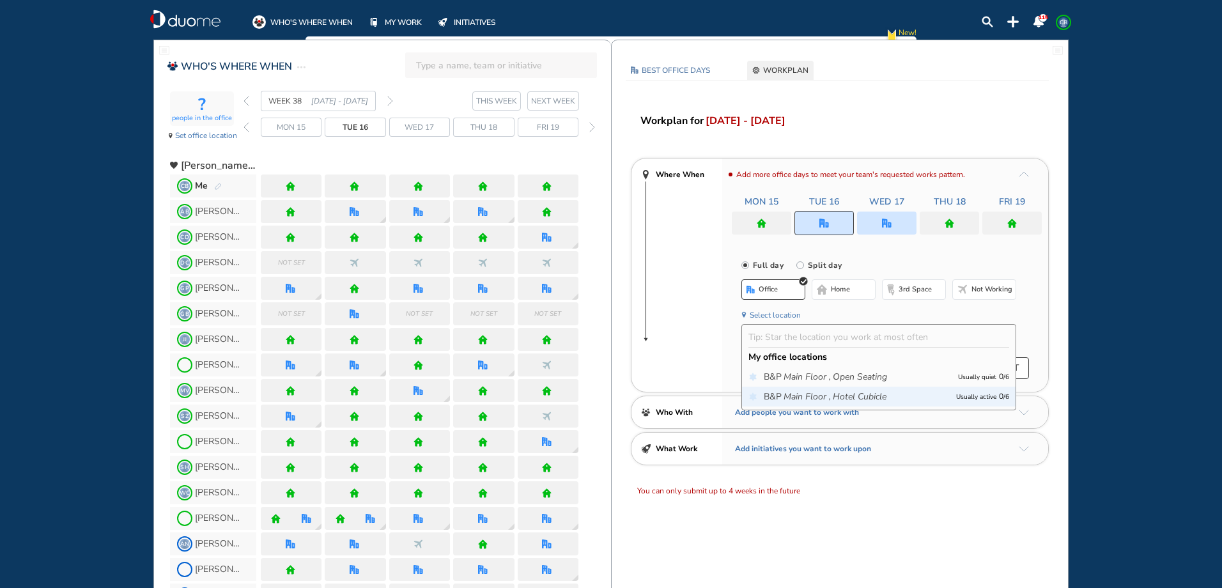
click at [810, 393] on icon "Main Floor ," at bounding box center [807, 397] width 47 height 13
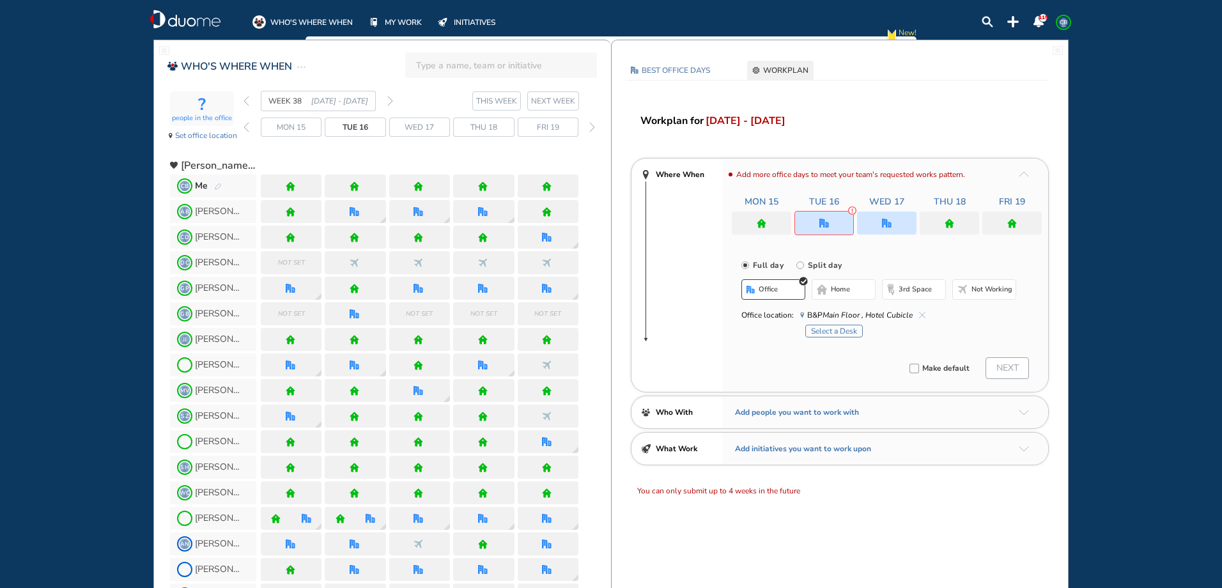
click at [828, 327] on button "Select a Desk" at bounding box center [834, 331] width 58 height 13
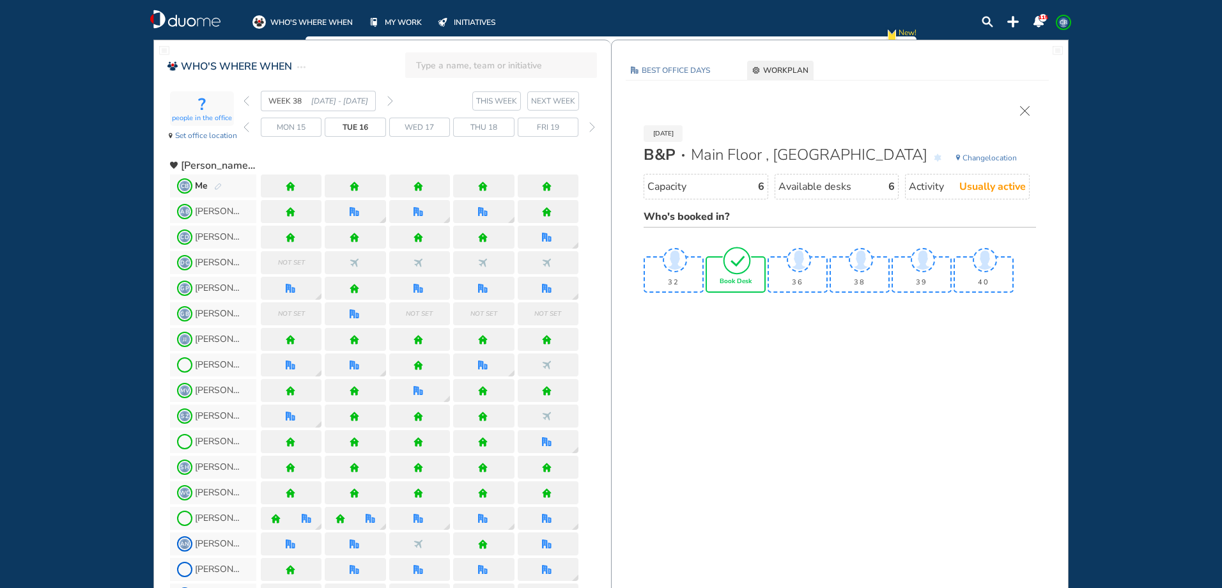
click at [740, 280] on span "Book Desk" at bounding box center [736, 282] width 32 height 8
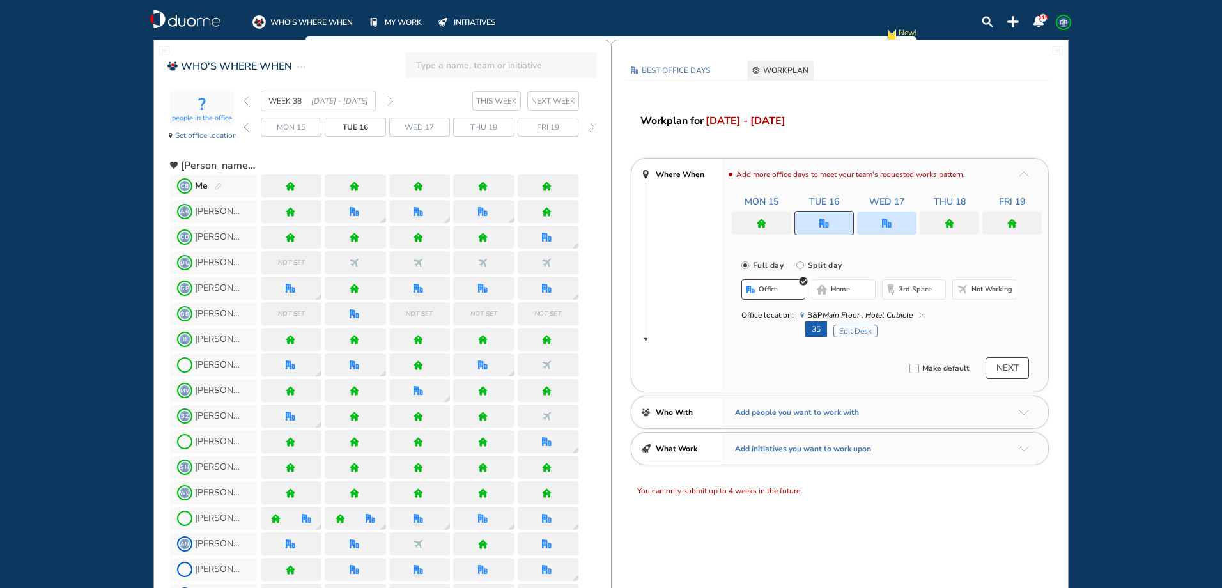
click at [1013, 368] on button "NEXT" at bounding box center [1007, 368] width 43 height 22
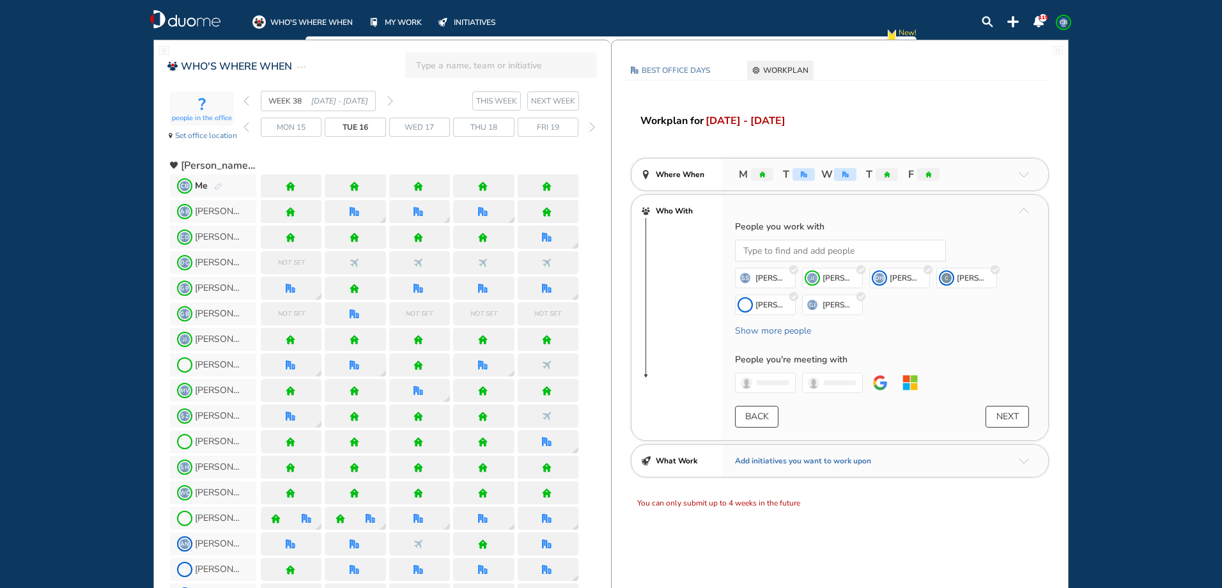
click at [997, 415] on button "NEXT" at bounding box center [1007, 417] width 43 height 22
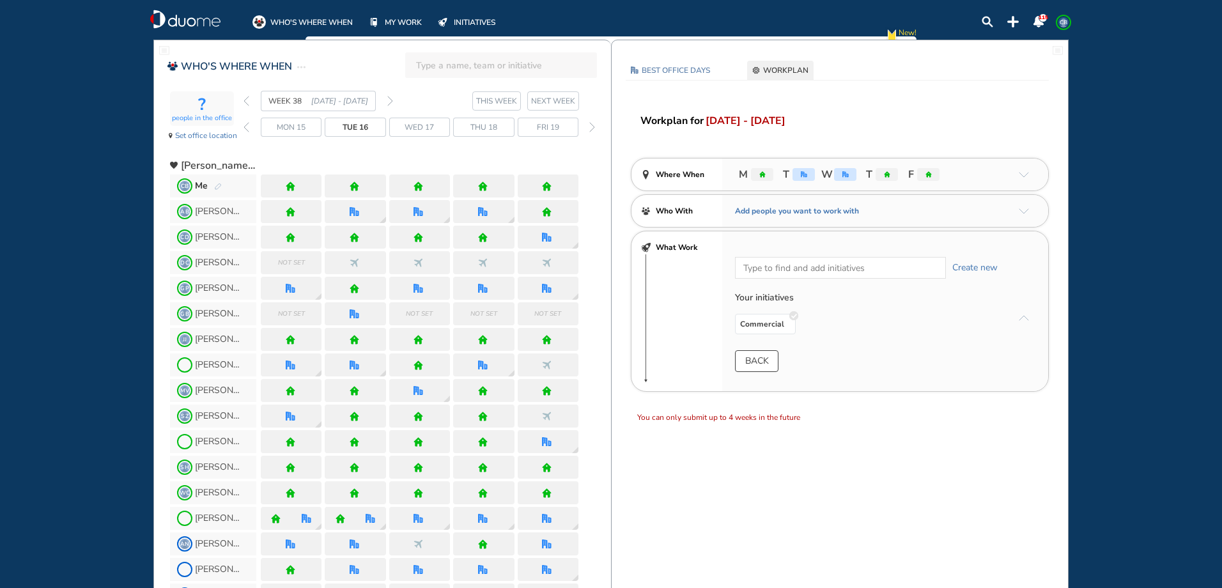
click at [752, 366] on button "BACK" at bounding box center [756, 361] width 43 height 22
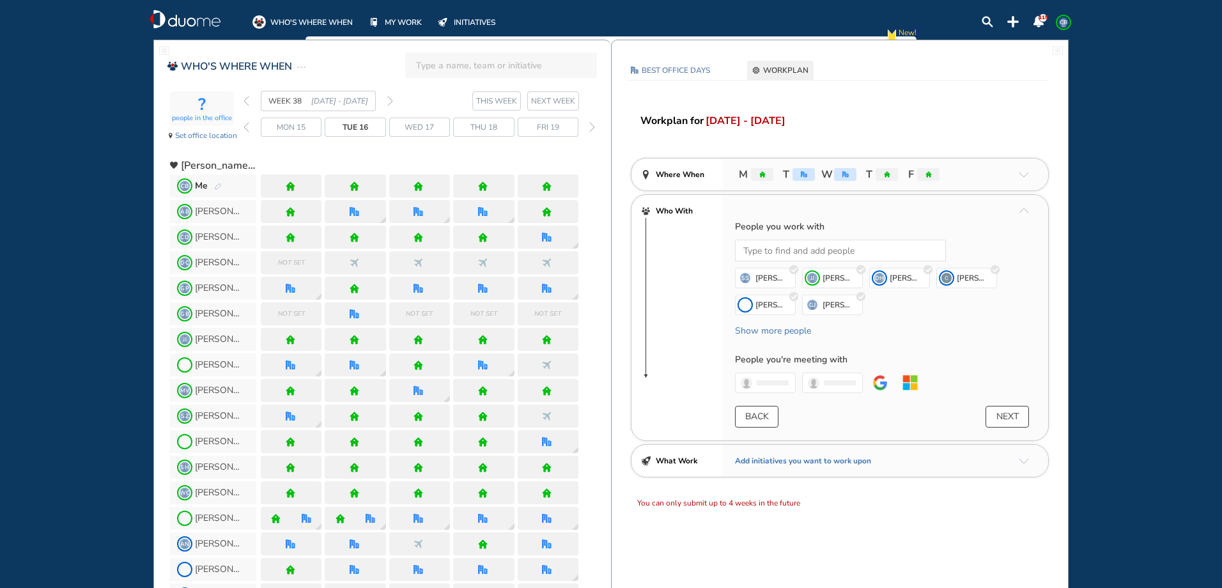
click at [215, 183] on img "pen-edit" at bounding box center [218, 187] width 8 height 8
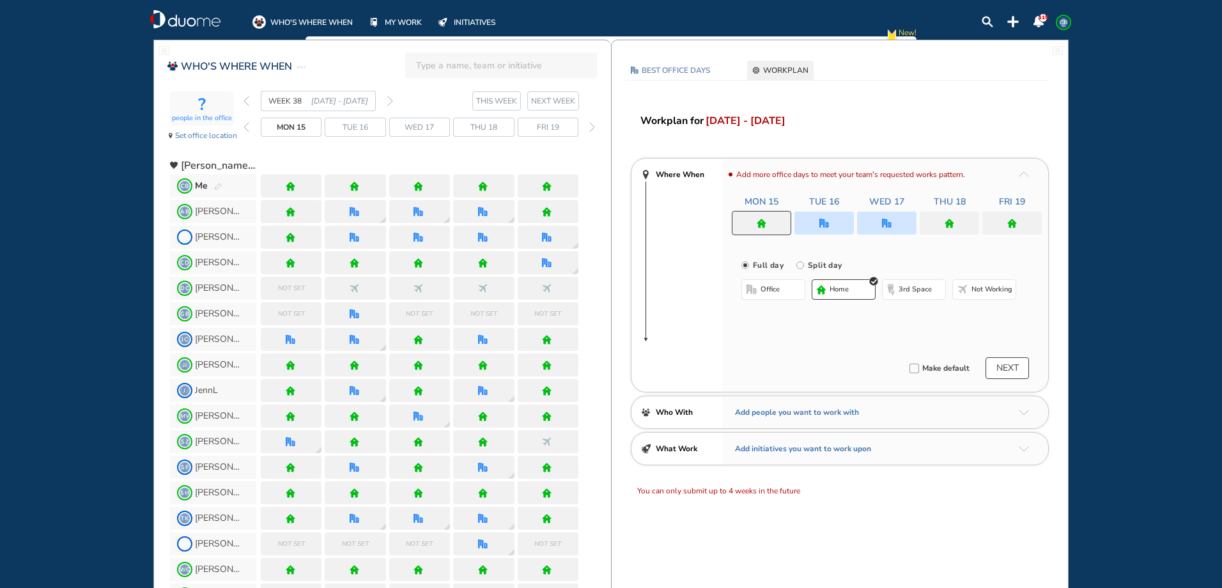
click at [390, 104] on img "forward week" at bounding box center [390, 101] width 6 height 10
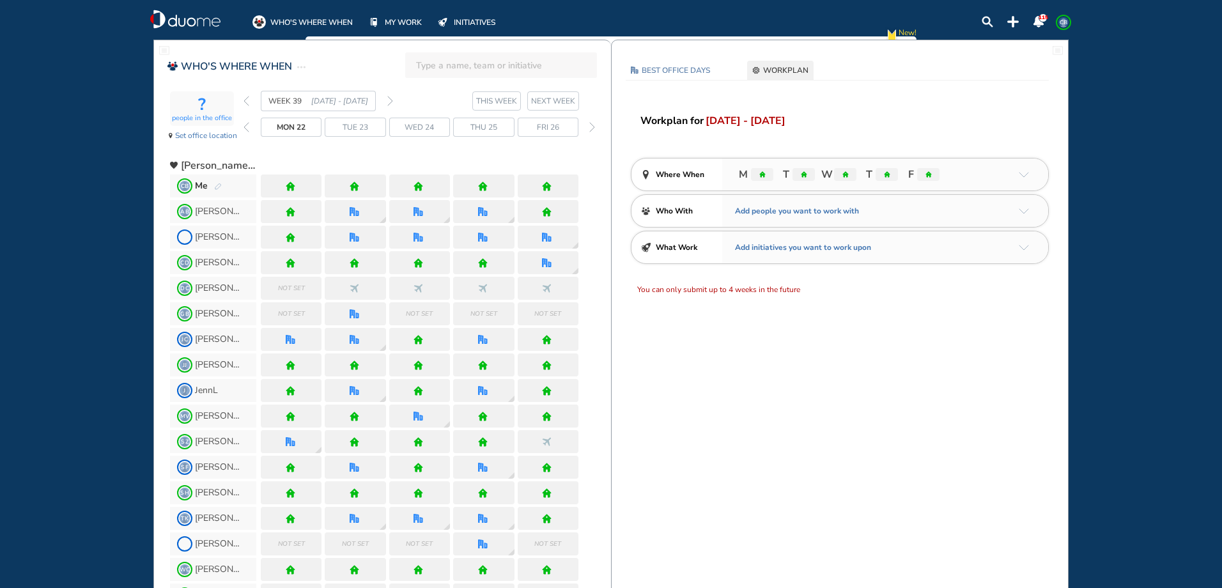
drag, startPoint x: 242, startPoint y: 100, endPoint x: 252, endPoint y: 105, distance: 10.6
click at [245, 101] on div "? people in the office Set office location WEEK 39 [DATE] - [DATE] THIS WEEK [D…" at bounding box center [390, 120] width 441 height 58
click at [247, 100] on img "back week" at bounding box center [247, 101] width 6 height 10
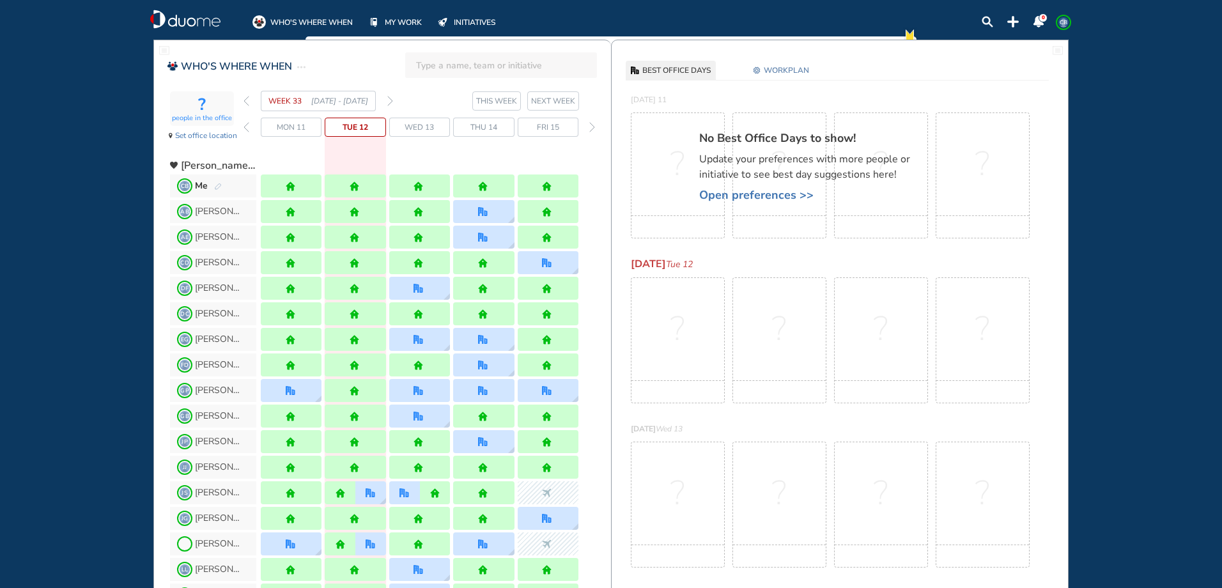
click at [393, 102] on img "forward week" at bounding box center [390, 101] width 6 height 10
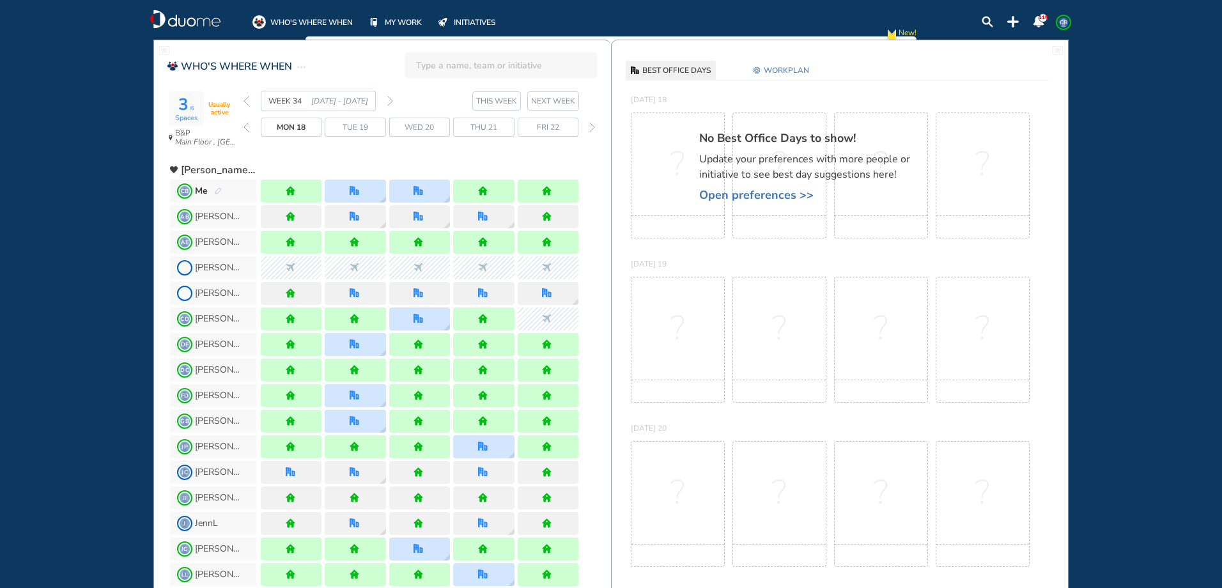
click at [391, 102] on img "forward week" at bounding box center [390, 101] width 6 height 10
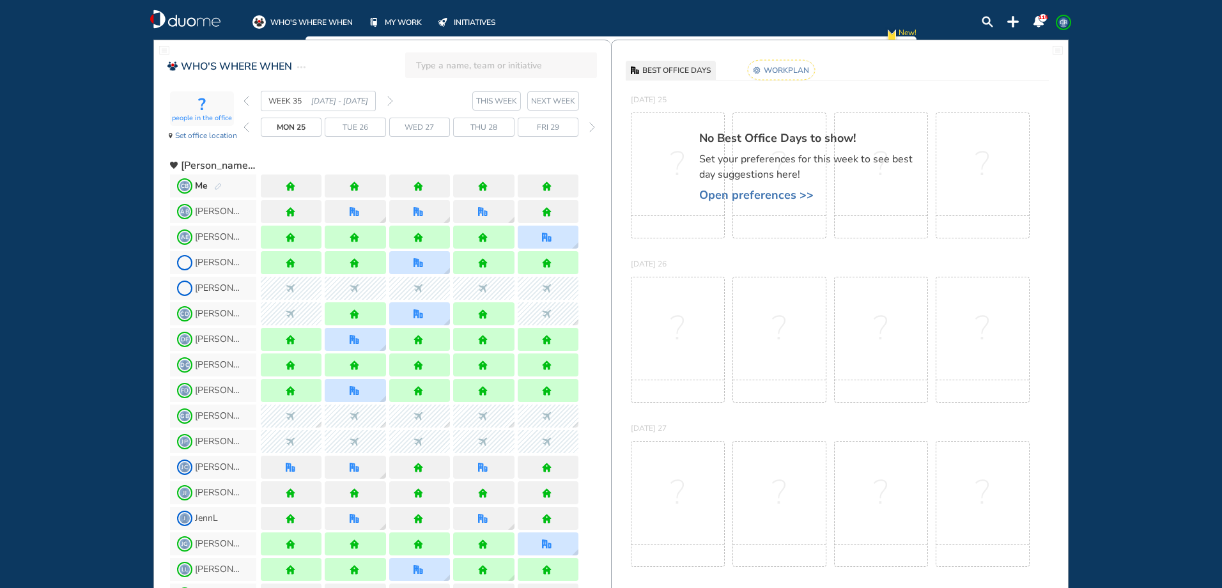
click at [391, 102] on img "forward week" at bounding box center [390, 101] width 6 height 10
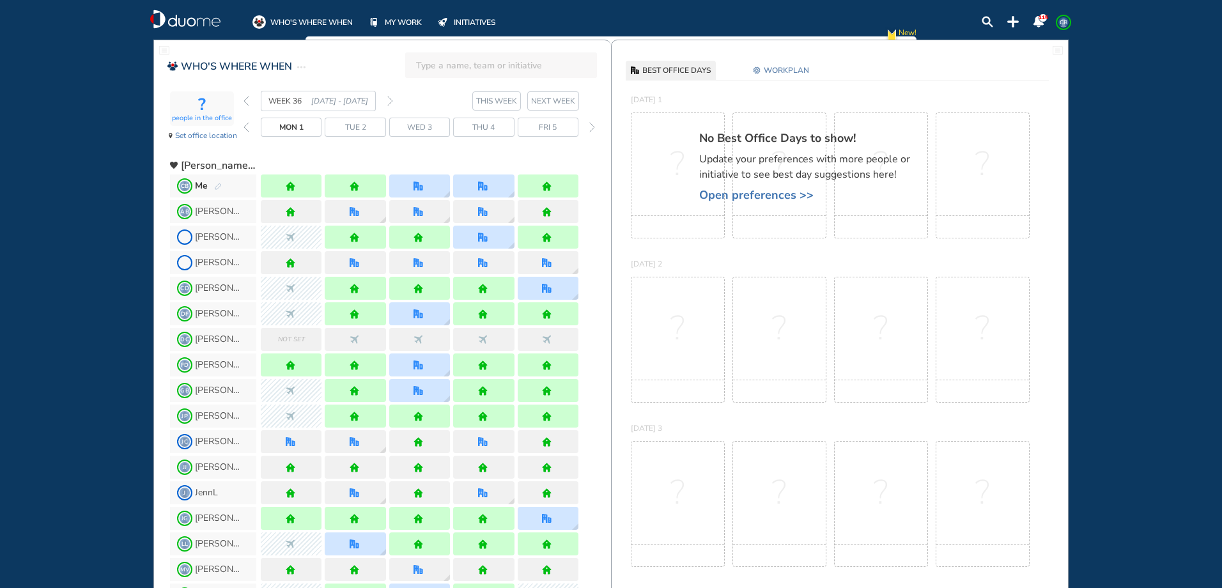
click at [392, 98] on img "forward week" at bounding box center [390, 101] width 6 height 10
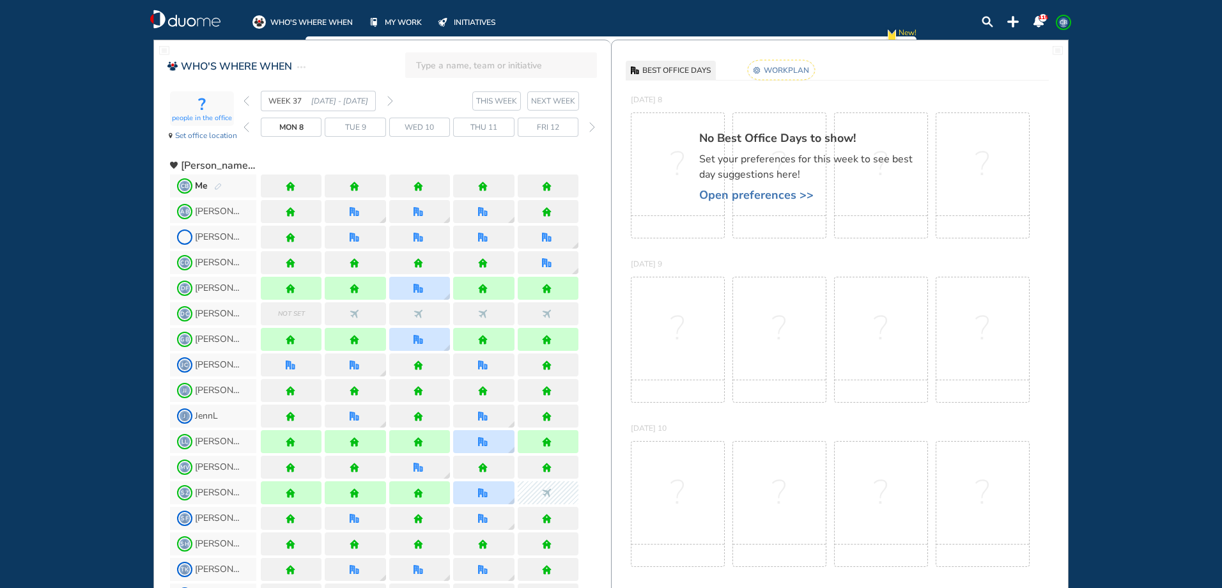
click at [391, 101] on img "forward week" at bounding box center [390, 101] width 6 height 10
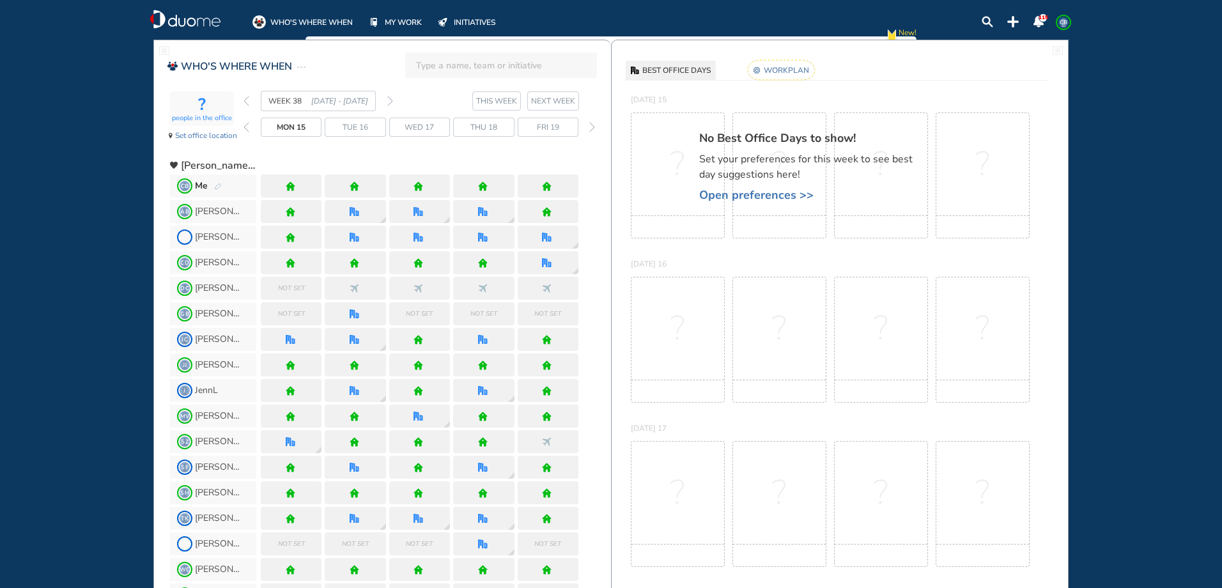
click at [216, 185] on img "pen-edit" at bounding box center [218, 187] width 8 height 8
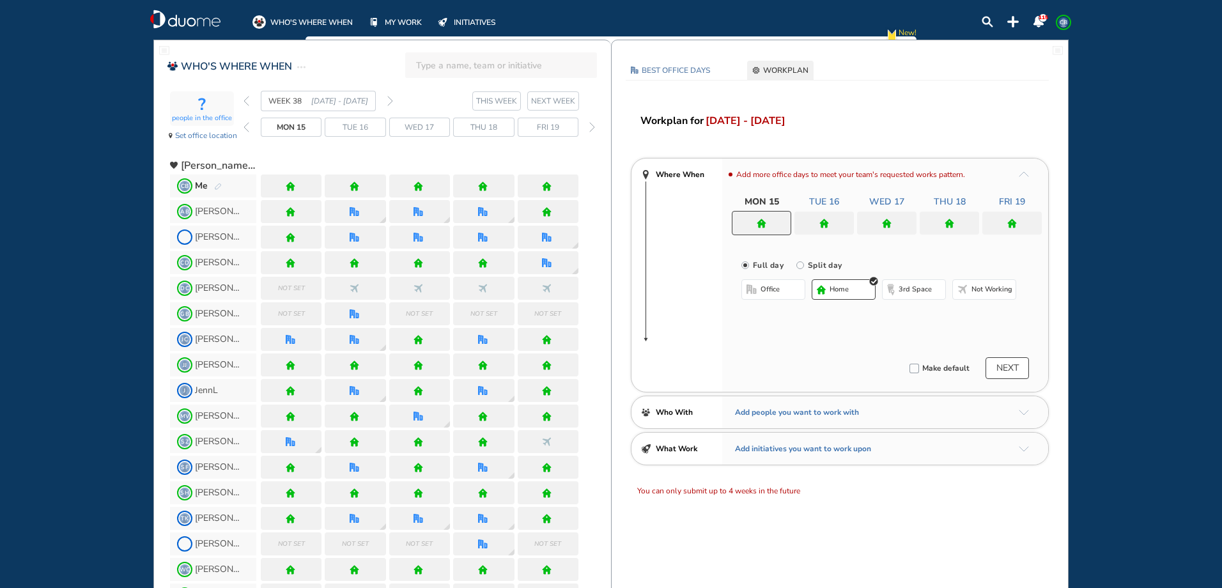
click at [350, 187] on img "home" at bounding box center [355, 187] width 10 height 10
click at [830, 222] on div at bounding box center [824, 223] width 59 height 23
